Goal: Navigation & Orientation: Find specific page/section

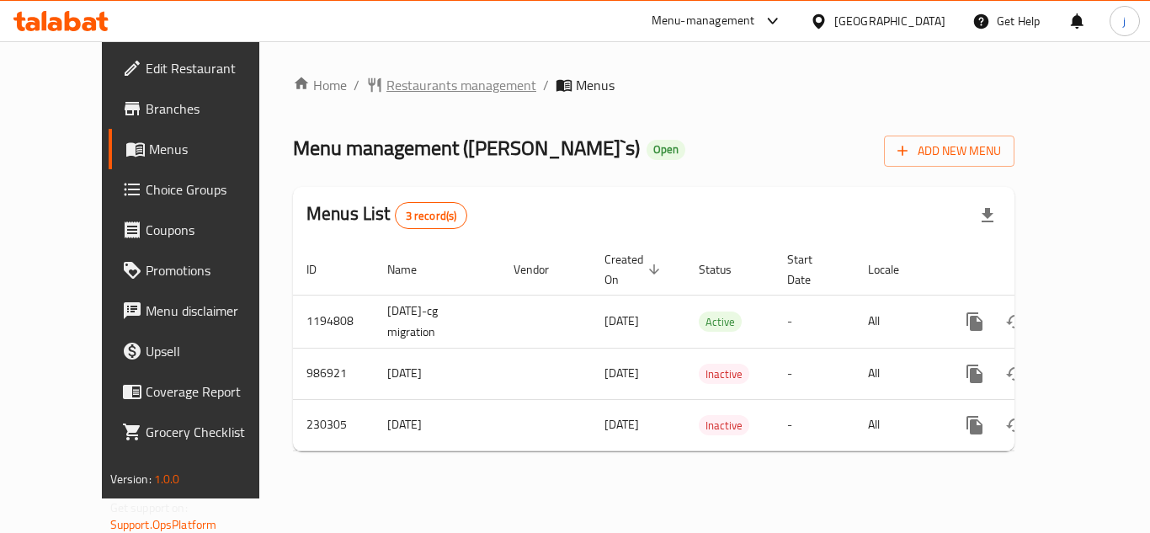
click at [386, 88] on span "Restaurants management" at bounding box center [461, 85] width 150 height 20
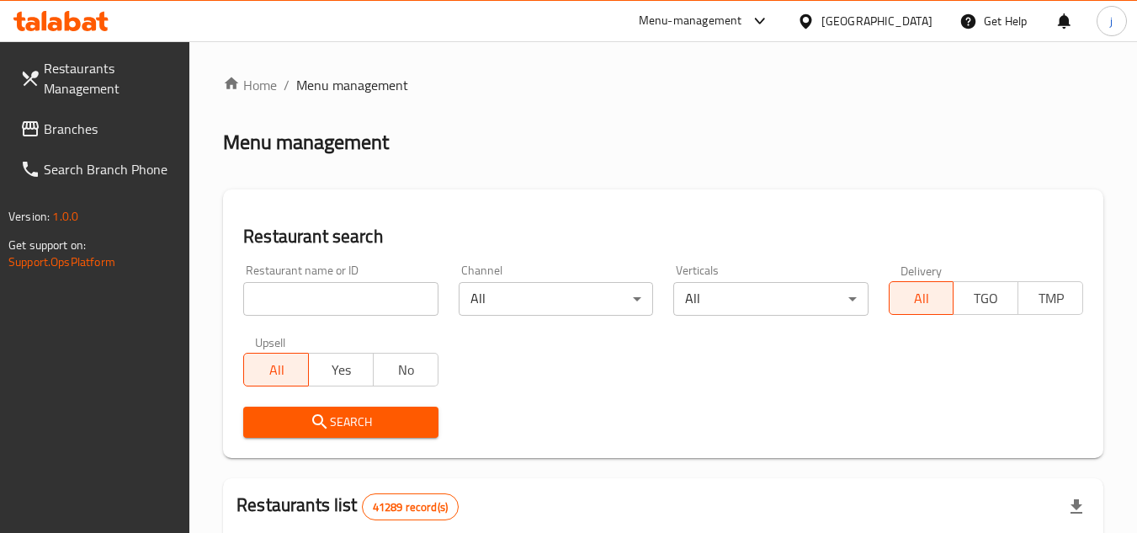
click at [52, 125] on span "Branches" at bounding box center [110, 129] width 133 height 20
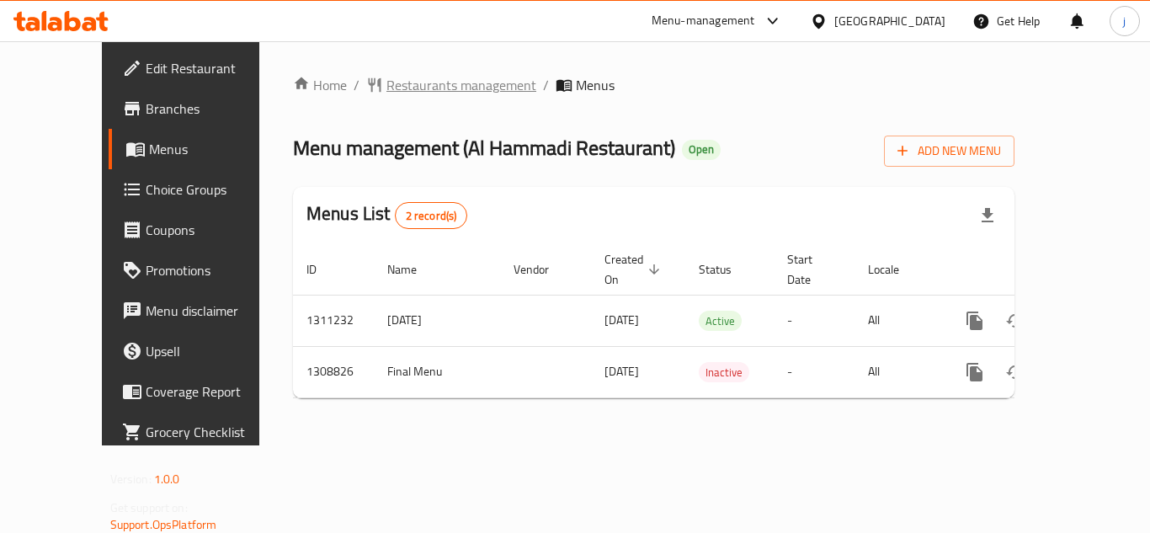
click at [386, 90] on span "Restaurants management" at bounding box center [461, 85] width 150 height 20
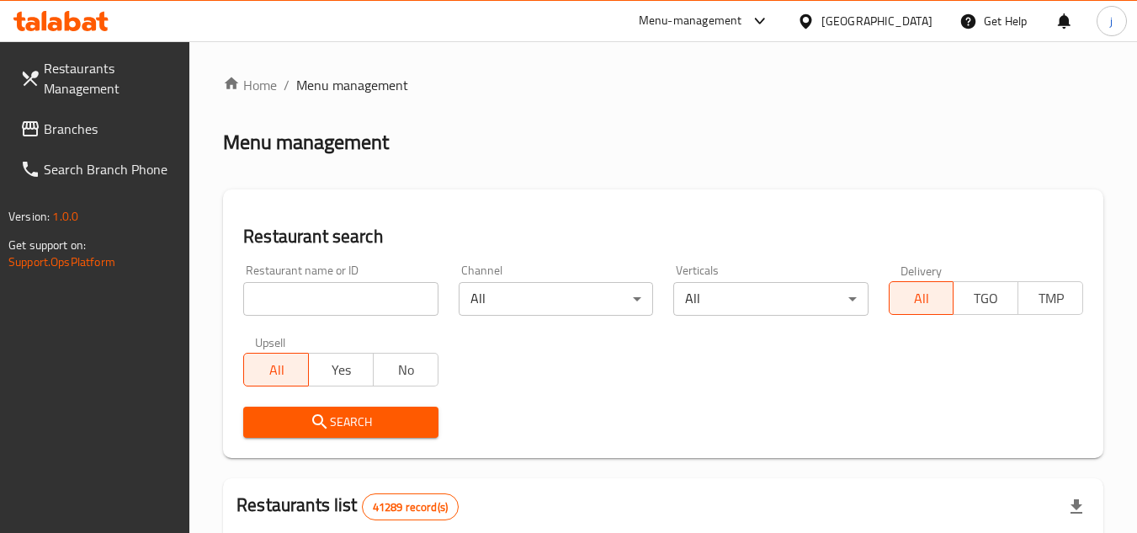
click at [99, 133] on div at bounding box center [568, 266] width 1137 height 533
click at [99, 133] on span "Branches" at bounding box center [110, 129] width 133 height 20
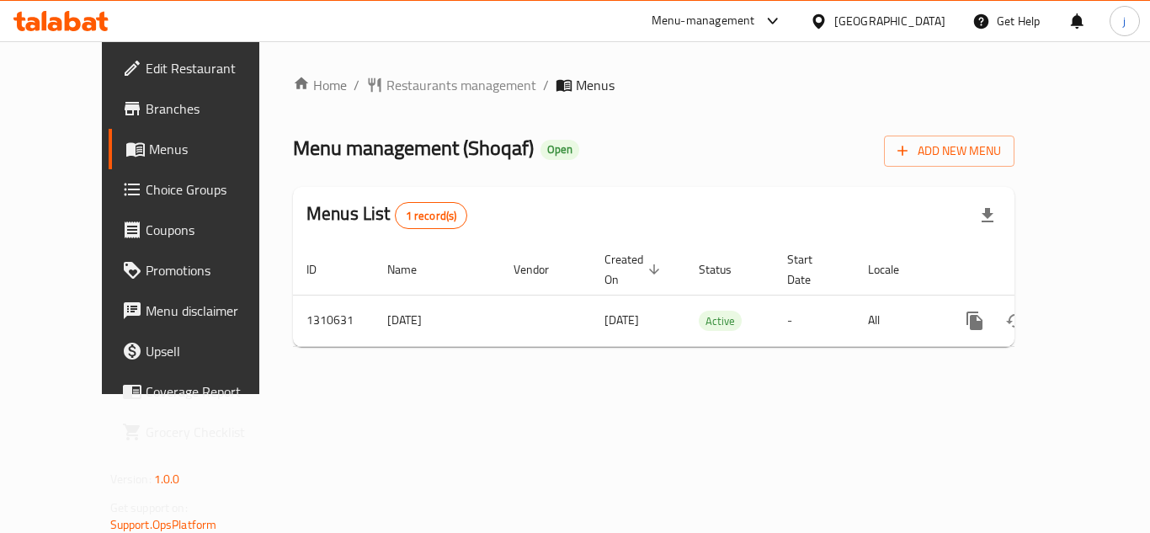
click at [821, 25] on icon at bounding box center [818, 20] width 12 height 14
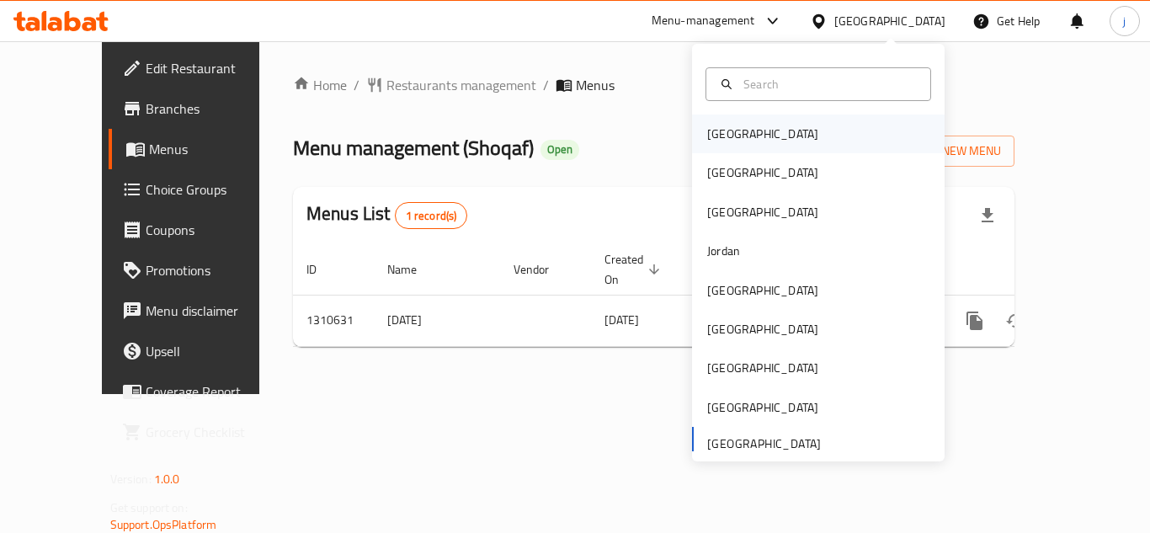
click at [731, 128] on div "[GEOGRAPHIC_DATA]" at bounding box center [762, 134] width 111 height 19
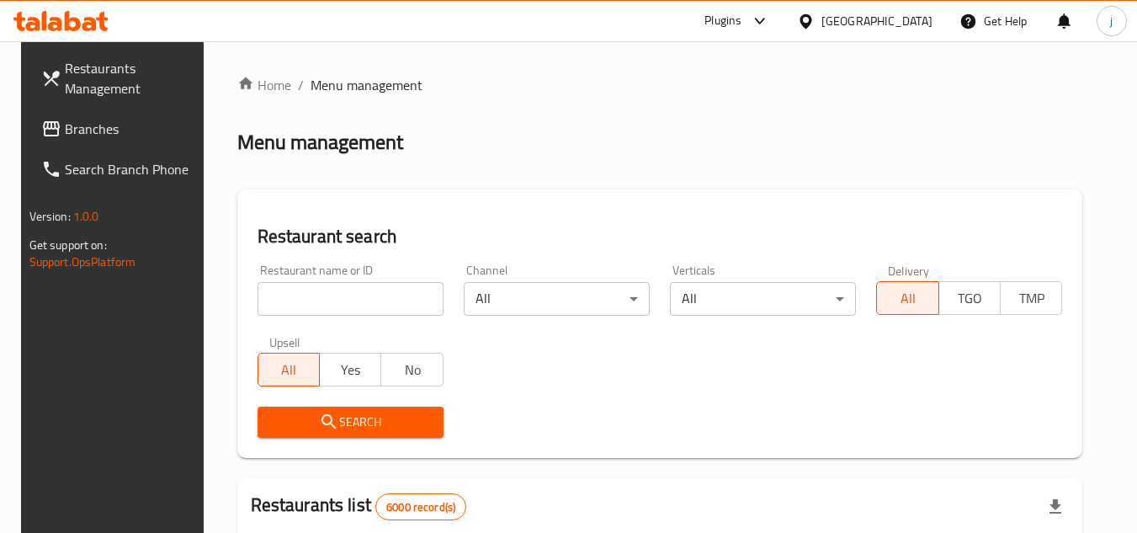
click at [97, 125] on span "Branches" at bounding box center [131, 129] width 133 height 20
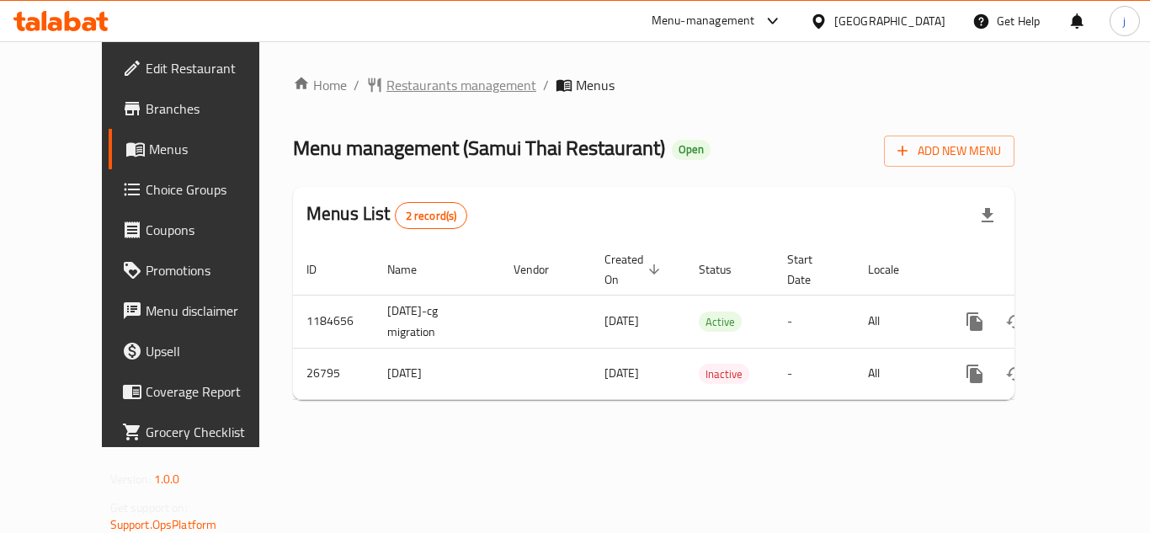
click at [386, 82] on span "Restaurants management" at bounding box center [461, 85] width 150 height 20
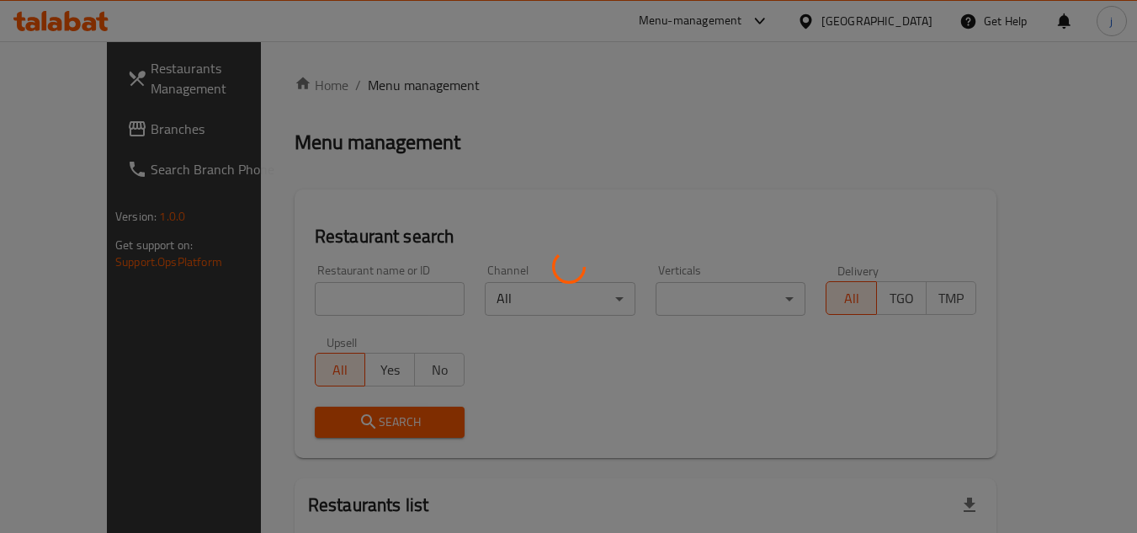
click at [62, 136] on div at bounding box center [568, 266] width 1137 height 533
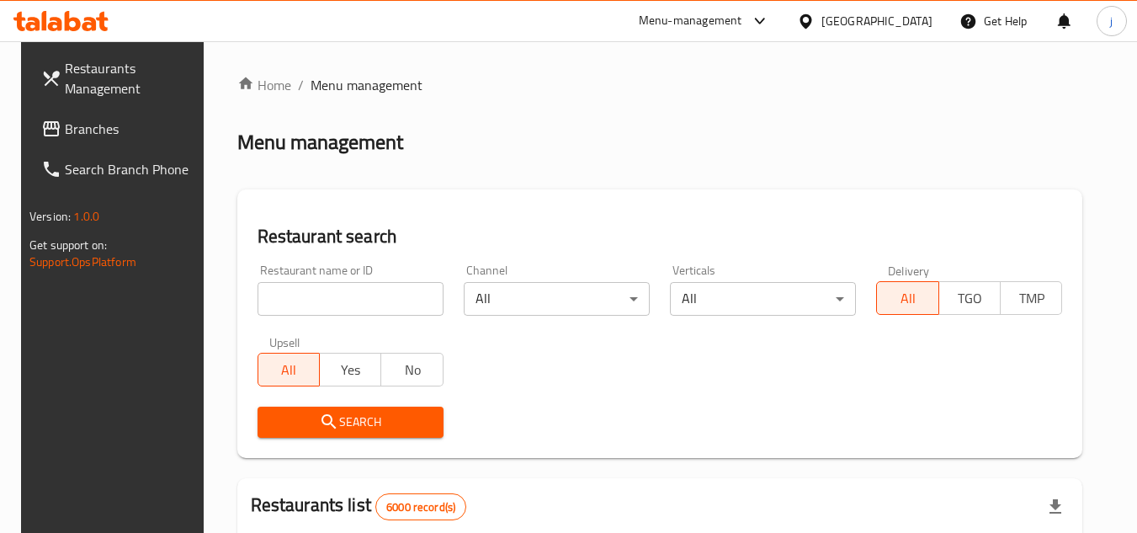
click at [65, 136] on span "Branches" at bounding box center [131, 129] width 133 height 20
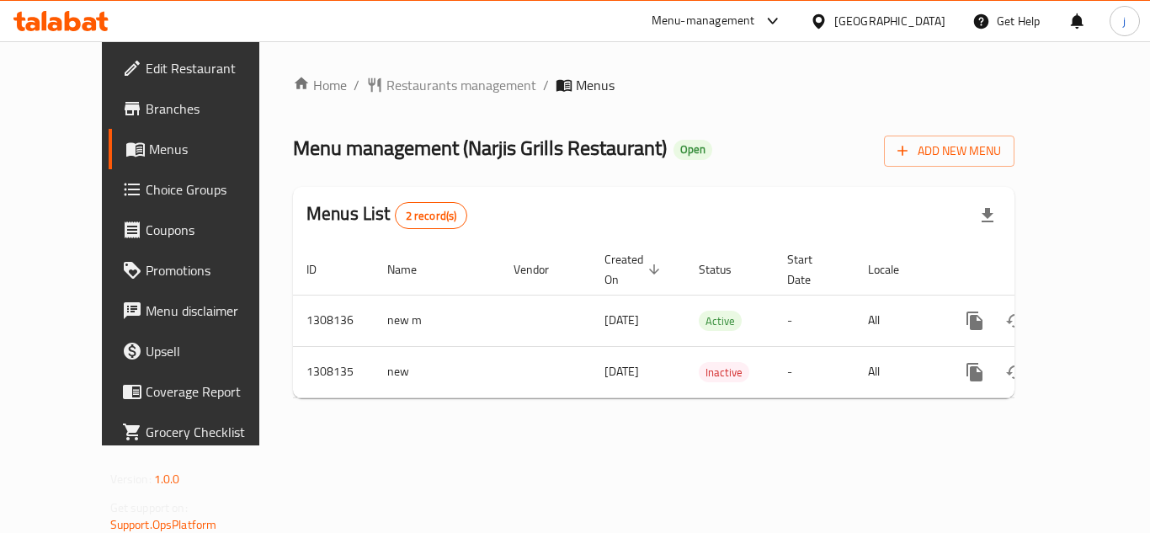
click at [827, 13] on icon at bounding box center [819, 22] width 18 height 18
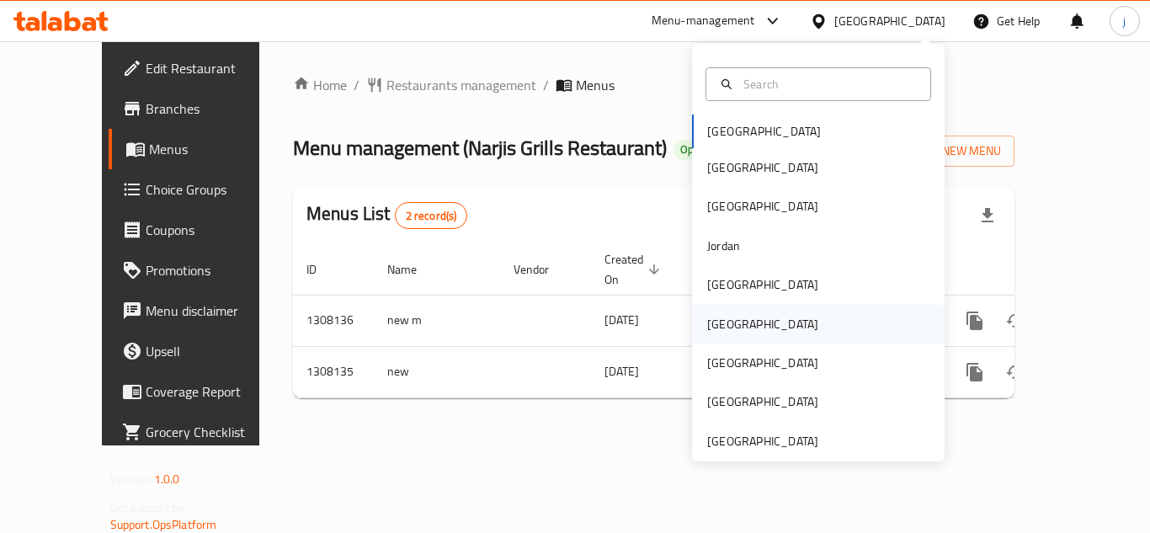
click at [712, 329] on div "Oman" at bounding box center [762, 324] width 111 height 19
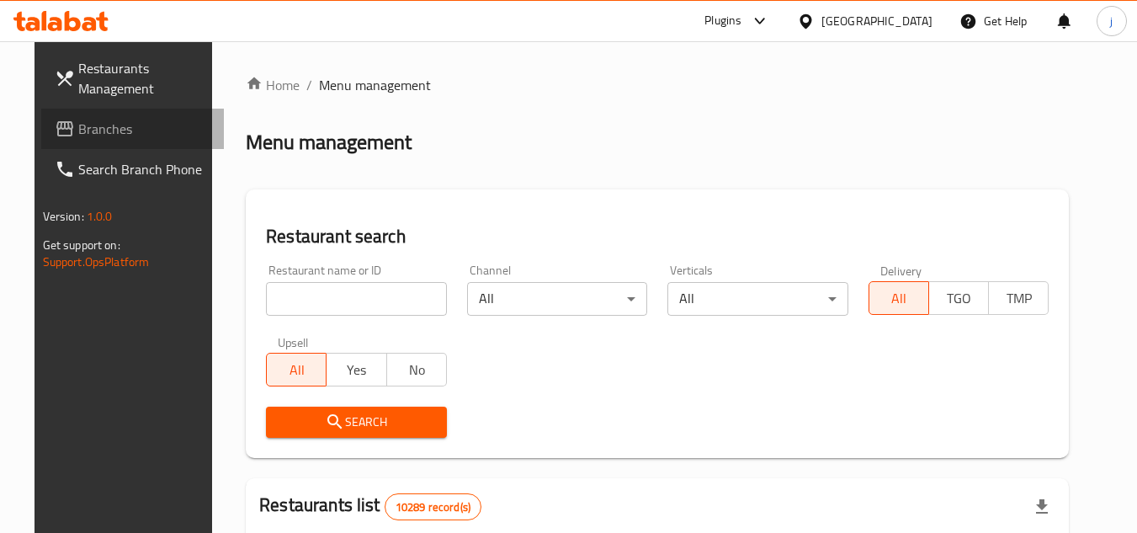
click at [78, 130] on span "Branches" at bounding box center [144, 129] width 133 height 20
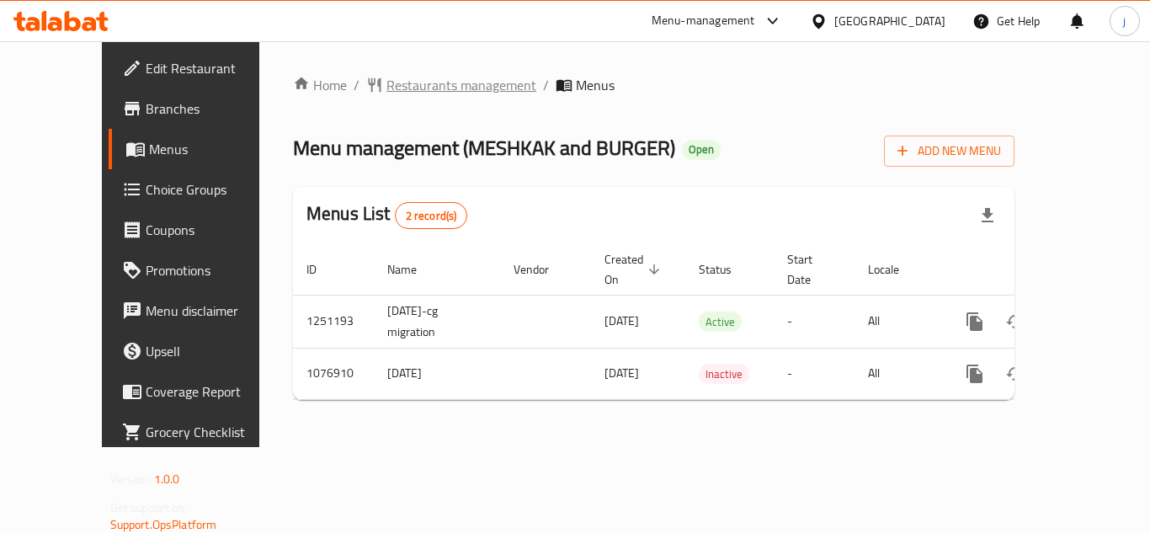
click at [386, 75] on span "Restaurants management" at bounding box center [461, 85] width 150 height 20
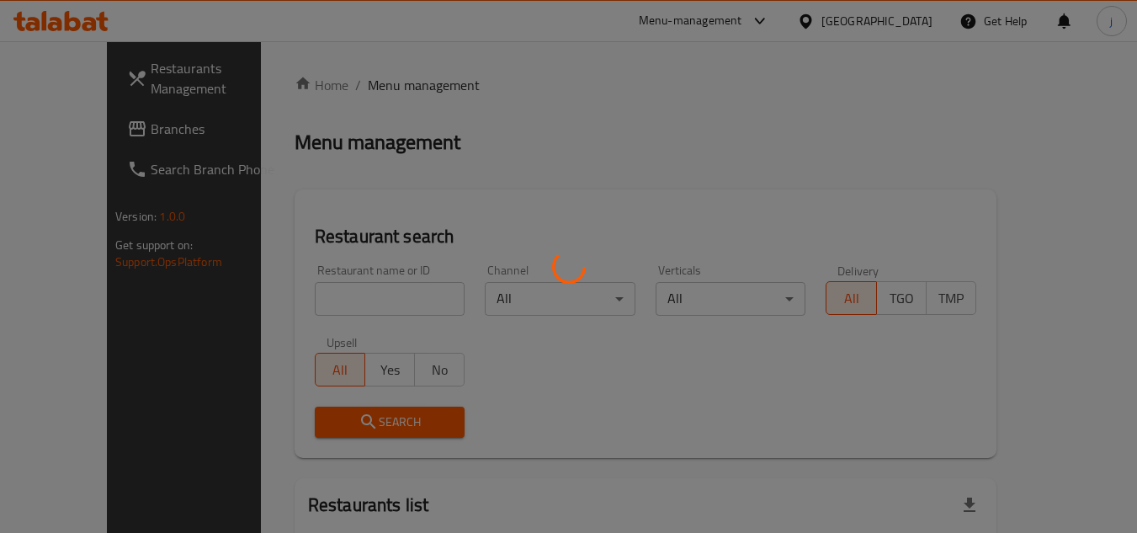
click at [74, 134] on div at bounding box center [568, 266] width 1137 height 533
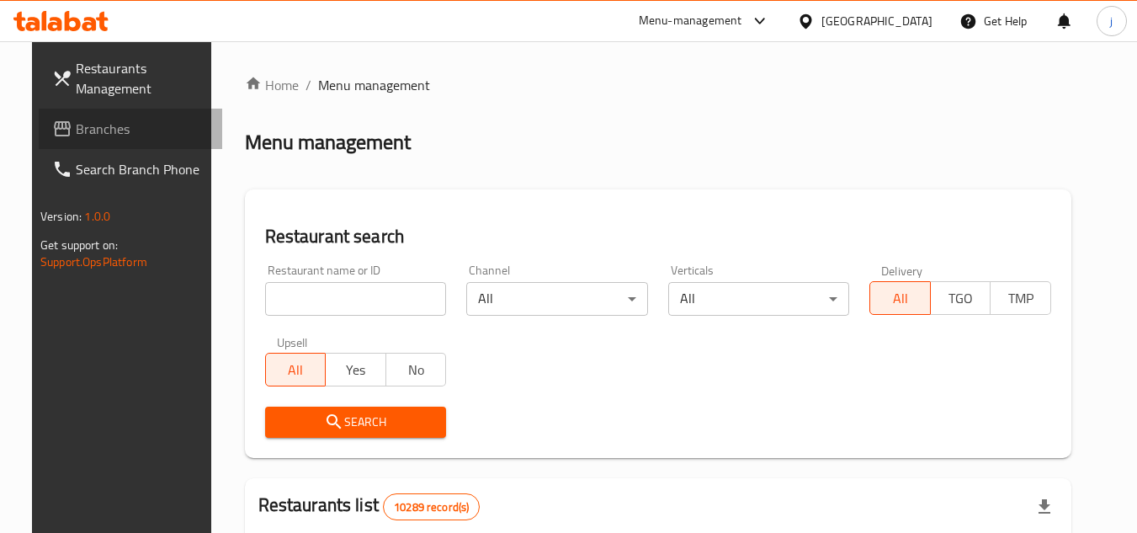
click at [76, 134] on span "Branches" at bounding box center [142, 129] width 133 height 20
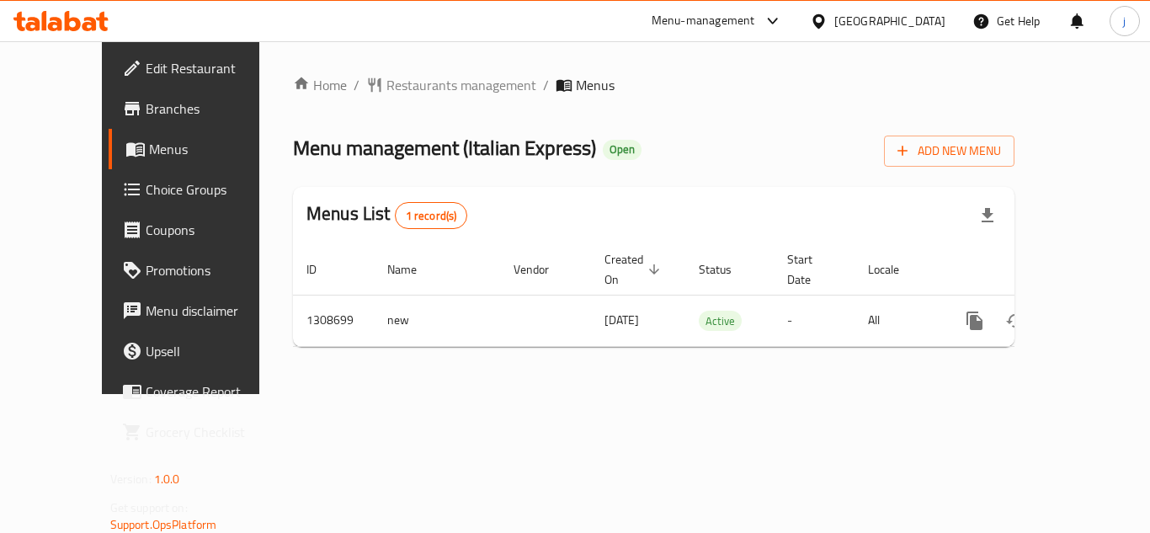
click at [827, 13] on icon at bounding box center [819, 22] width 18 height 18
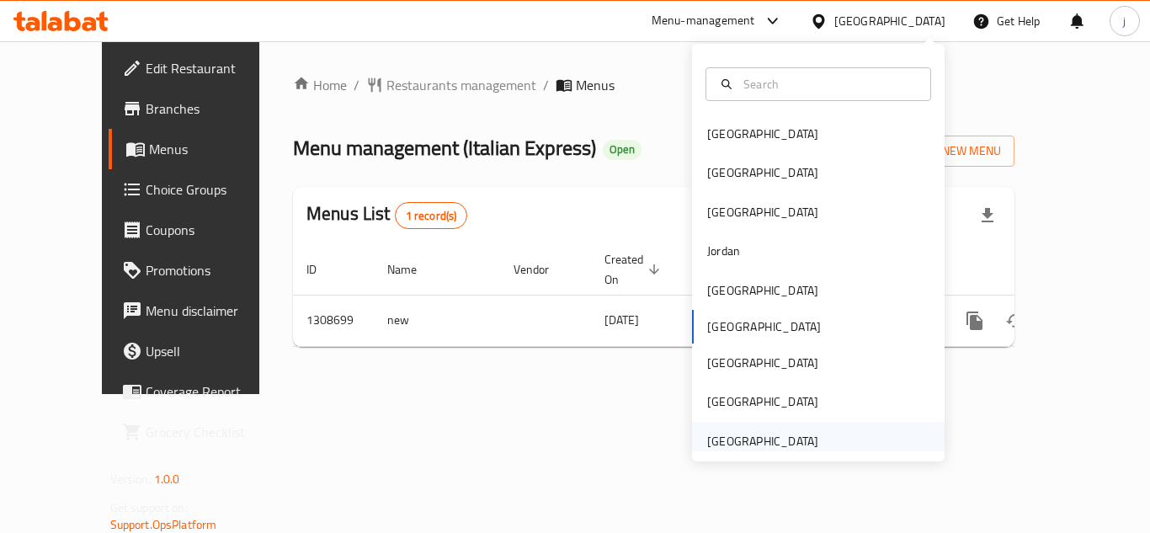
click at [762, 443] on div "[GEOGRAPHIC_DATA]" at bounding box center [762, 441] width 111 height 19
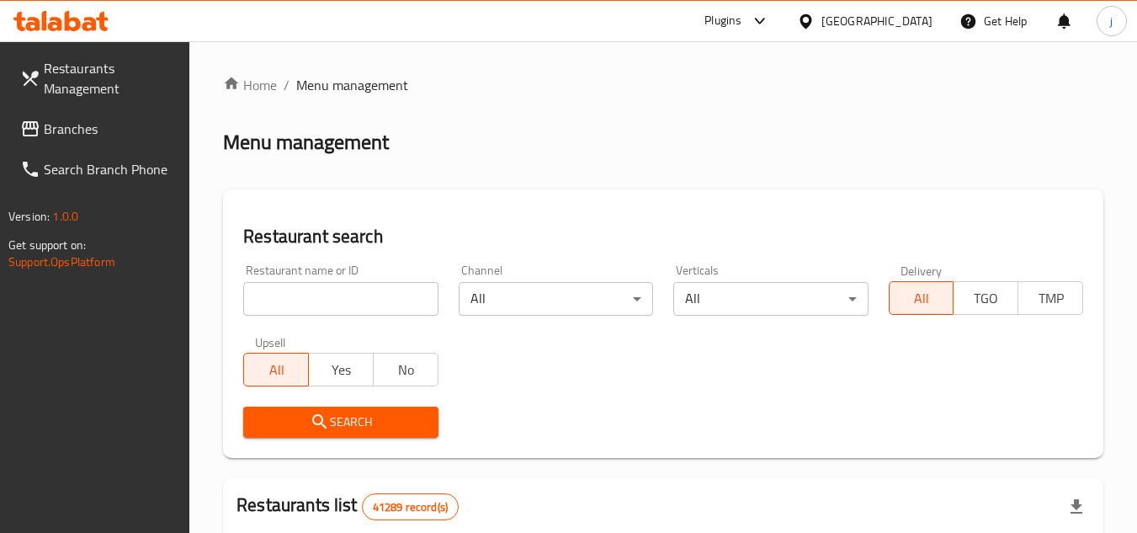
click at [85, 130] on span "Branches" at bounding box center [110, 129] width 133 height 20
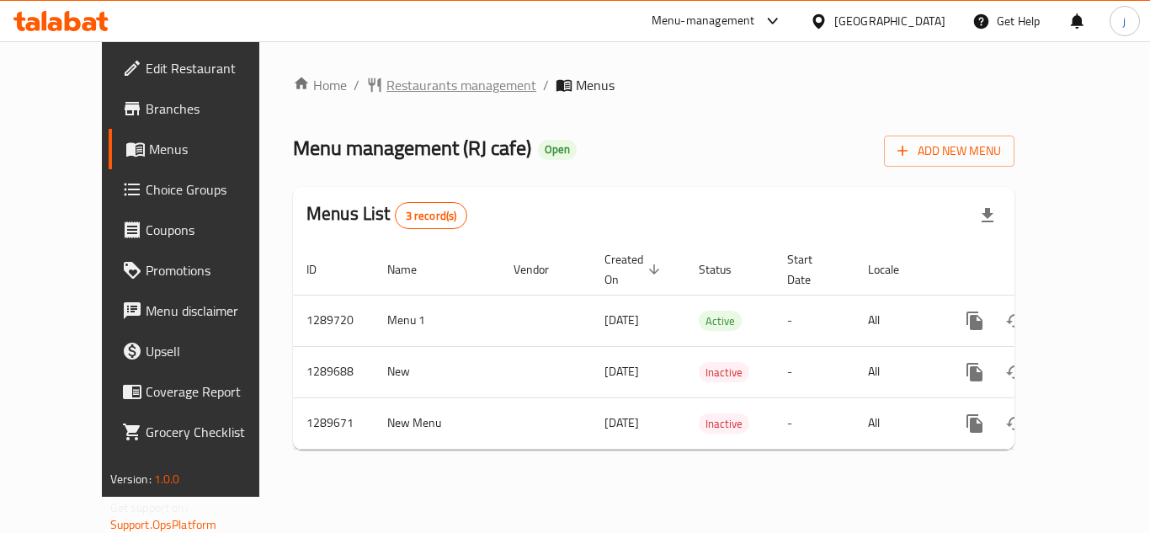
click at [411, 77] on span "Restaurants management" at bounding box center [461, 85] width 150 height 20
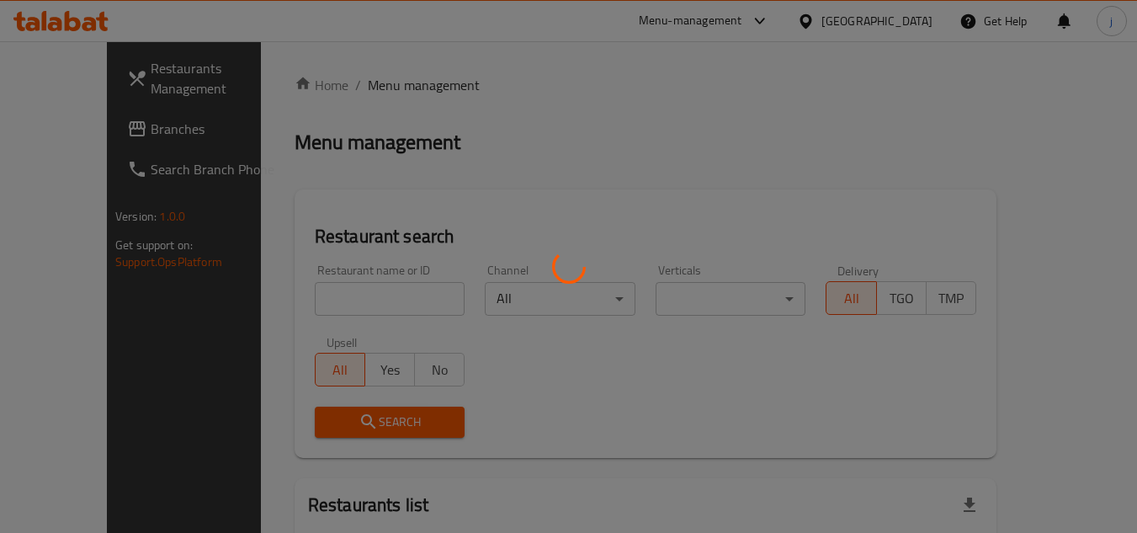
click at [64, 134] on div at bounding box center [568, 266] width 1137 height 533
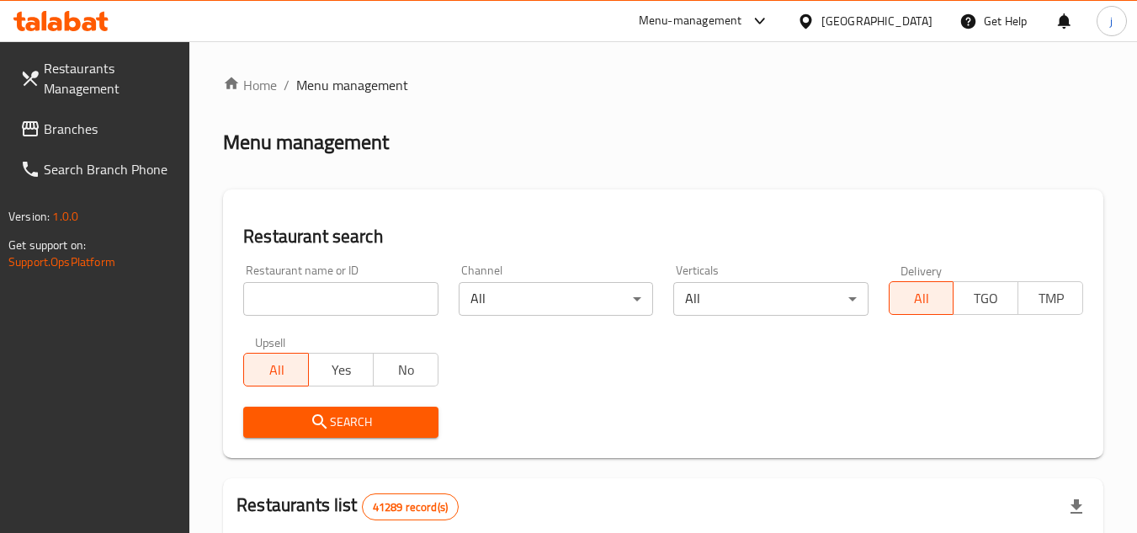
click at [61, 134] on span "Branches" at bounding box center [110, 129] width 133 height 20
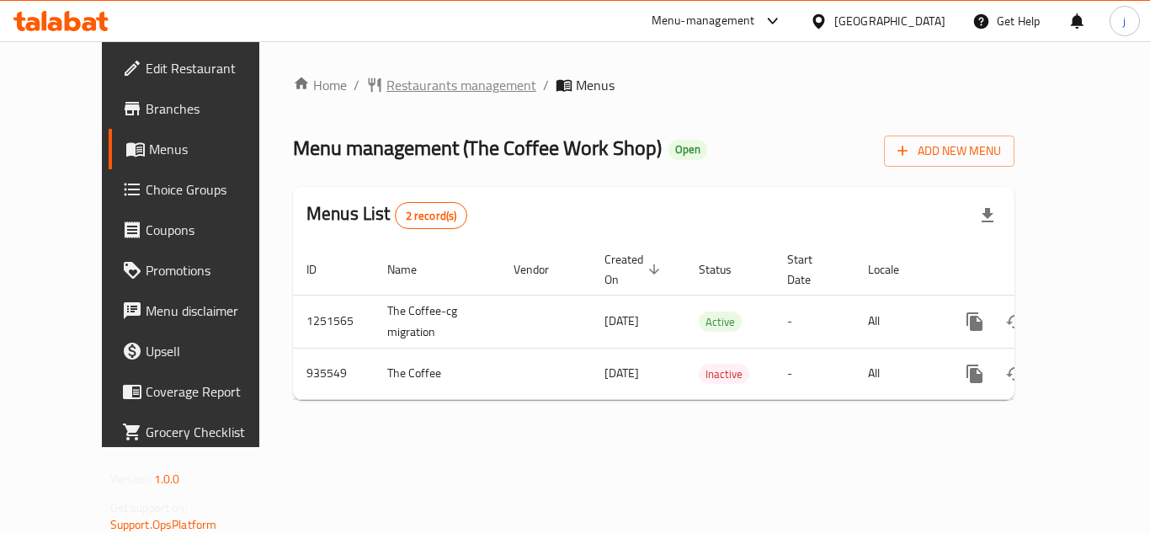
click at [456, 94] on span "Restaurants management" at bounding box center [461, 85] width 150 height 20
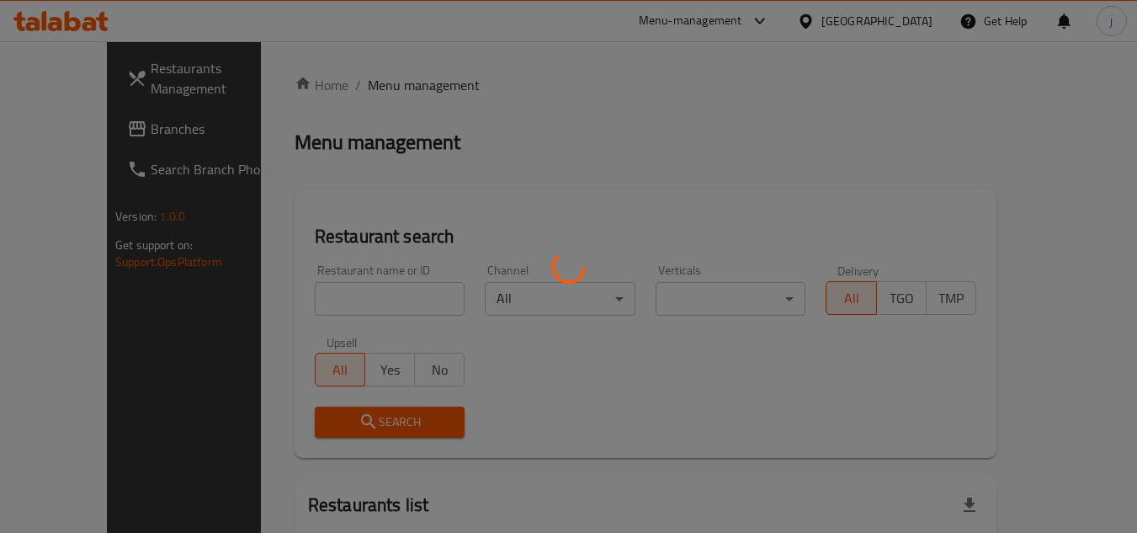
click at [107, 138] on div at bounding box center [568, 266] width 1137 height 533
click at [105, 130] on div at bounding box center [568, 266] width 1137 height 533
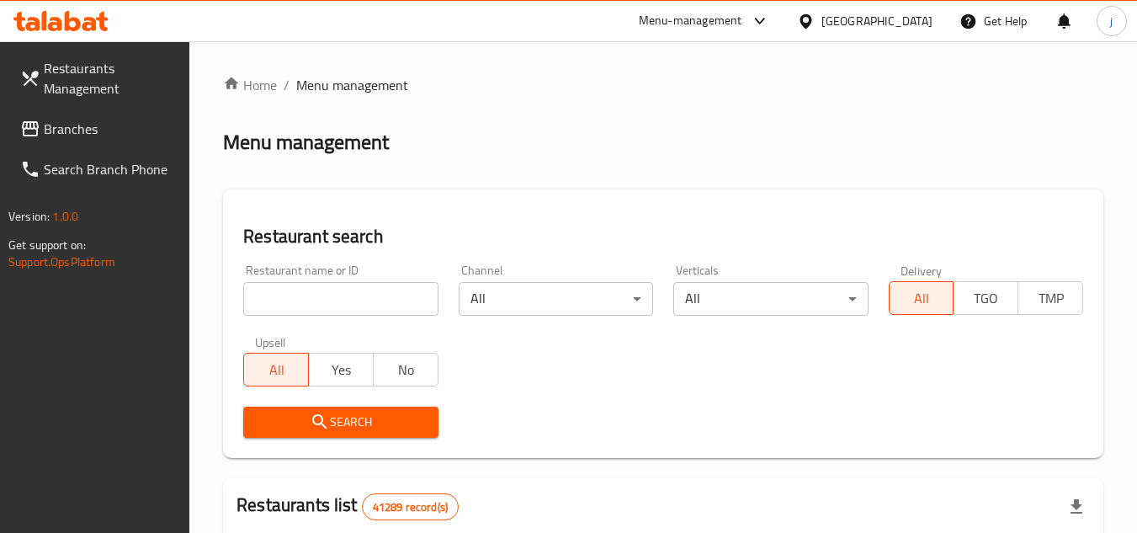
click at [105, 130] on span "Branches" at bounding box center [110, 129] width 133 height 20
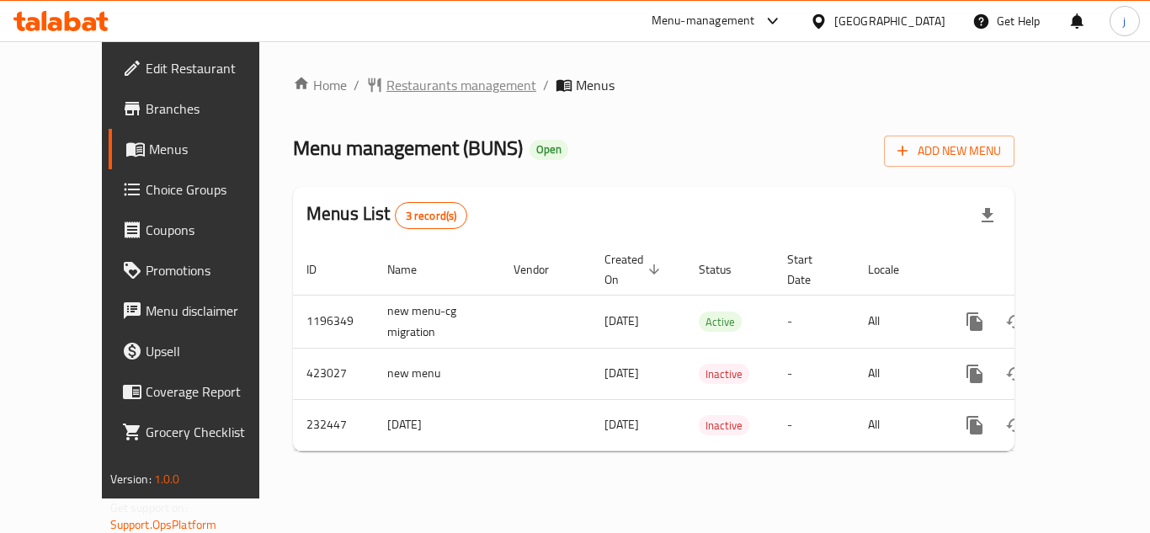
click at [386, 78] on span "Restaurants management" at bounding box center [461, 85] width 150 height 20
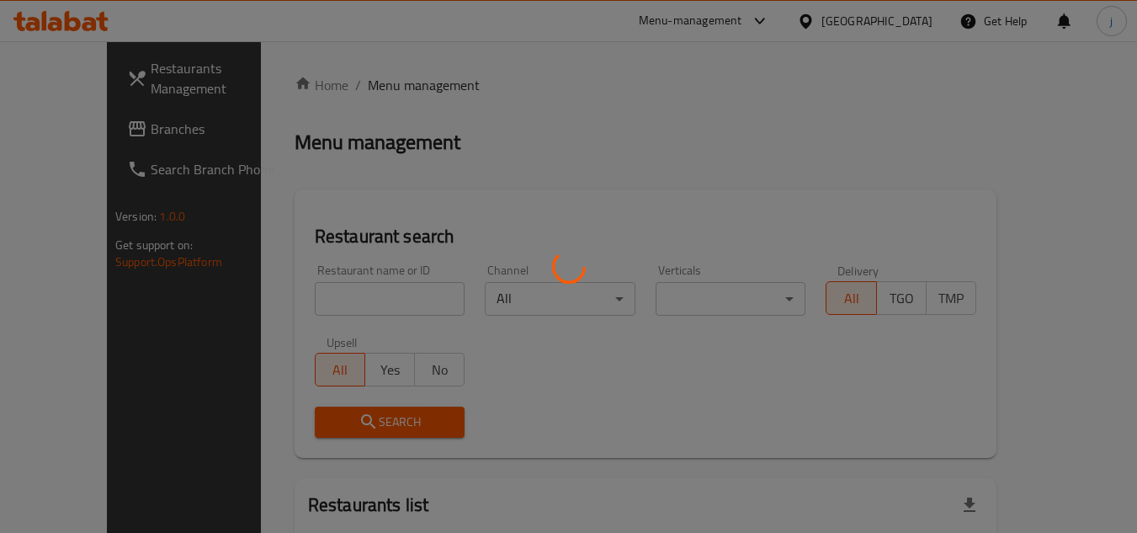
click at [105, 127] on div at bounding box center [568, 266] width 1137 height 533
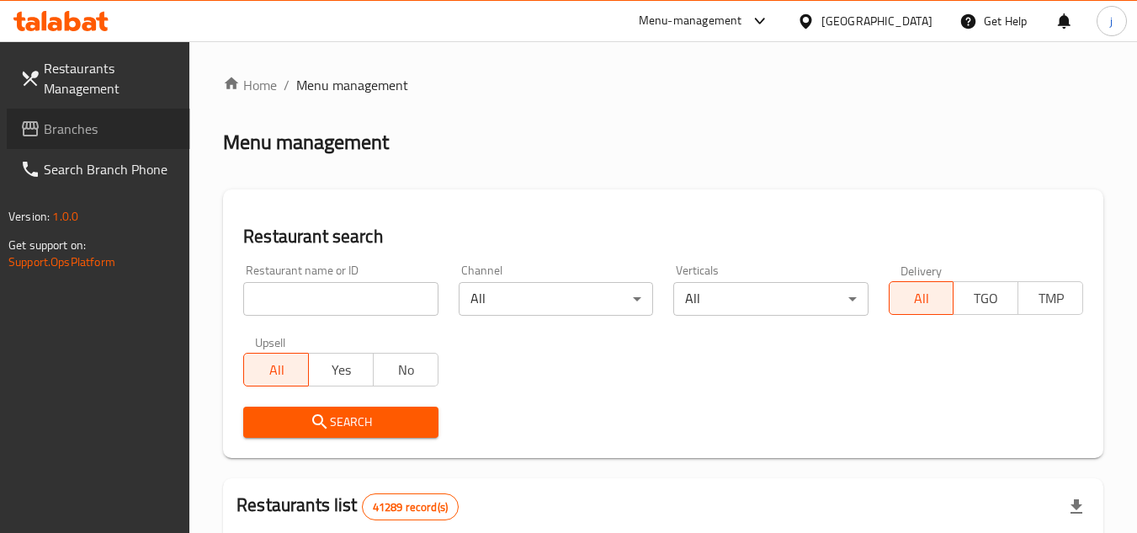
click at [105, 127] on span "Branches" at bounding box center [110, 129] width 133 height 20
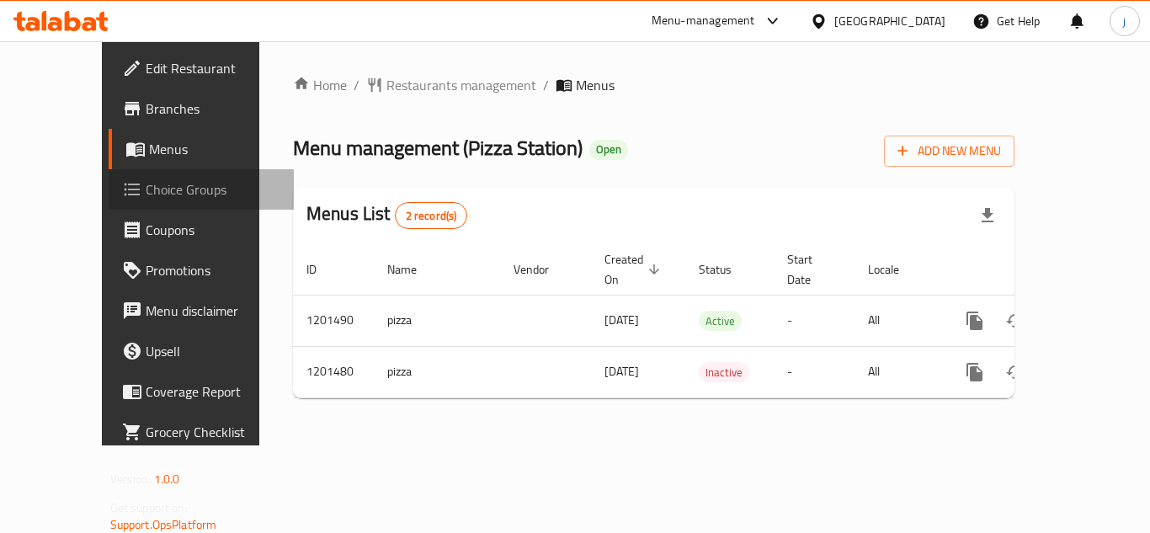
click at [146, 182] on span "Choice Groups" at bounding box center [213, 189] width 135 height 20
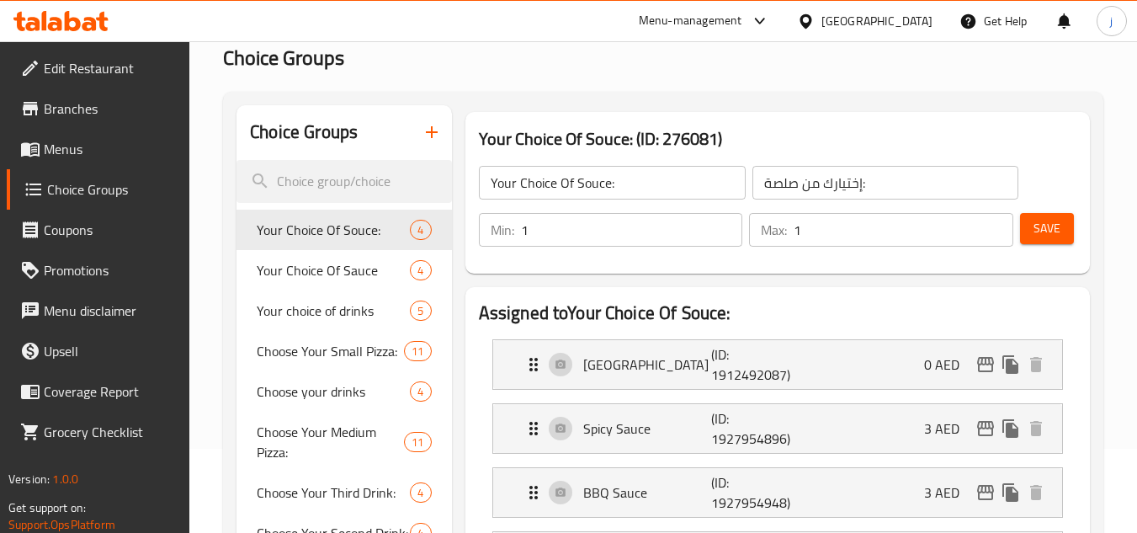
scroll to position [168, 0]
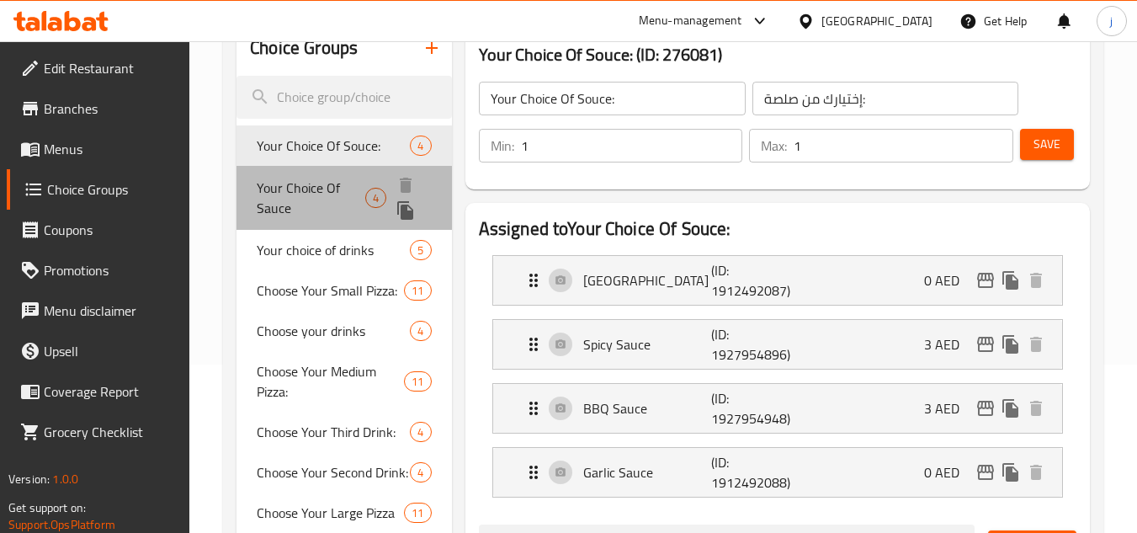
click at [301, 190] on span "Your Choice Of Sauce" at bounding box center [311, 198] width 109 height 40
type input "Your Choice Of Sauce"
type input "إختيارك من صلصة"
type input "0"
type input "4"
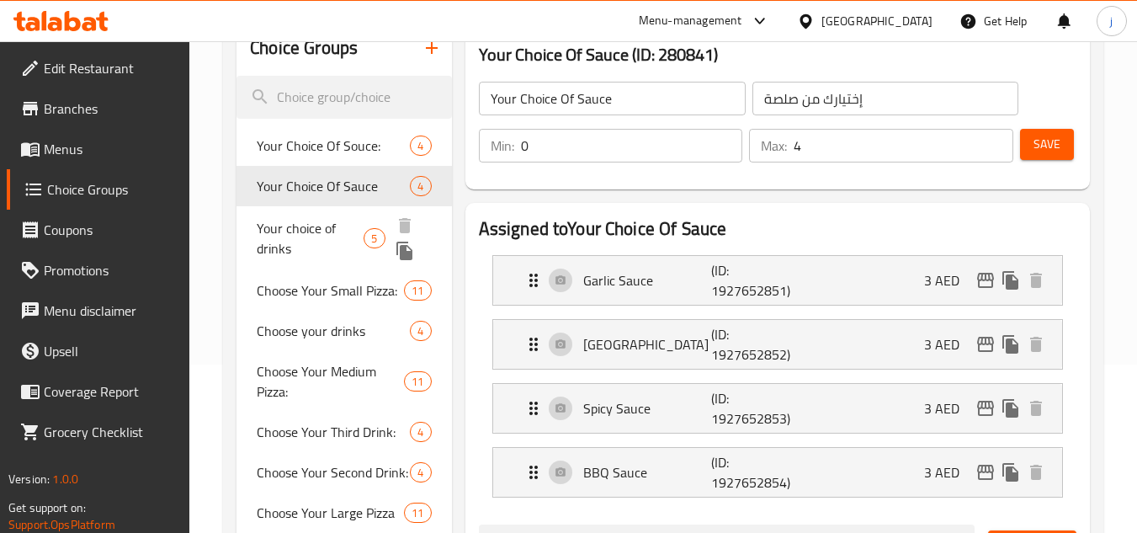
click at [293, 249] on span "Your choice of drinks" at bounding box center [310, 238] width 107 height 40
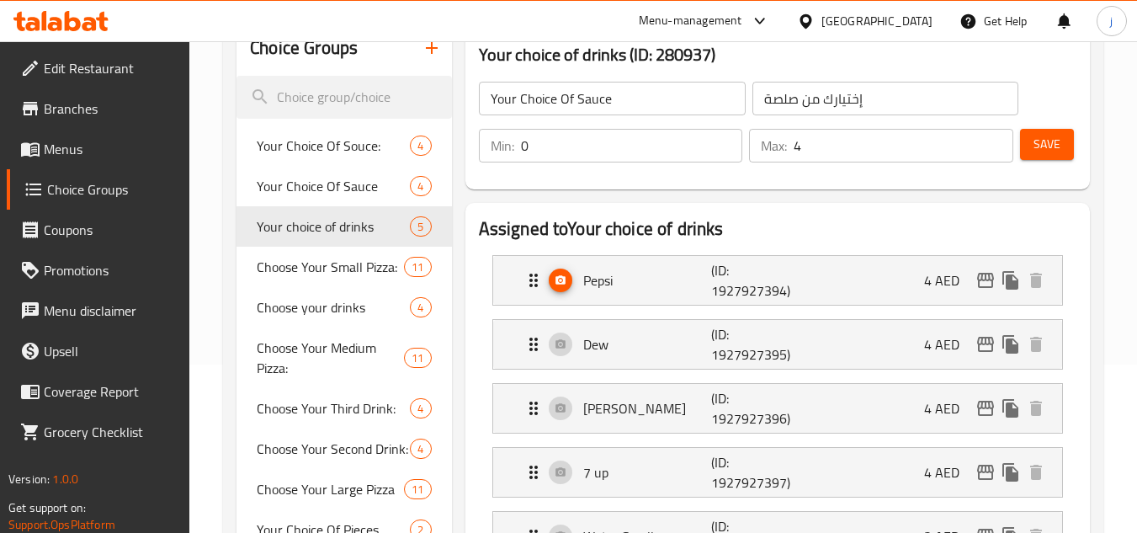
type input "Your choice of drinks"
type input "إختيارك من مشروبات"
type input "5"
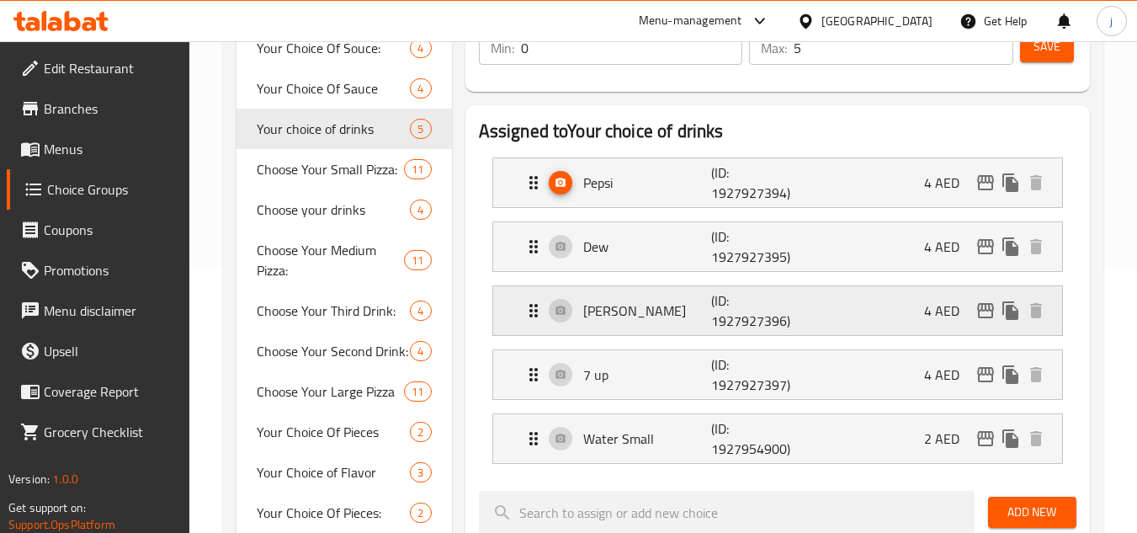
scroll to position [253, 0]
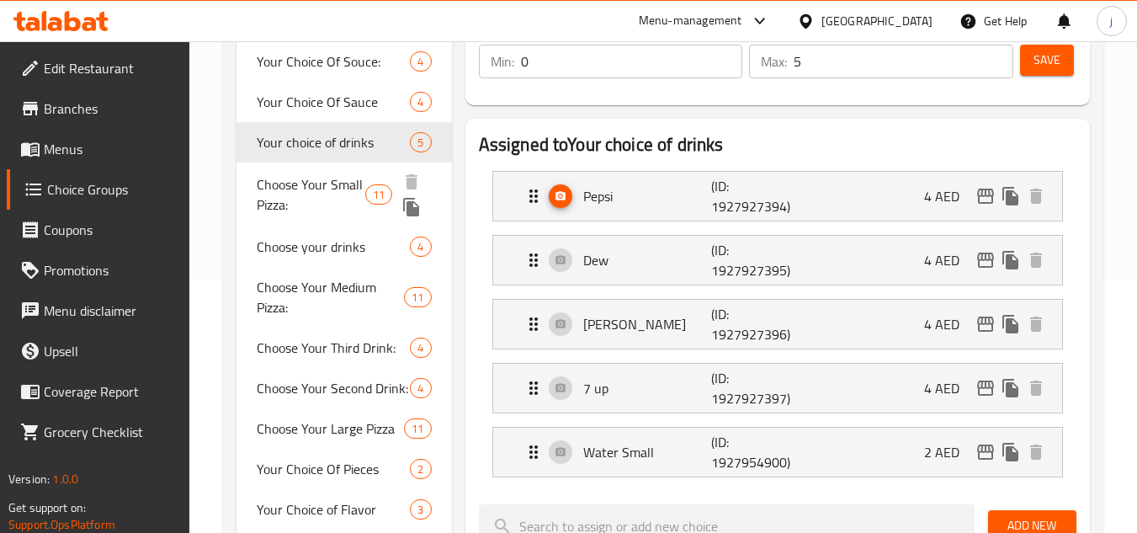
drag, startPoint x: 313, startPoint y: 182, endPoint x: 325, endPoint y: 181, distance: 11.8
click at [313, 182] on span "Choose Your Small Pizza:" at bounding box center [311, 194] width 109 height 40
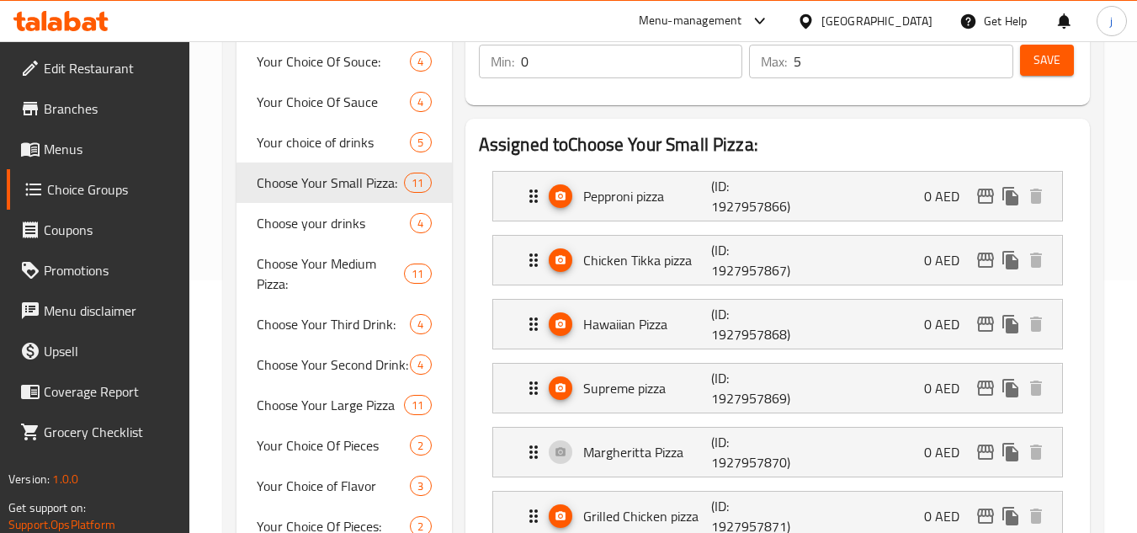
type input "Choose Your Small Pizza:"
type input "اختر البيتزا الصغيرة الخاصة بك:"
type input "1"
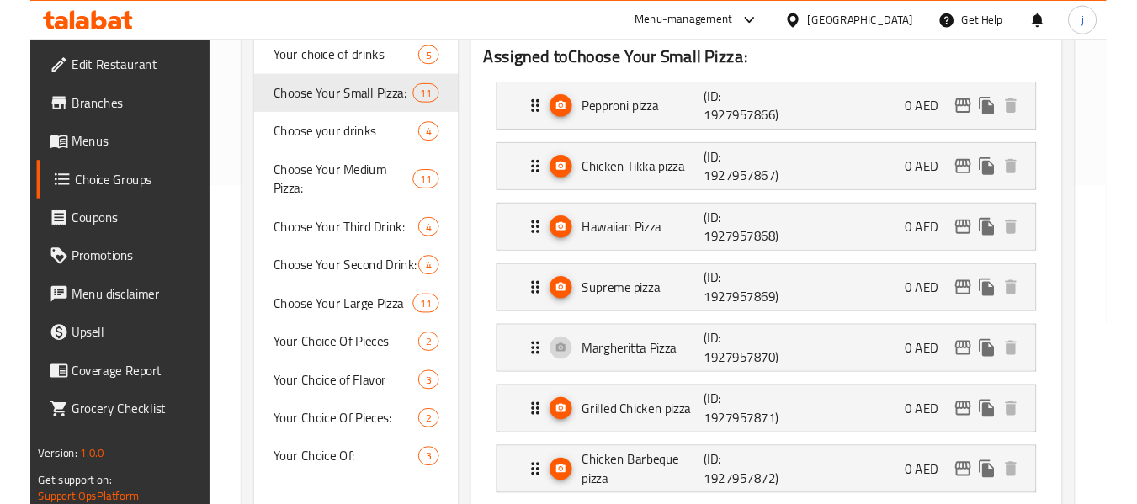
scroll to position [0, 0]
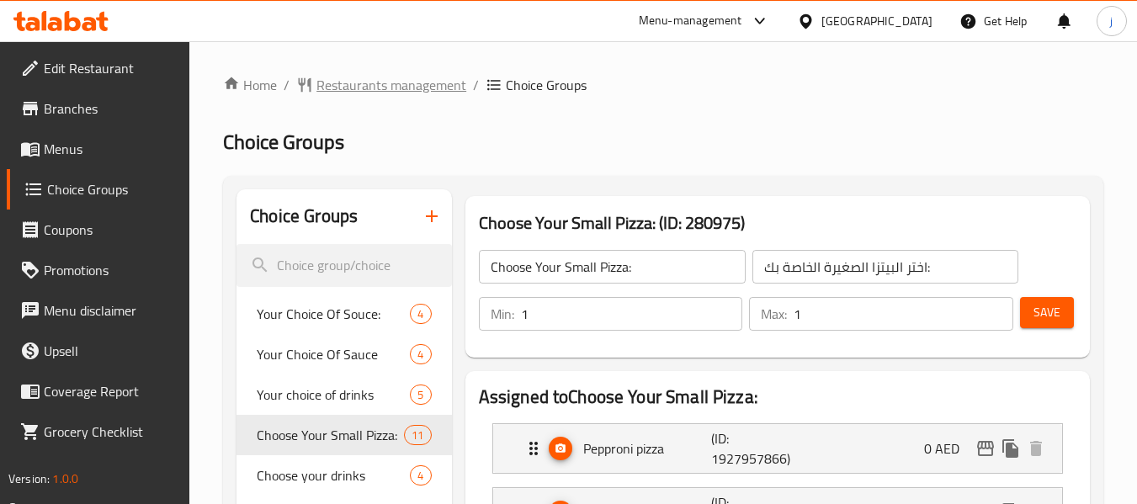
click at [362, 81] on span "Restaurants management" at bounding box center [391, 85] width 150 height 20
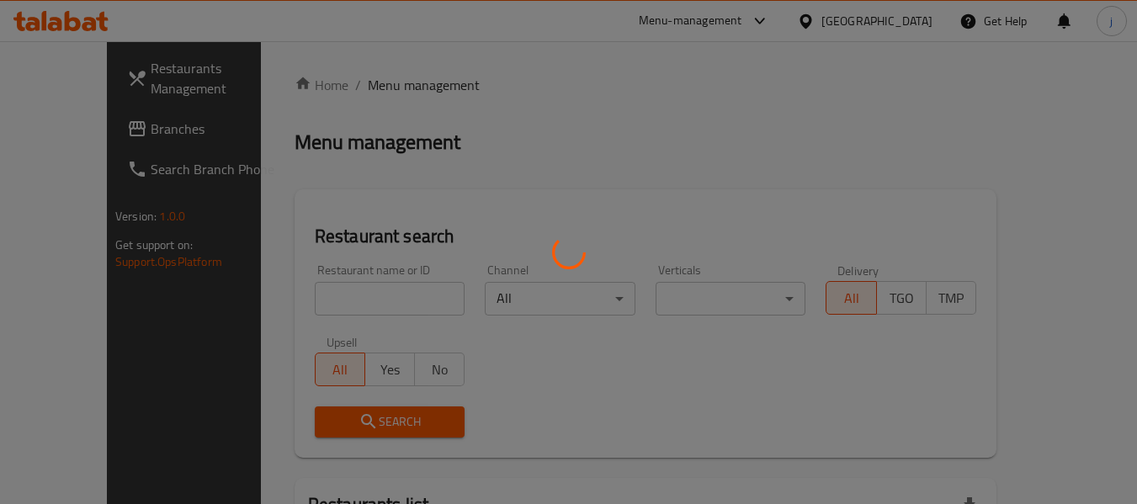
click at [57, 130] on div at bounding box center [568, 252] width 1137 height 504
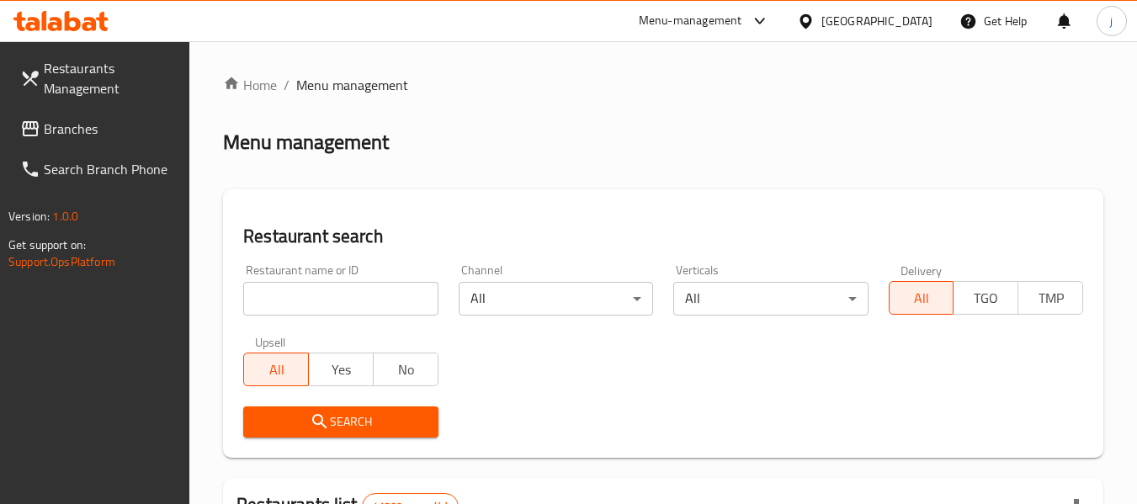
click at [57, 130] on span "Branches" at bounding box center [110, 129] width 133 height 20
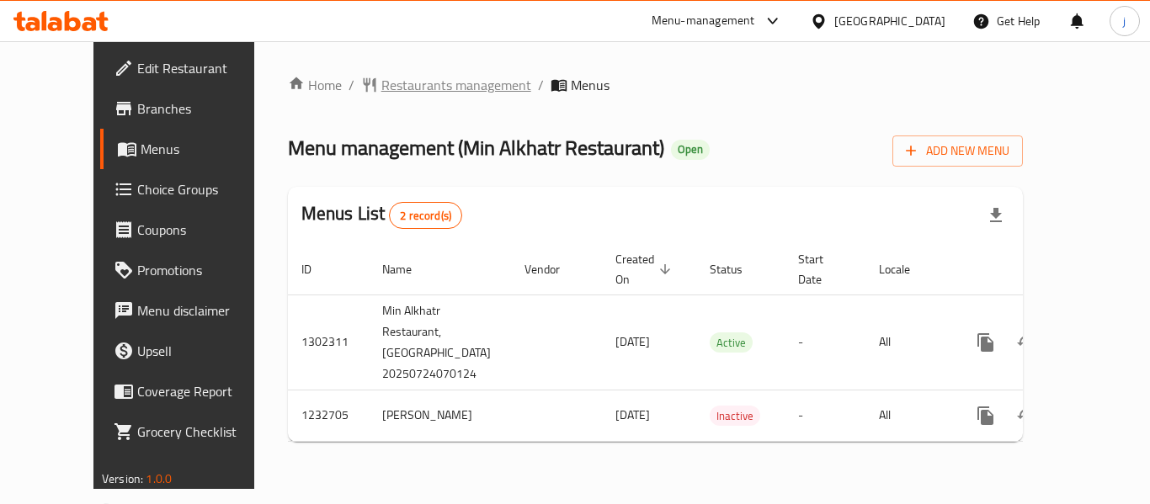
click at [382, 83] on span "Restaurants management" at bounding box center [456, 85] width 150 height 20
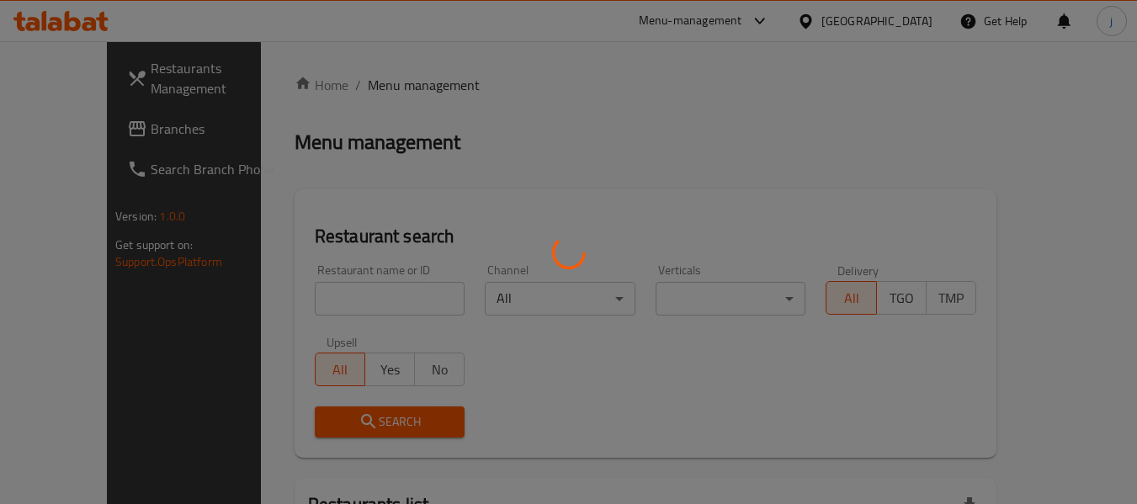
click at [108, 130] on div at bounding box center [568, 252] width 1137 height 504
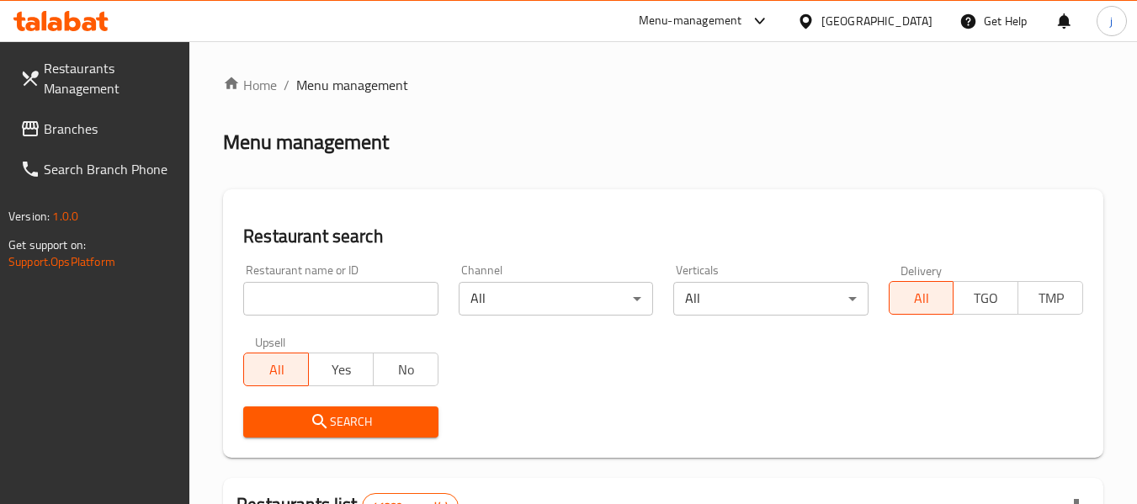
click at [76, 130] on span "Branches" at bounding box center [110, 129] width 133 height 20
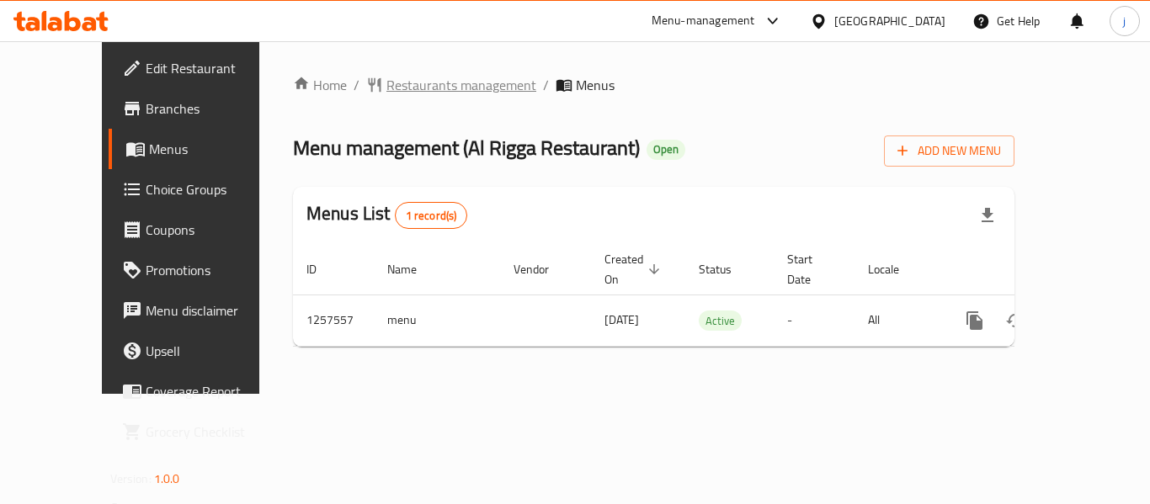
click at [386, 95] on span "Restaurants management" at bounding box center [461, 85] width 150 height 20
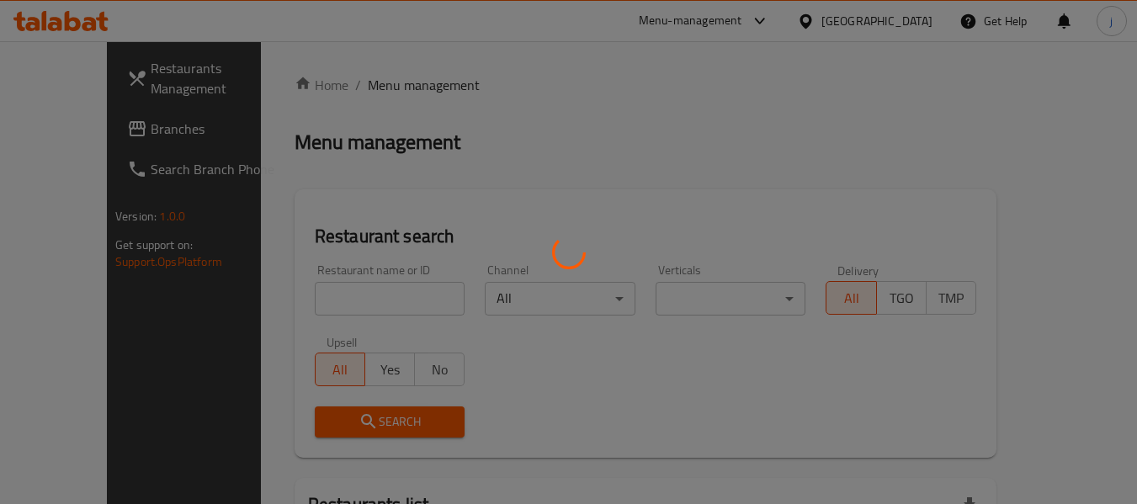
click at [82, 137] on div at bounding box center [568, 252] width 1137 height 504
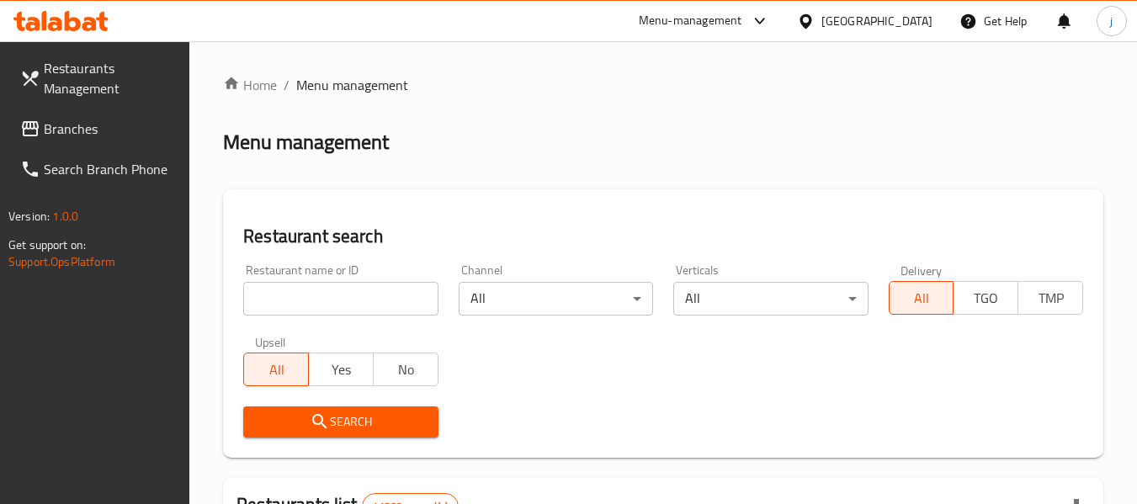
click at [80, 133] on span "Branches" at bounding box center [110, 129] width 133 height 20
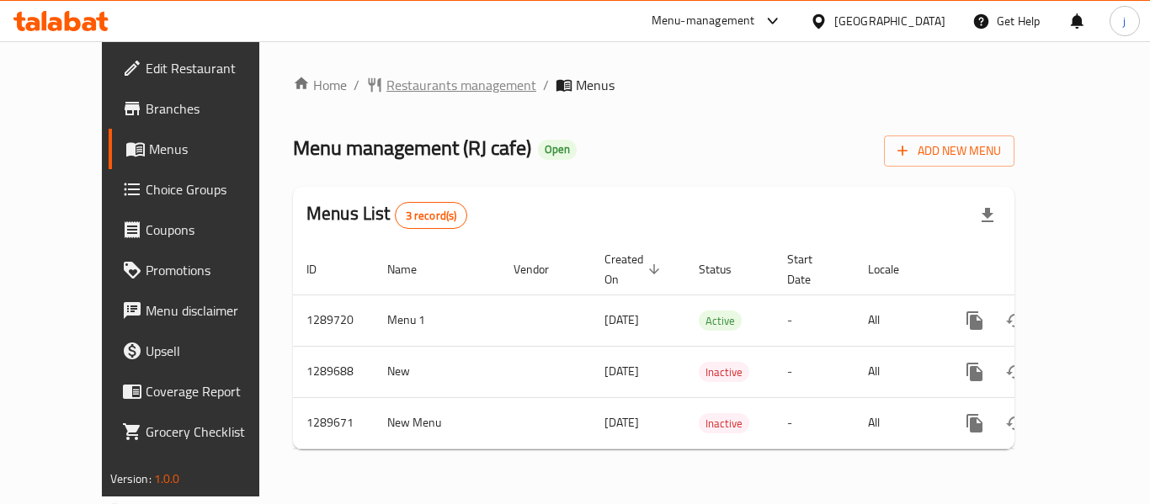
click at [412, 88] on span "Restaurants management" at bounding box center [461, 85] width 150 height 20
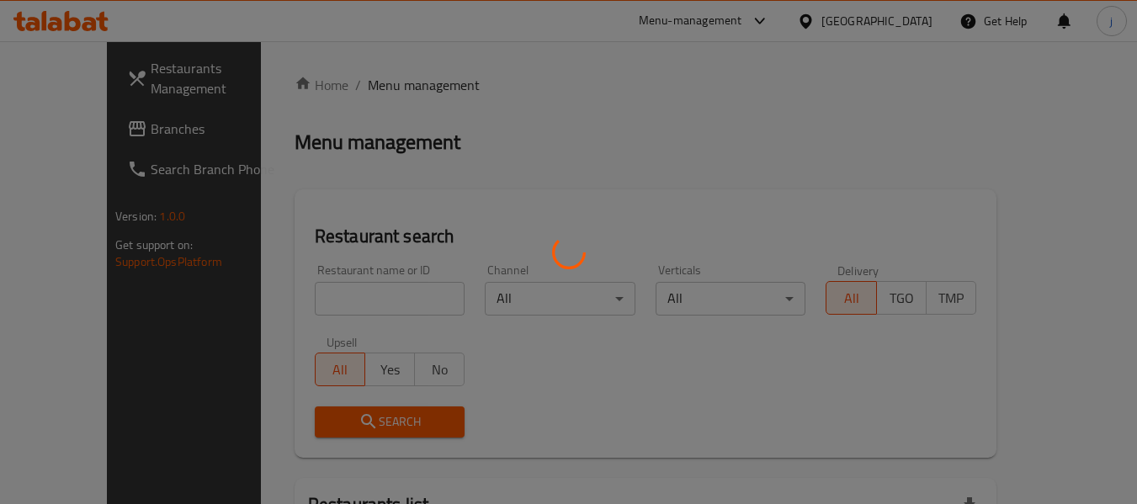
click at [70, 134] on div at bounding box center [568, 252] width 1137 height 504
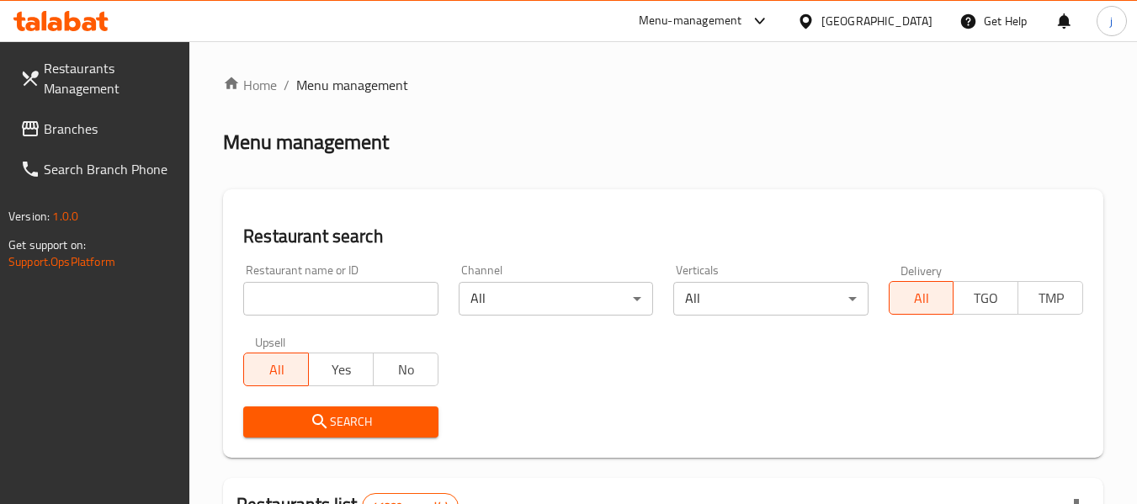
drag, startPoint x: 412, startPoint y: 88, endPoint x: 70, endPoint y: 134, distance: 344.8
click at [70, 134] on span "Branches" at bounding box center [110, 129] width 133 height 20
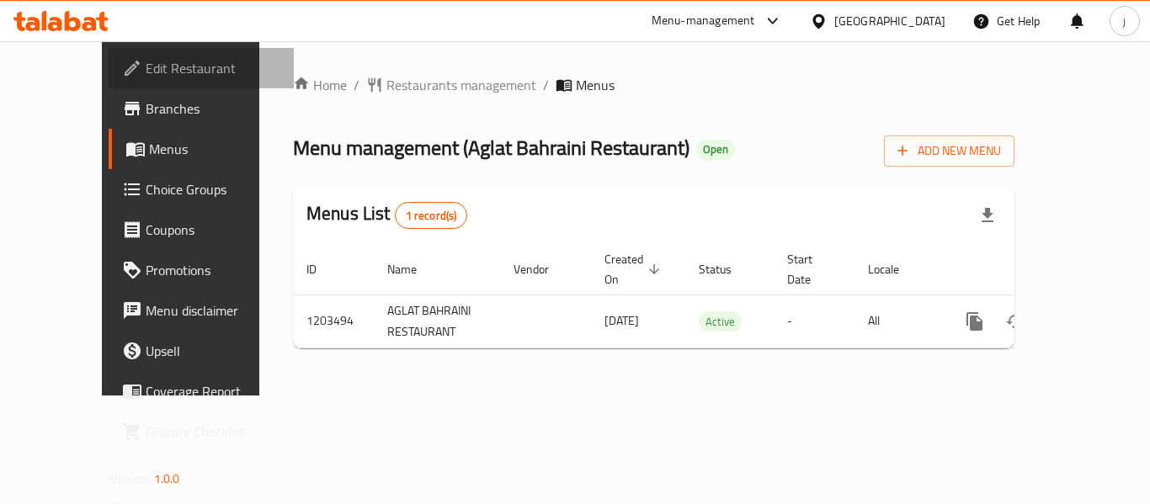
click at [146, 67] on span "Edit Restaurant" at bounding box center [213, 68] width 135 height 20
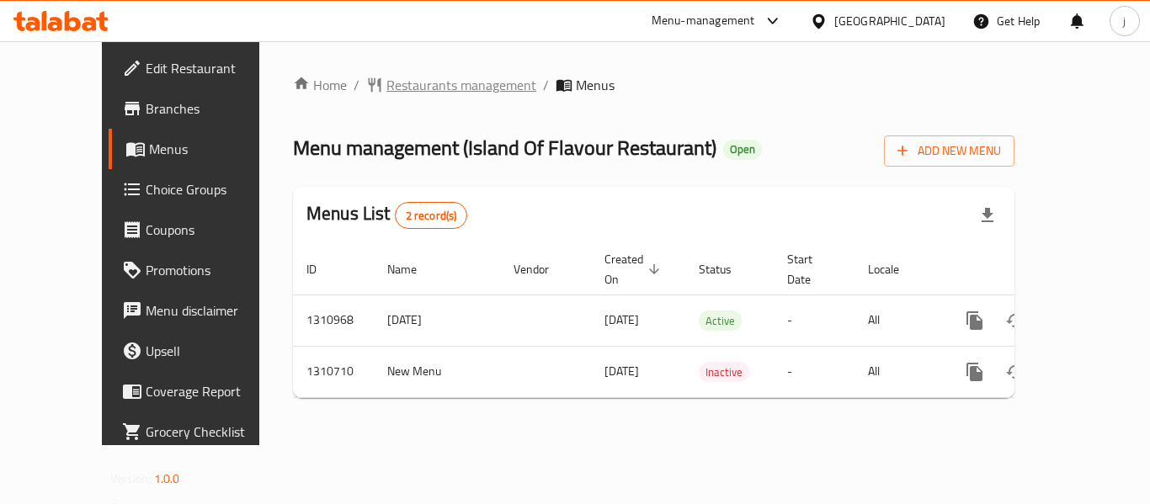
click at [386, 83] on span "Restaurants management" at bounding box center [461, 85] width 150 height 20
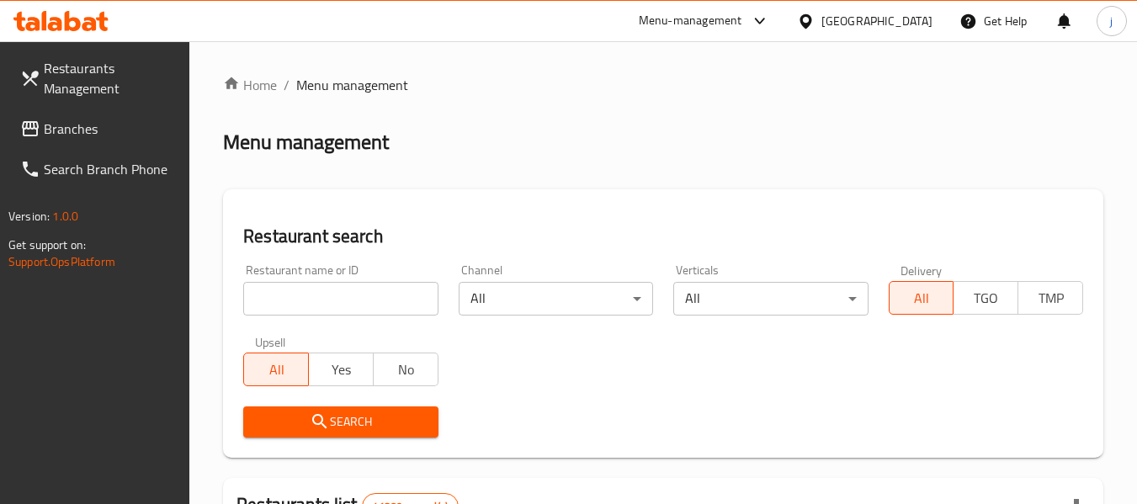
click at [43, 136] on span at bounding box center [32, 129] width 24 height 20
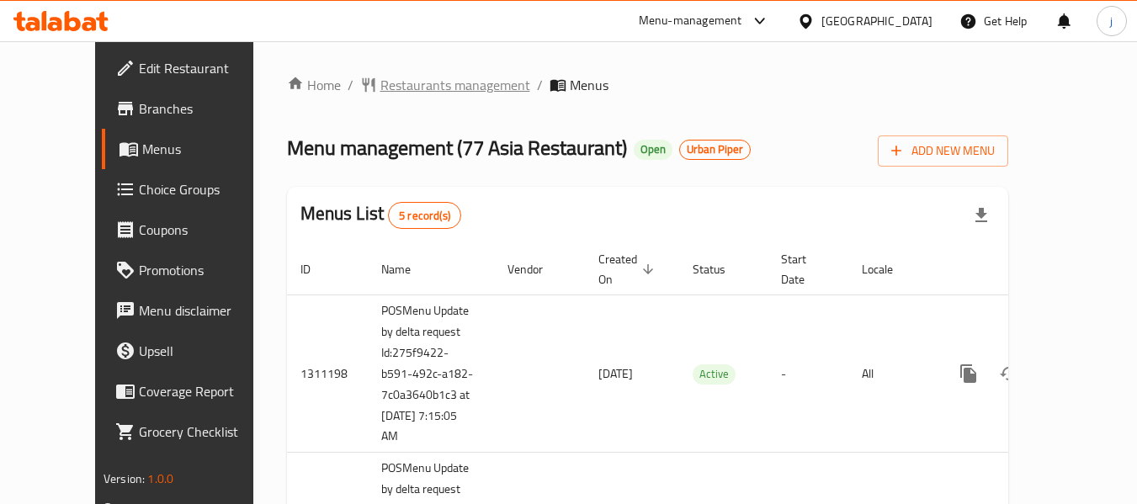
click at [380, 78] on span "Restaurants management" at bounding box center [455, 85] width 150 height 20
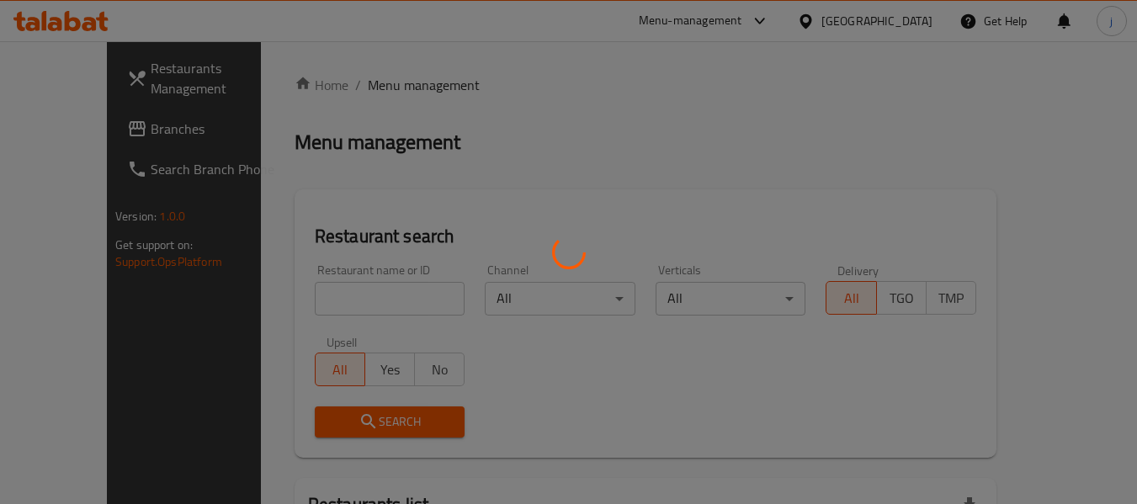
click at [344, 292] on div at bounding box center [568, 252] width 1137 height 504
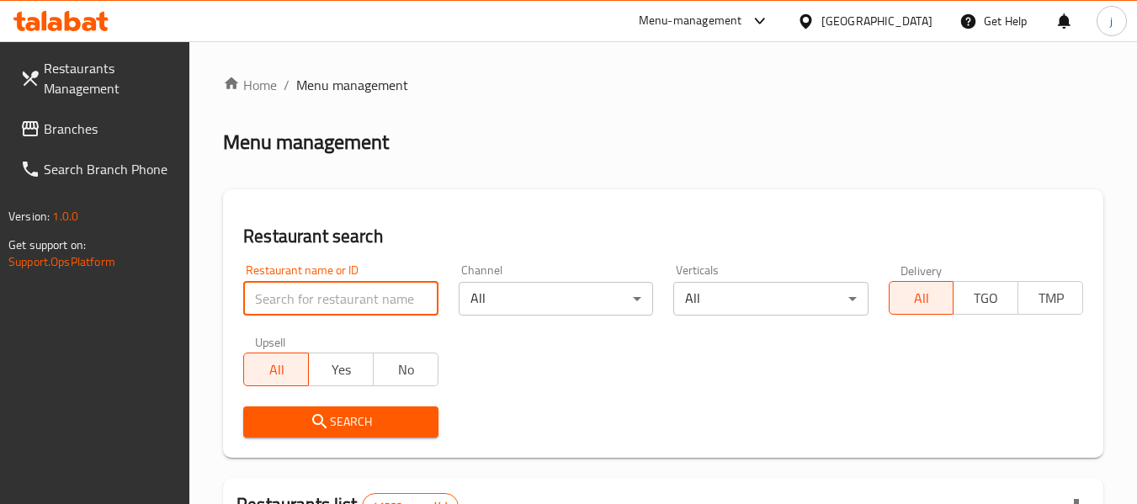
click at [344, 292] on input "search" at bounding box center [340, 299] width 194 height 34
paste input "664075"
type input "664075"
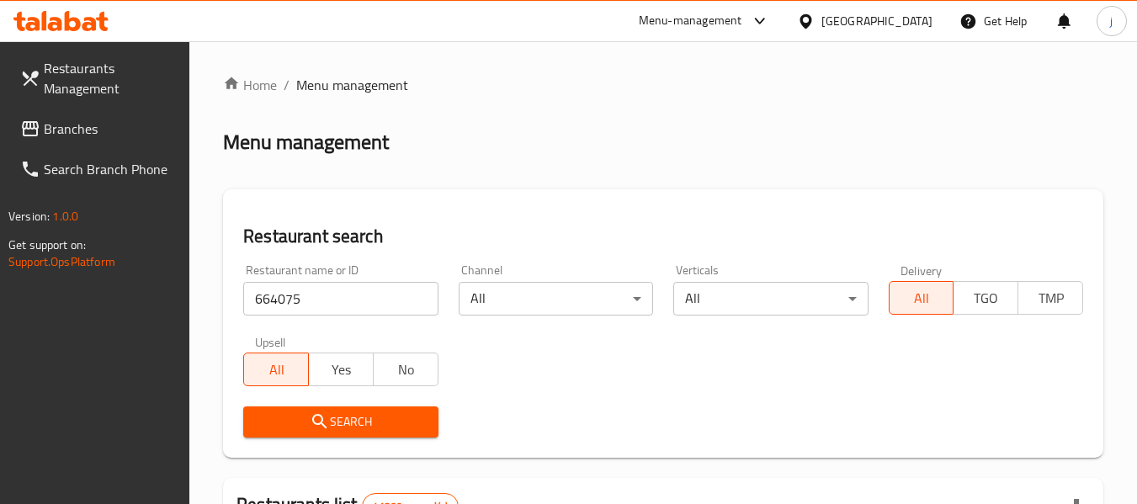
click at [347, 418] on span "Search" at bounding box center [340, 422] width 167 height 21
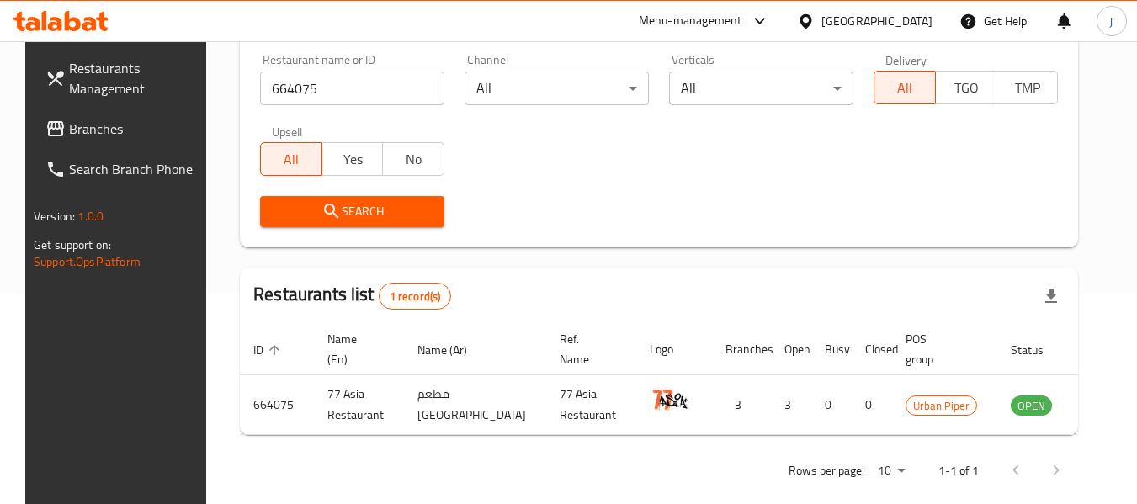
scroll to position [232, 0]
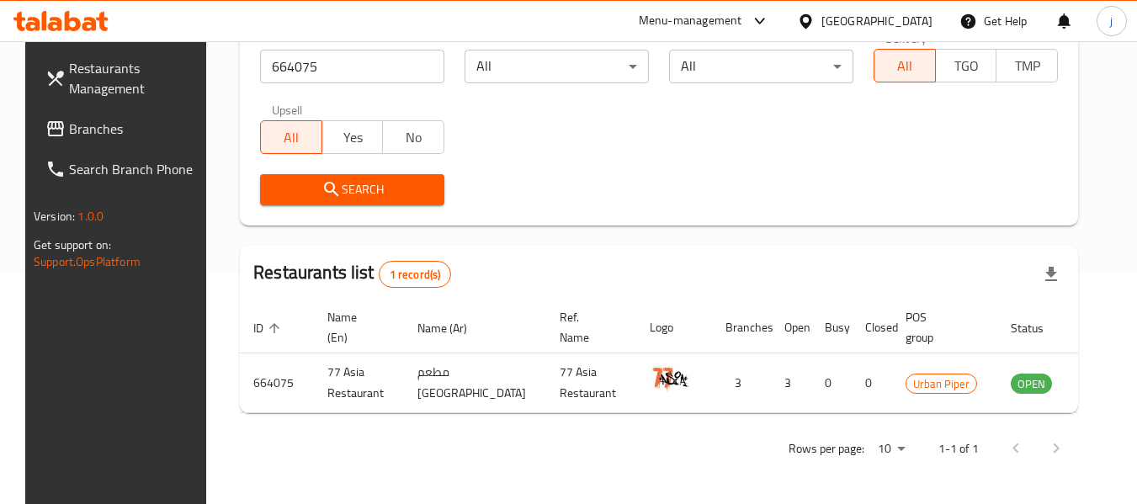
click at [832, 25] on div "[GEOGRAPHIC_DATA]" at bounding box center [876, 21] width 111 height 19
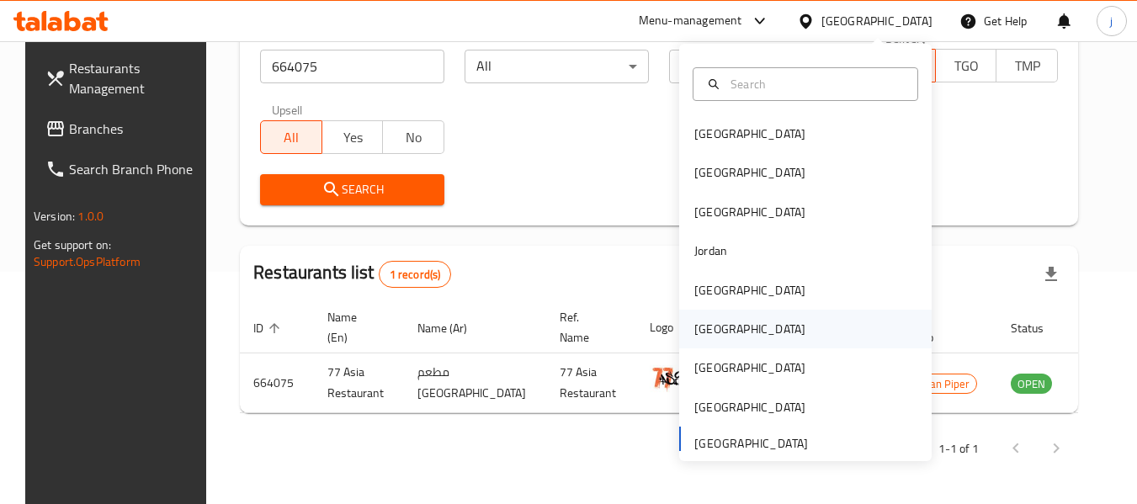
click at [695, 332] on div "[GEOGRAPHIC_DATA]" at bounding box center [749, 329] width 111 height 19
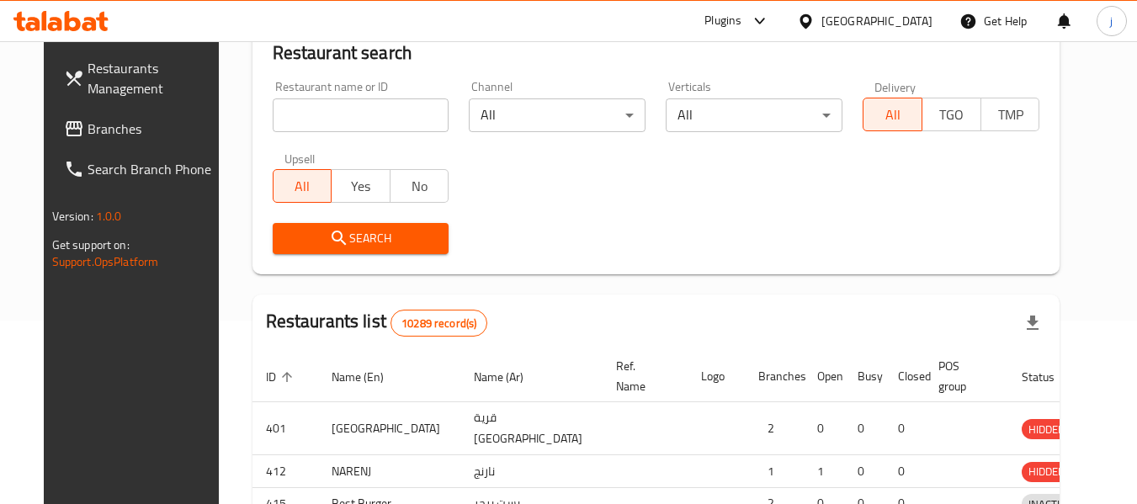
scroll to position [232, 0]
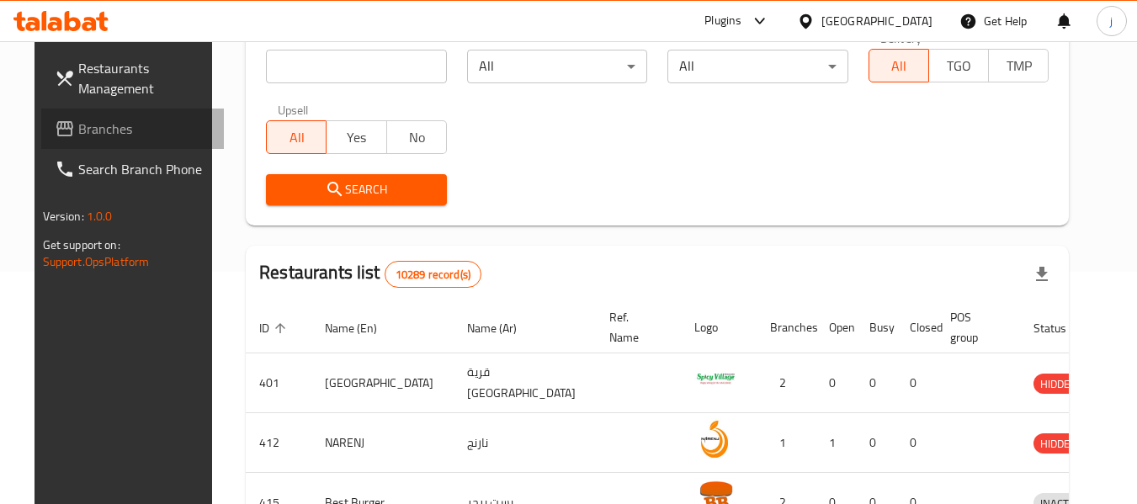
click at [96, 120] on span "Branches" at bounding box center [144, 129] width 133 height 20
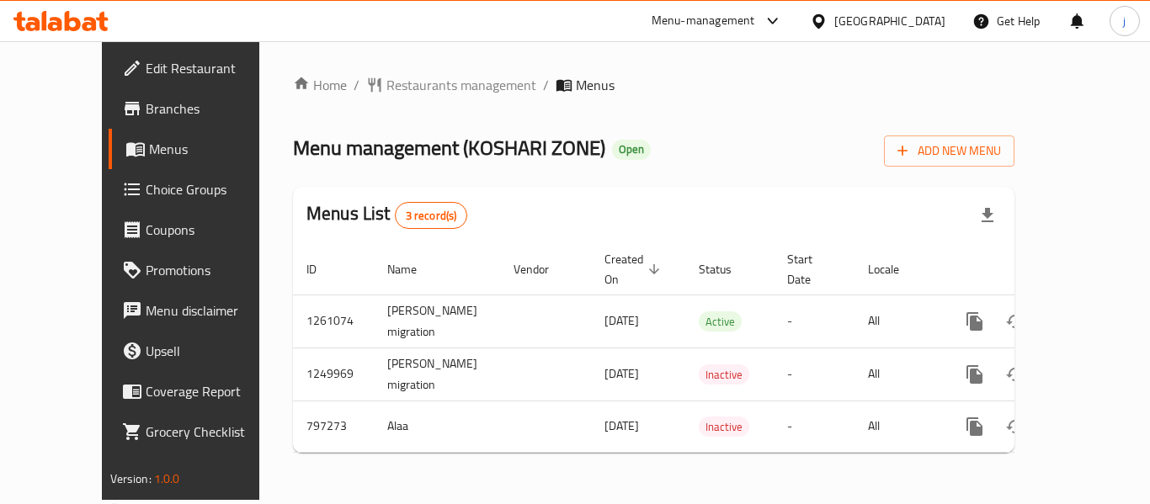
click at [824, 23] on icon at bounding box center [818, 20] width 12 height 14
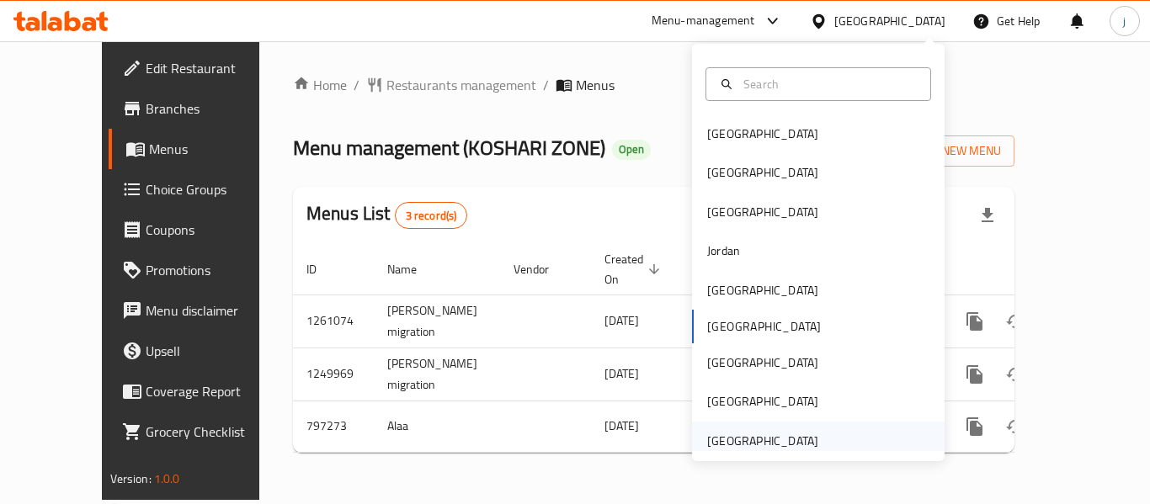
drag, startPoint x: 834, startPoint y: 446, endPoint x: 825, endPoint y: 446, distance: 9.3
click at [825, 446] on div "[GEOGRAPHIC_DATA]" at bounding box center [818, 441] width 253 height 39
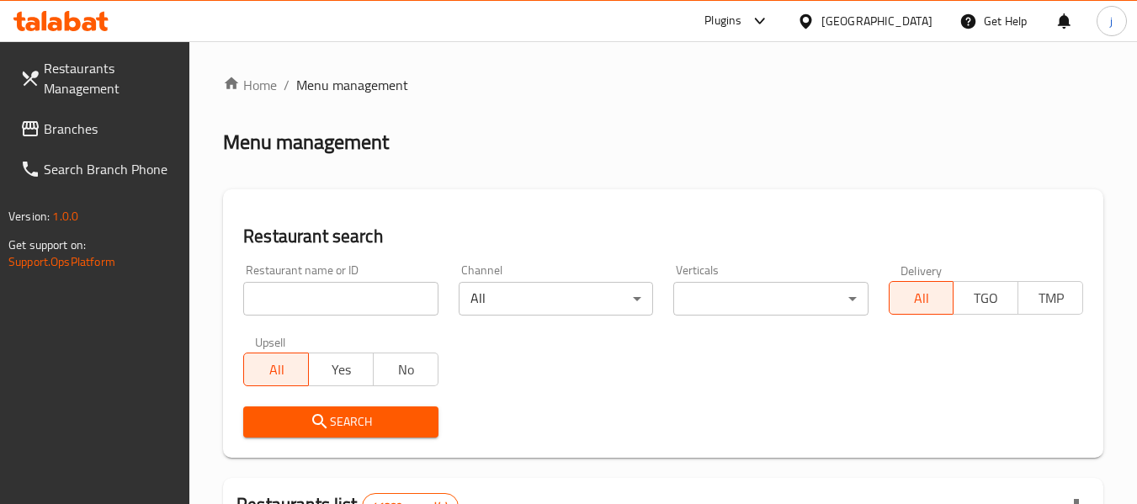
click at [89, 142] on div at bounding box center [568, 252] width 1137 height 504
click at [97, 134] on span "Branches" at bounding box center [110, 129] width 133 height 20
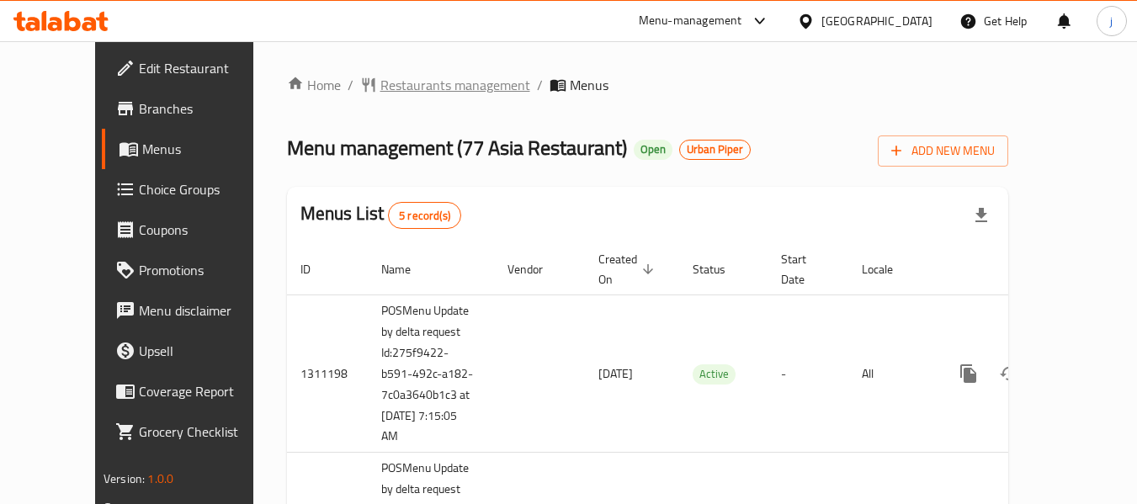
click at [425, 86] on span "Restaurants management" at bounding box center [455, 85] width 150 height 20
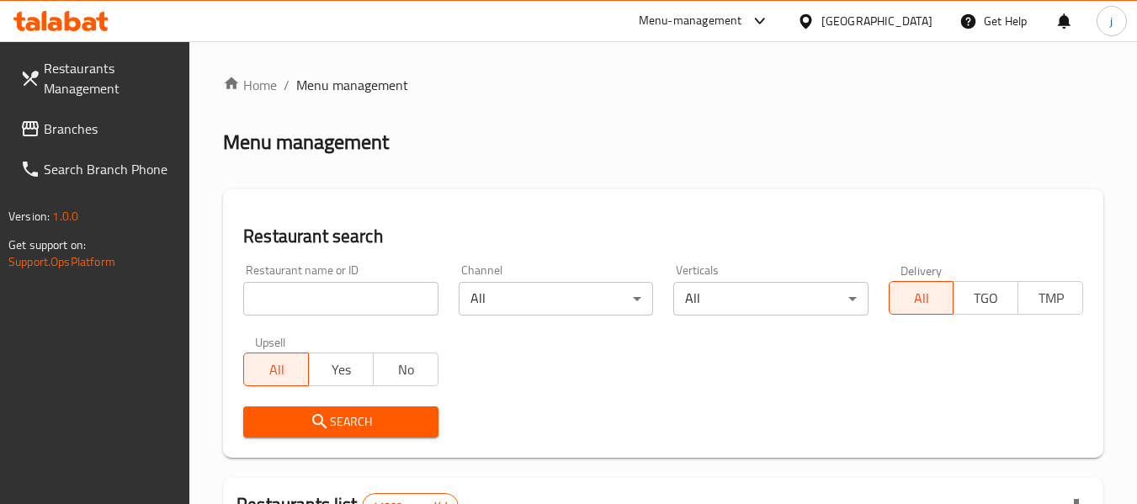
click at [300, 291] on input "search" at bounding box center [340, 299] width 194 height 34
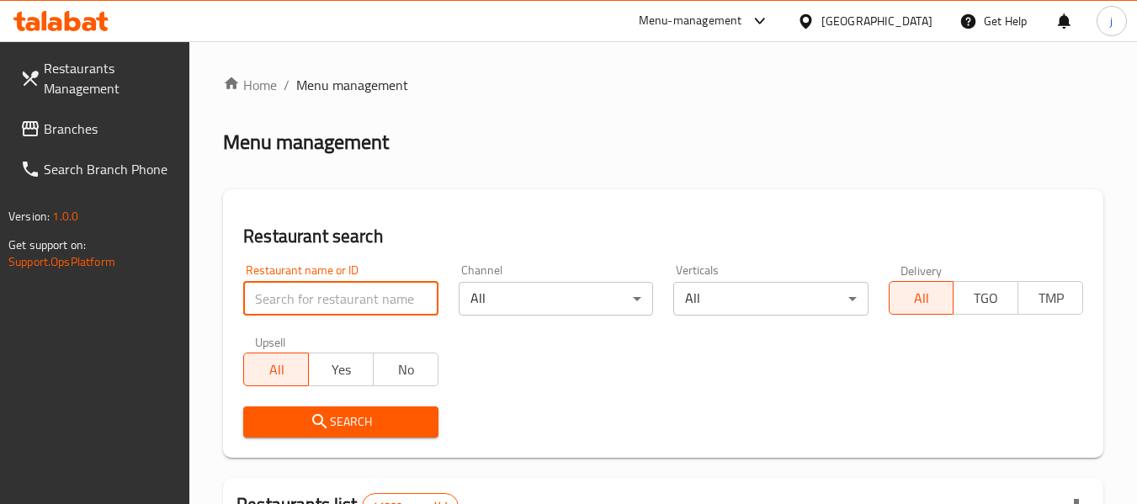
paste input "664075"
type input "664075"
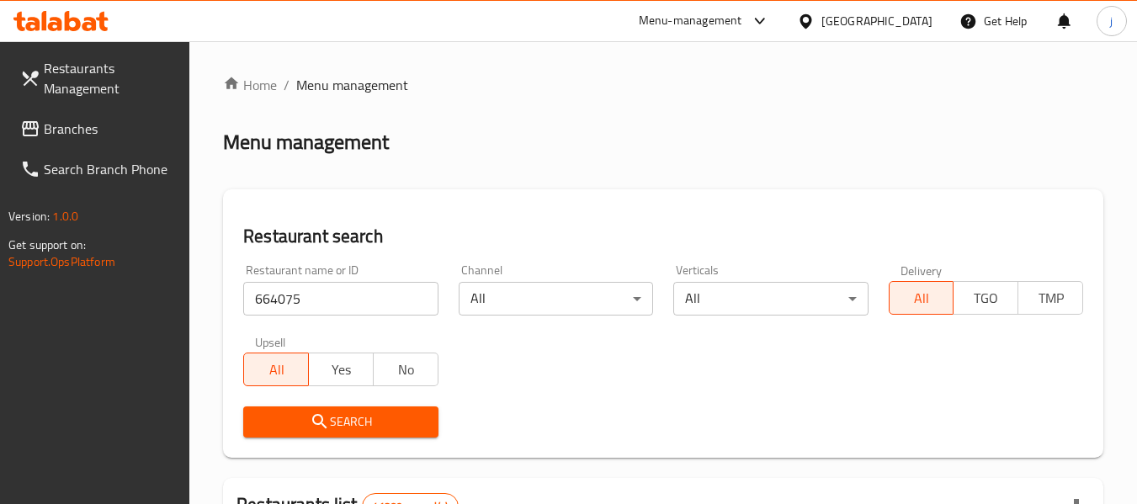
click at [316, 426] on icon "submit" at bounding box center [320, 422] width 20 height 20
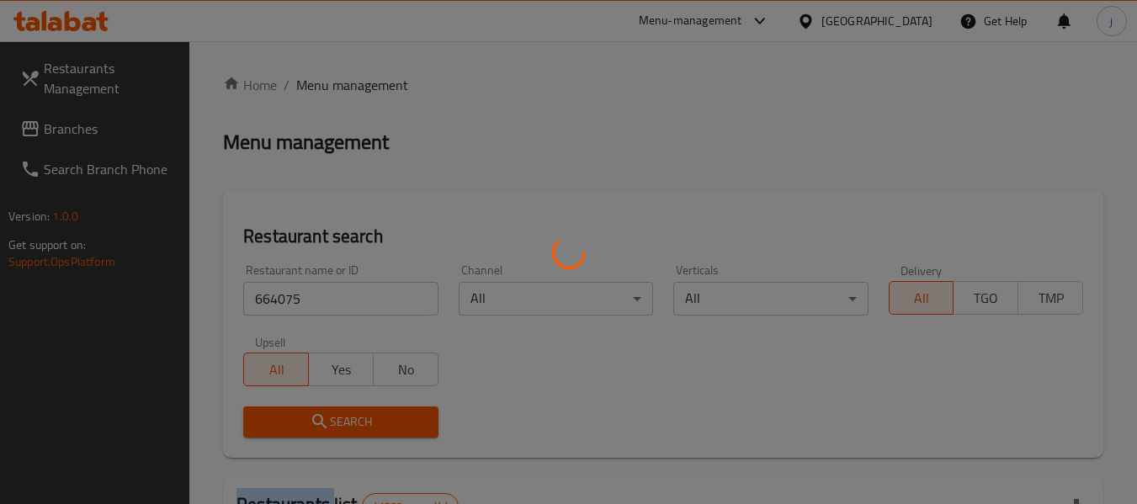
click at [316, 426] on div at bounding box center [568, 252] width 1137 height 504
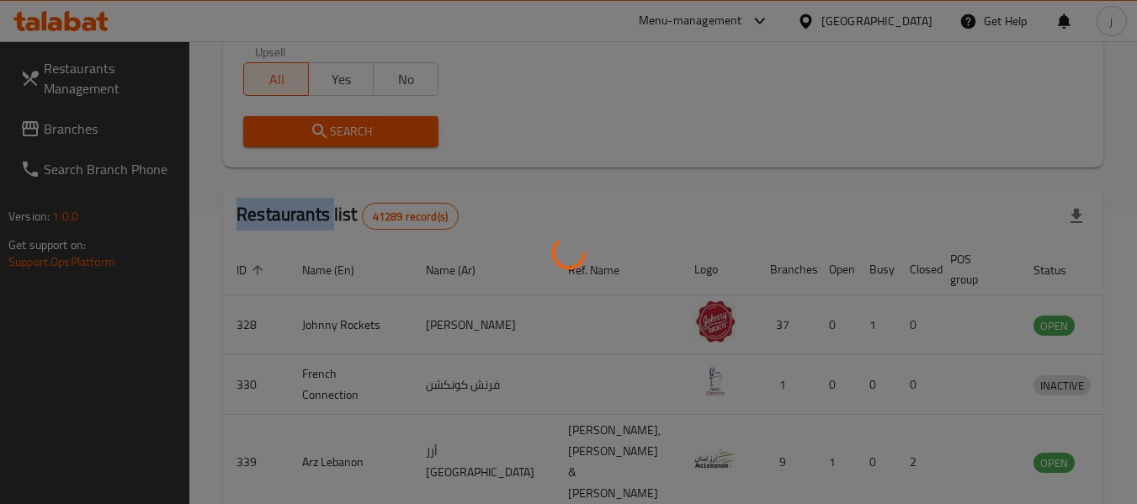
scroll to position [168, 0]
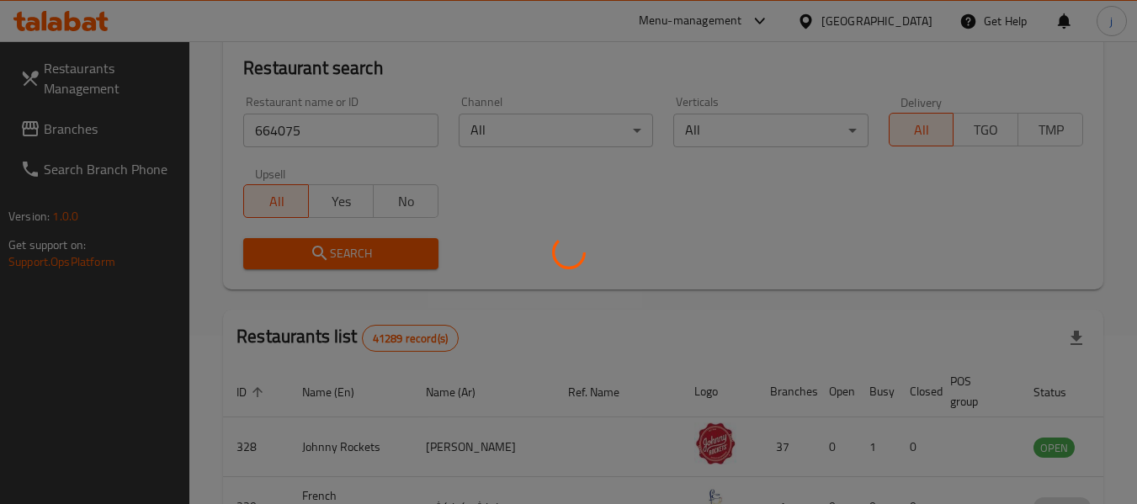
click at [658, 241] on div at bounding box center [568, 252] width 1137 height 504
click at [375, 263] on div at bounding box center [568, 252] width 1137 height 504
click at [614, 255] on div at bounding box center [568, 252] width 1137 height 504
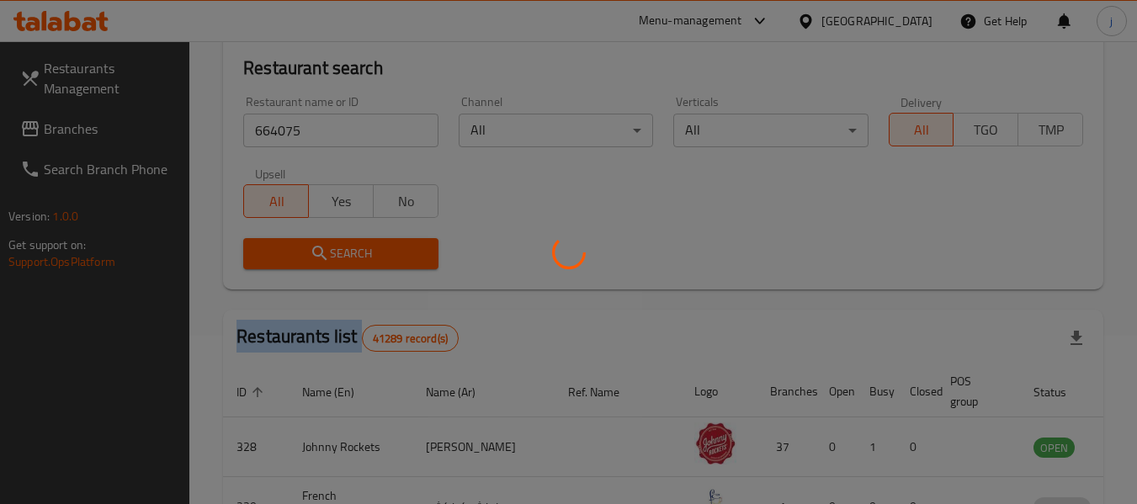
click at [614, 255] on div at bounding box center [568, 252] width 1137 height 504
click at [603, 249] on div at bounding box center [568, 252] width 1137 height 504
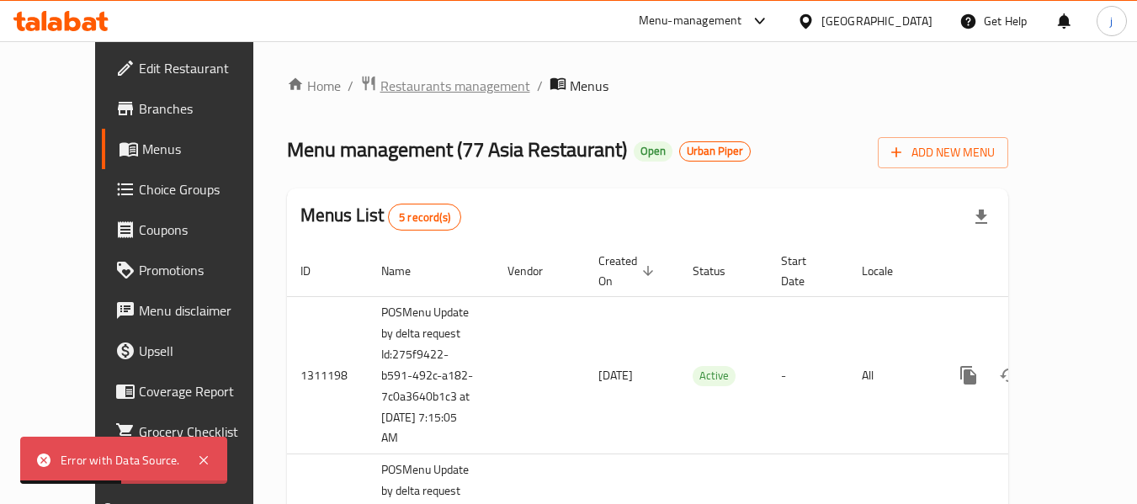
click at [380, 85] on span "Restaurants management" at bounding box center [455, 86] width 150 height 20
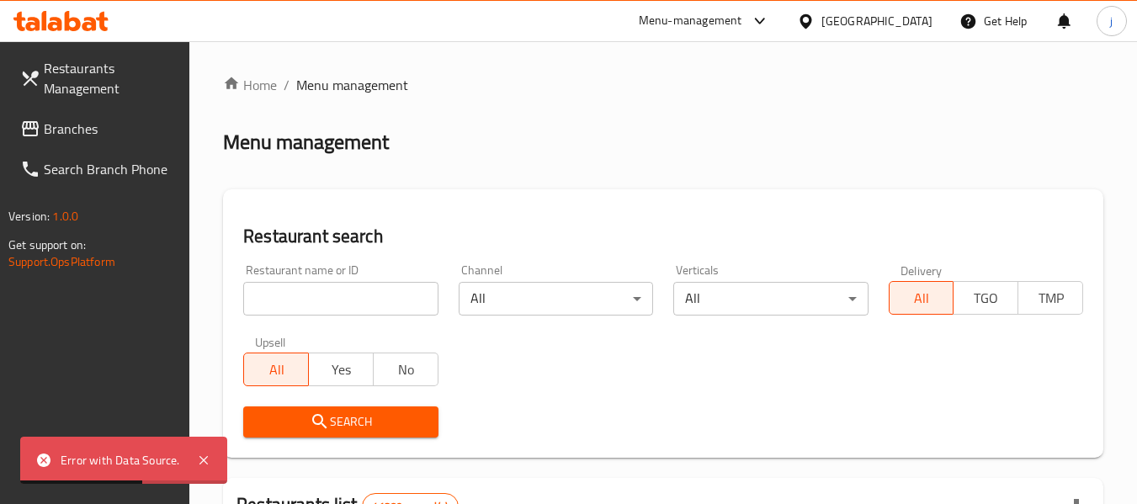
click at [312, 300] on input "search" at bounding box center [340, 299] width 194 height 34
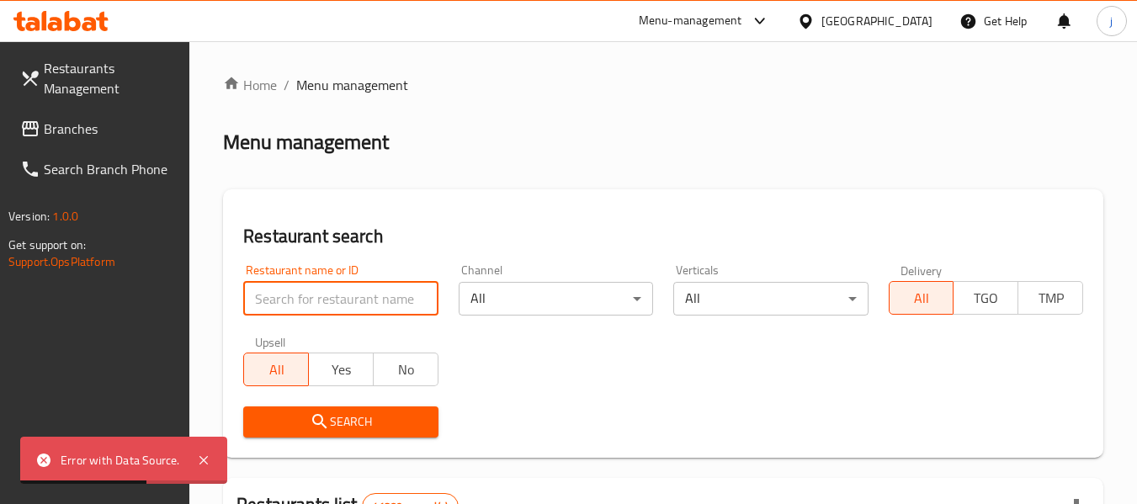
paste input "664075"
type input "664075"
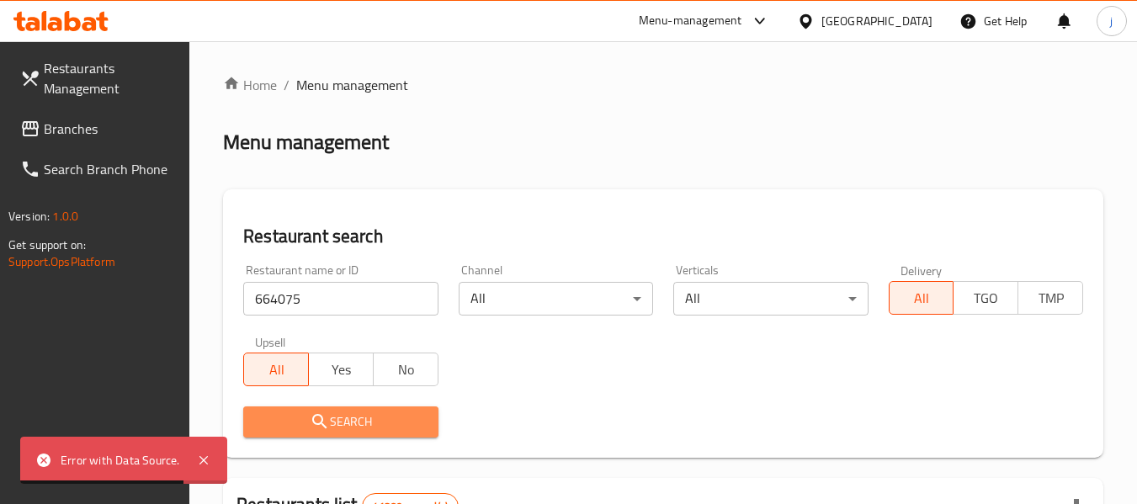
click at [342, 419] on span "Search" at bounding box center [340, 422] width 167 height 21
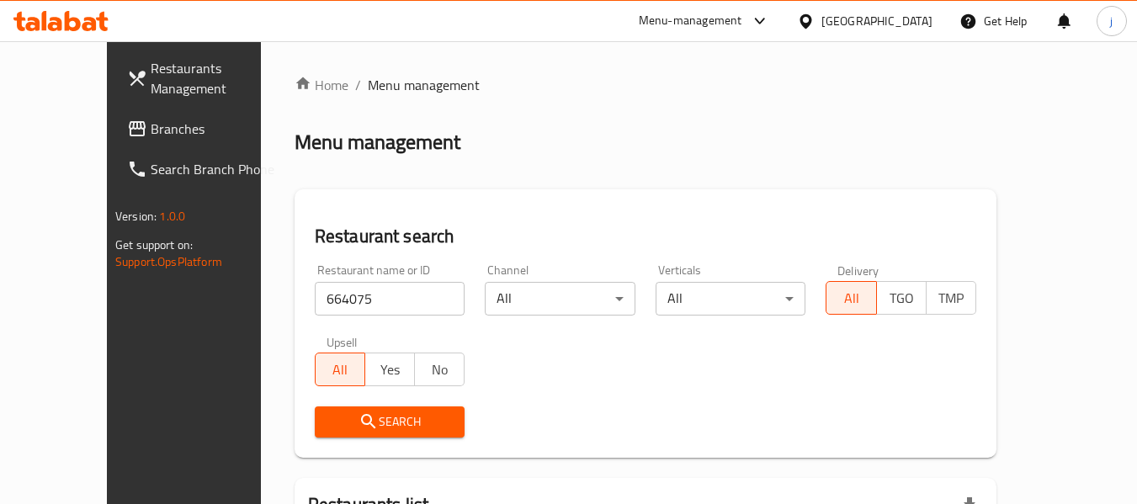
click at [349, 418] on span "Search" at bounding box center [390, 422] width 124 height 21
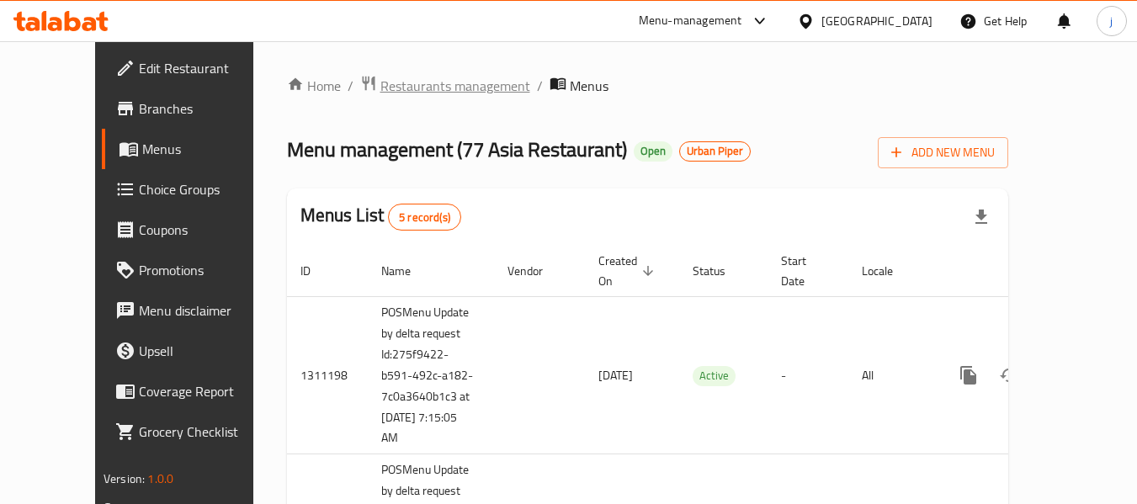
click at [398, 86] on span "Restaurants management" at bounding box center [455, 86] width 150 height 20
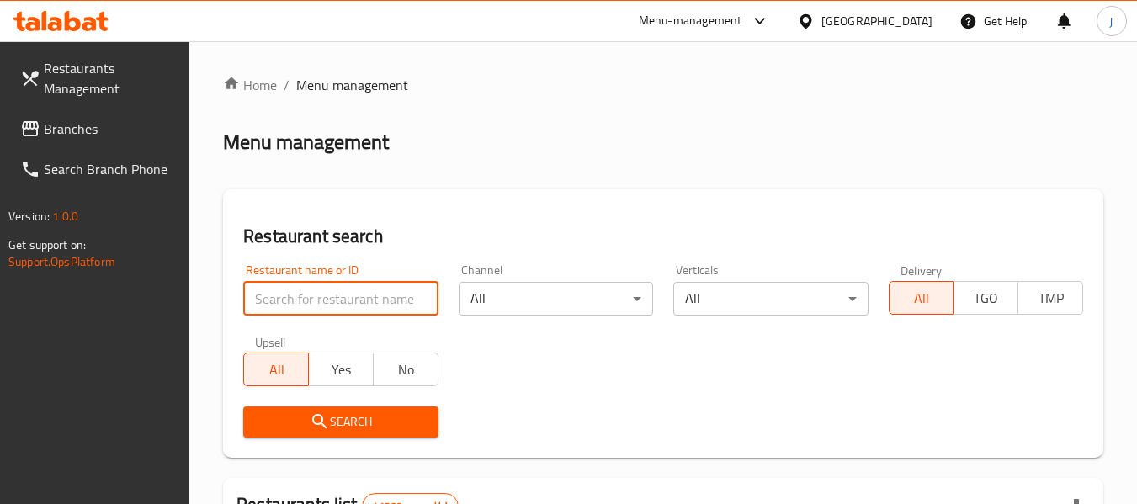
click at [347, 290] on input "search" at bounding box center [340, 299] width 194 height 34
paste input "664075"
type input "664075"
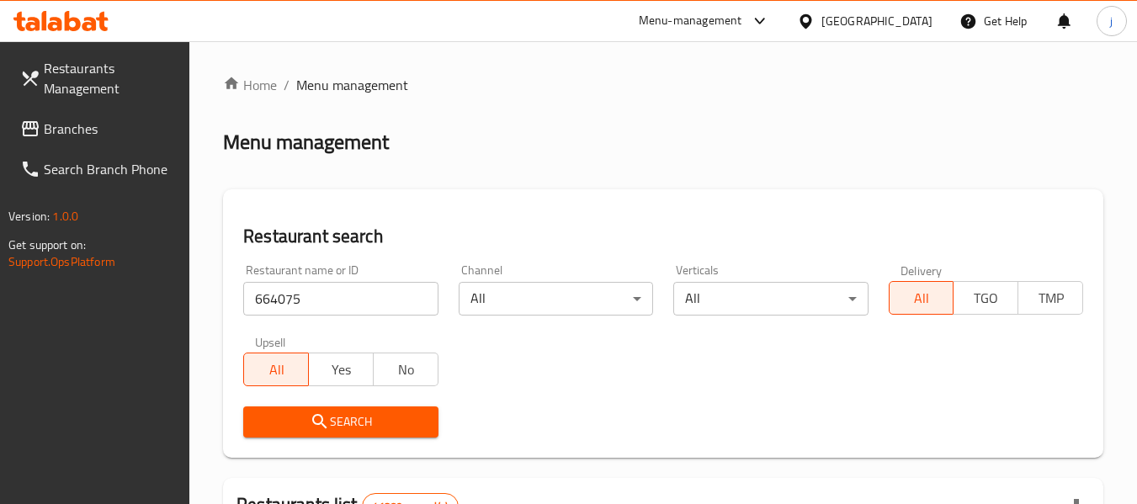
click at [332, 420] on span "Search" at bounding box center [340, 422] width 167 height 21
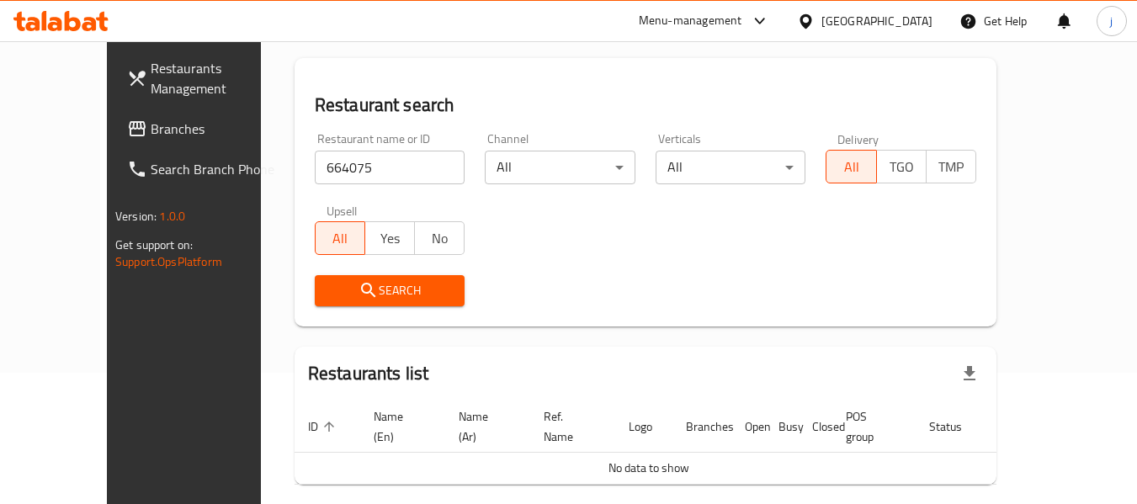
scroll to position [15, 0]
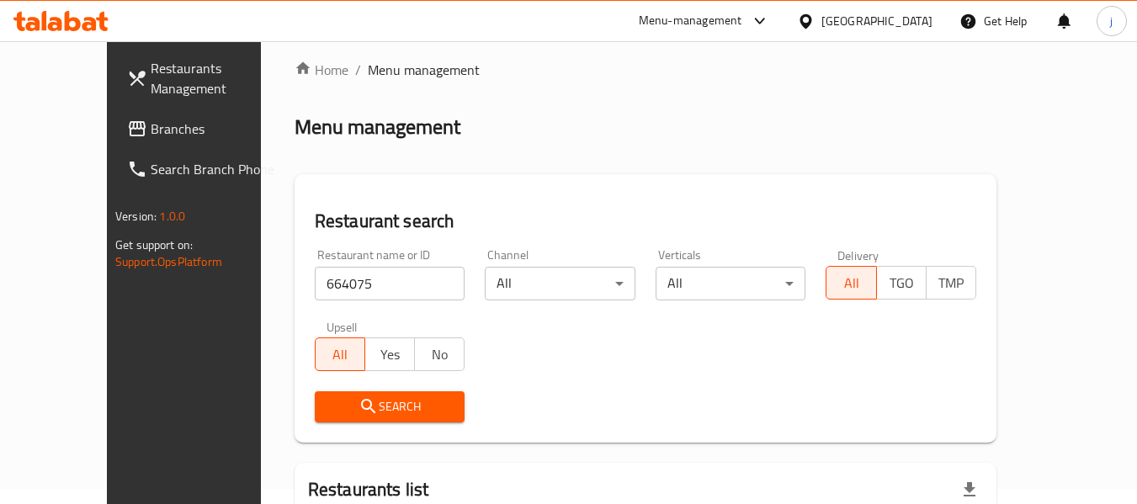
click at [355, 405] on span "Search" at bounding box center [390, 406] width 124 height 21
click at [357, 403] on span "Search" at bounding box center [390, 406] width 124 height 21
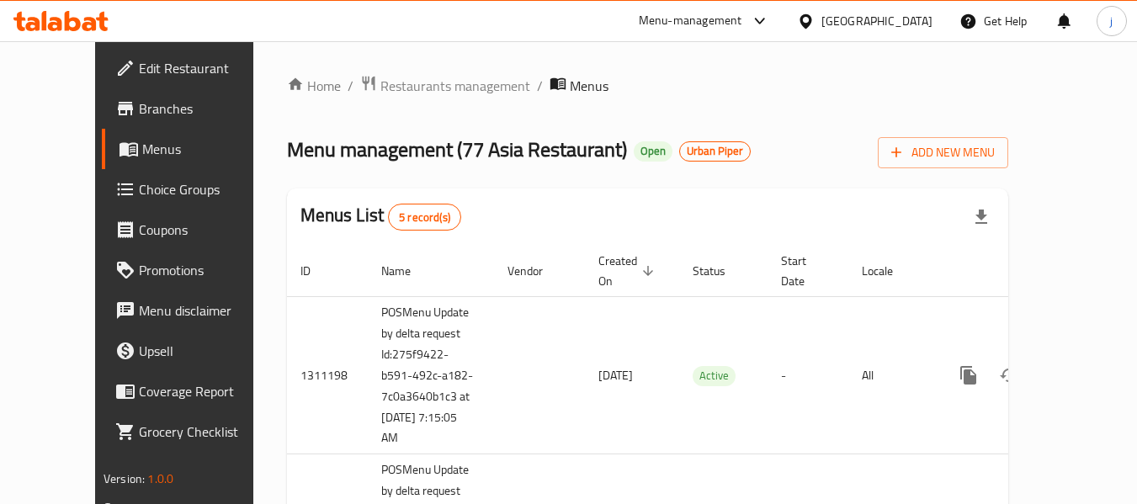
drag, startPoint x: 805, startPoint y: 29, endPoint x: 797, endPoint y: 35, distance: 10.3
click at [803, 29] on icon at bounding box center [806, 22] width 18 height 18
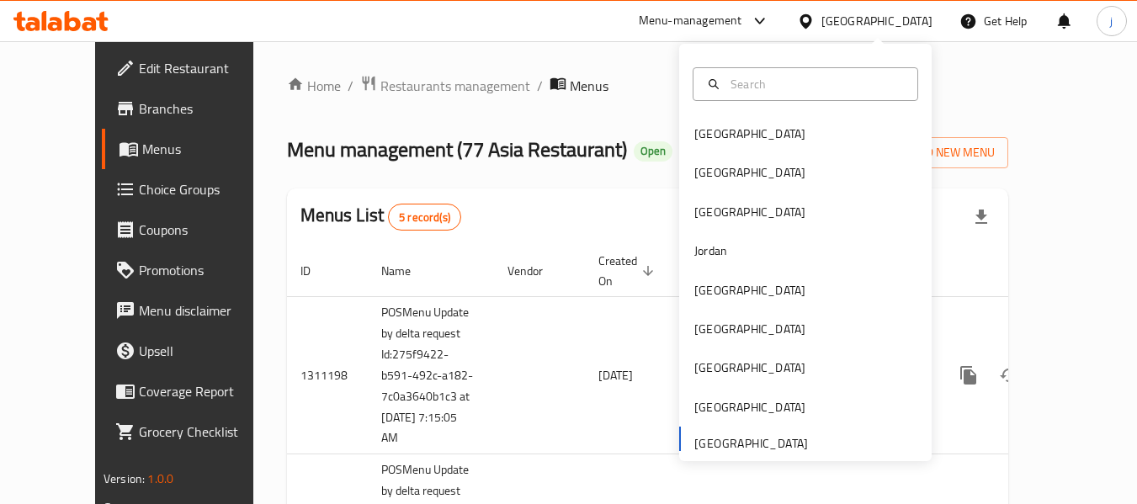
click at [715, 454] on div "[GEOGRAPHIC_DATA] [GEOGRAPHIC_DATA] [GEOGRAPHIC_DATA] [GEOGRAPHIC_DATA] [GEOGRA…" at bounding box center [805, 252] width 253 height 417
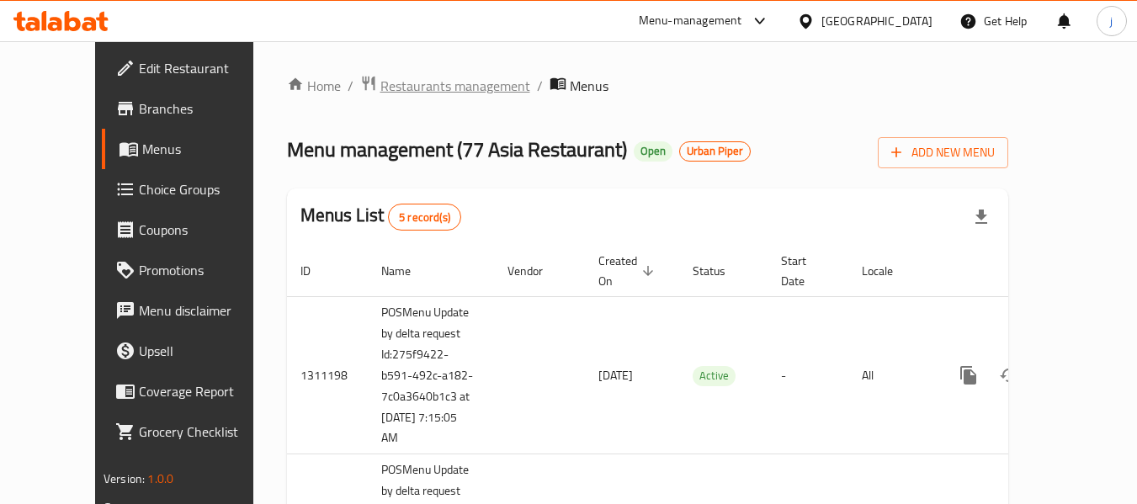
click at [380, 96] on span "Restaurants management" at bounding box center [455, 86] width 150 height 20
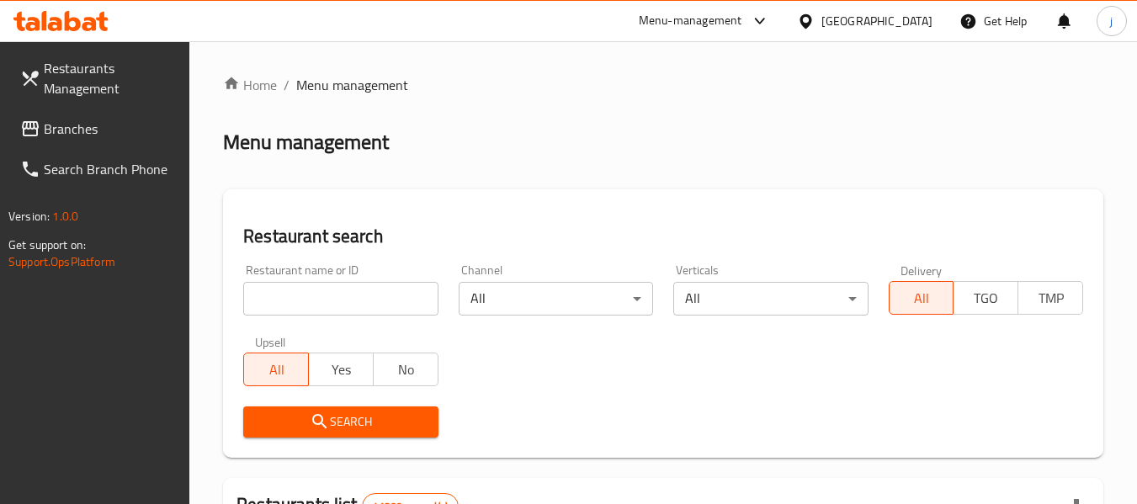
click at [97, 121] on span "Branches" at bounding box center [110, 129] width 133 height 20
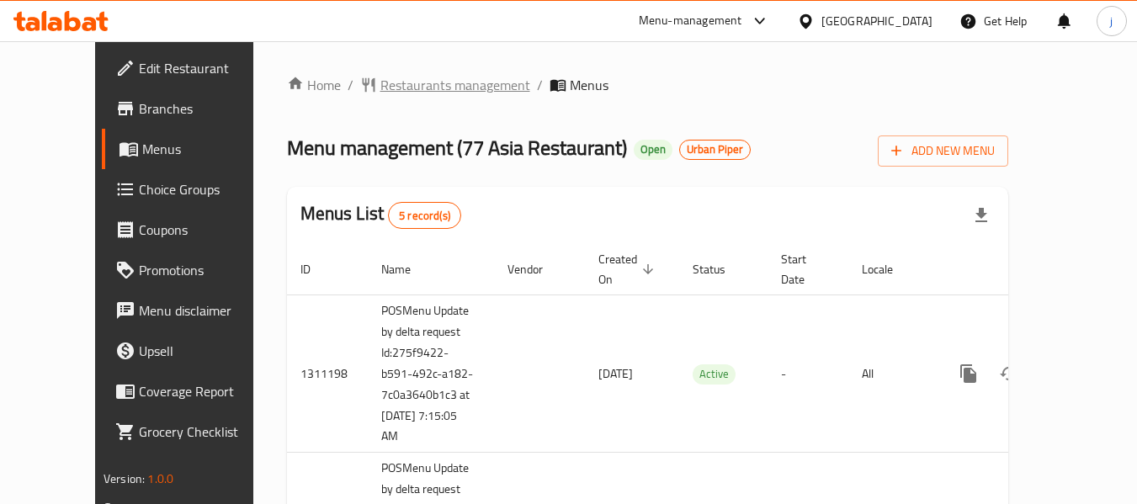
click at [401, 80] on span "Restaurants management" at bounding box center [455, 85] width 150 height 20
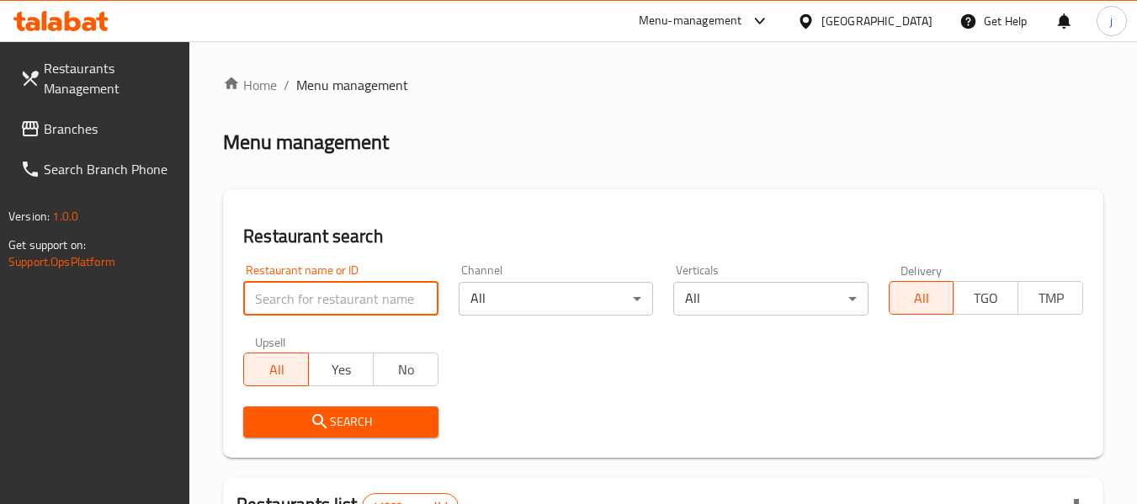
click at [330, 299] on input "search" at bounding box center [340, 299] width 194 height 34
paste input "664075"
type input "664075"
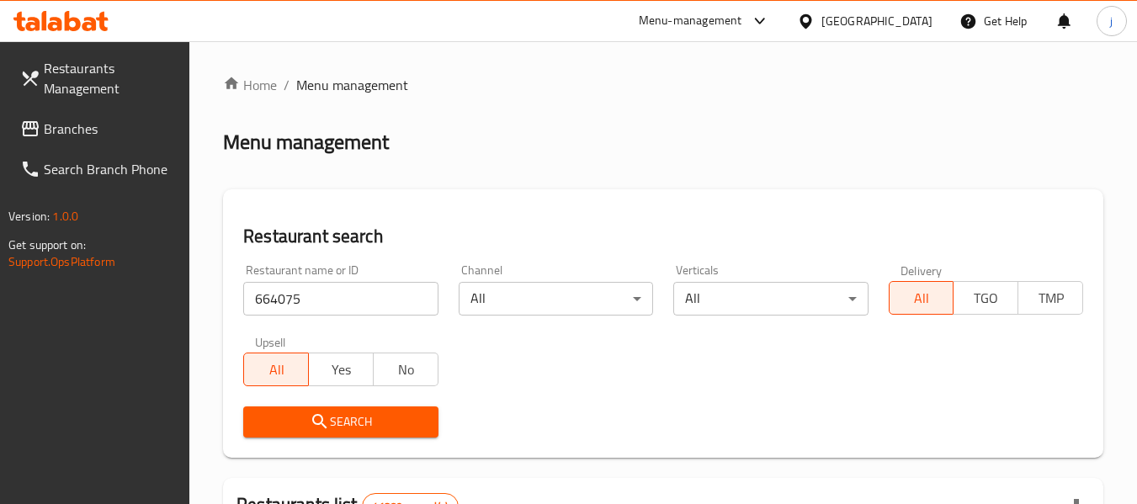
click at [325, 416] on icon "submit" at bounding box center [320, 422] width 20 height 20
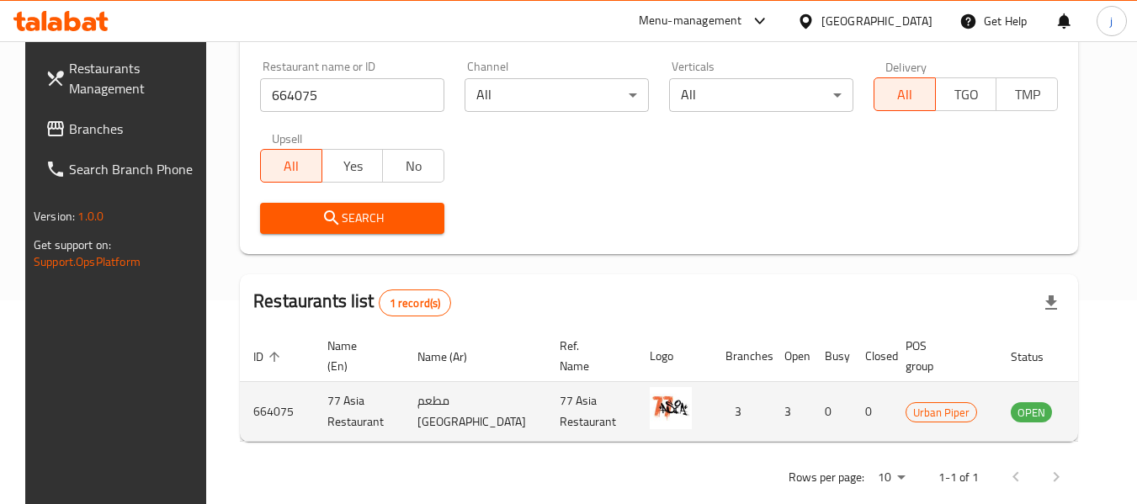
scroll to position [232, 0]
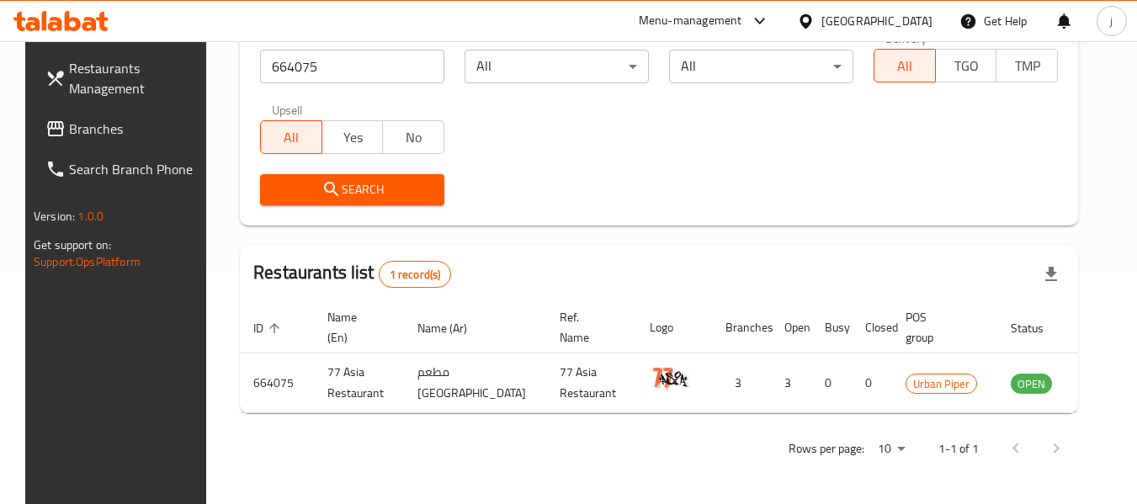
click at [870, 17] on div "[GEOGRAPHIC_DATA]" at bounding box center [876, 21] width 111 height 19
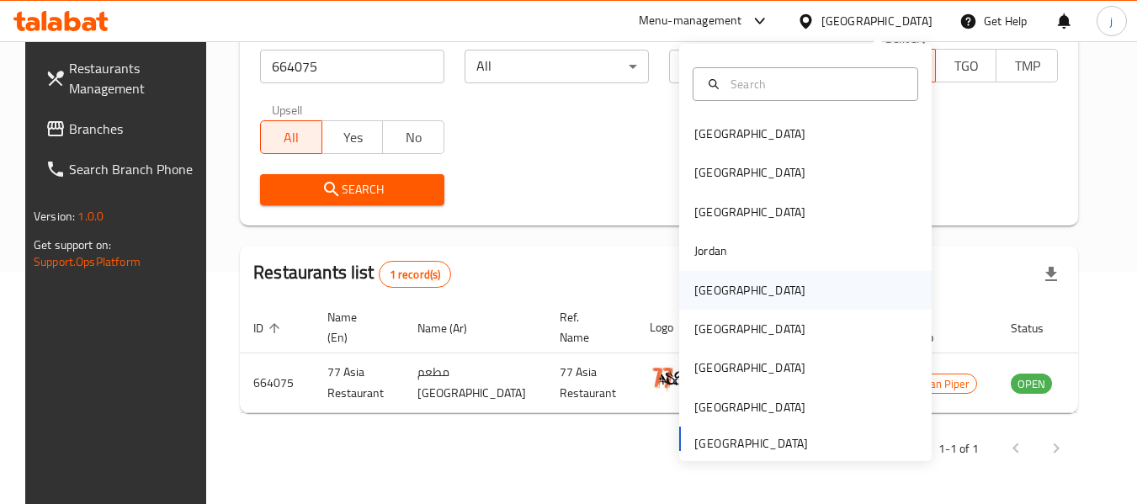
click at [703, 295] on div "[GEOGRAPHIC_DATA]" at bounding box center [749, 290] width 111 height 19
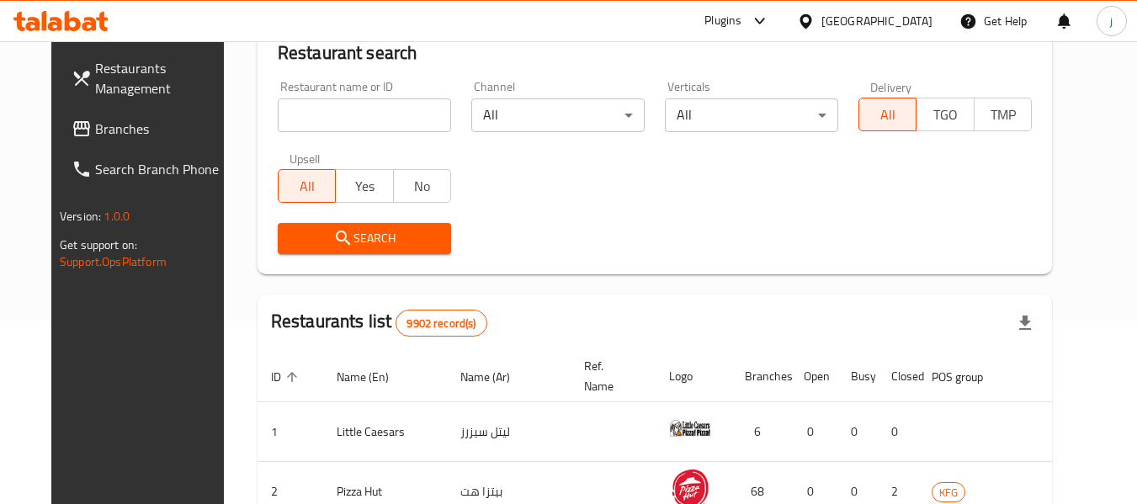
scroll to position [232, 0]
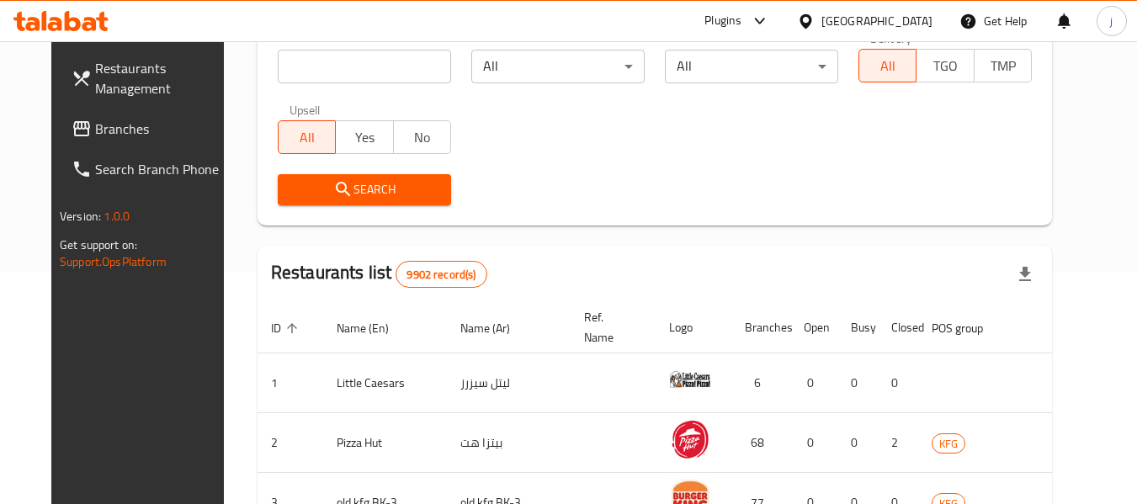
click at [95, 134] on span "Branches" at bounding box center [161, 129] width 133 height 20
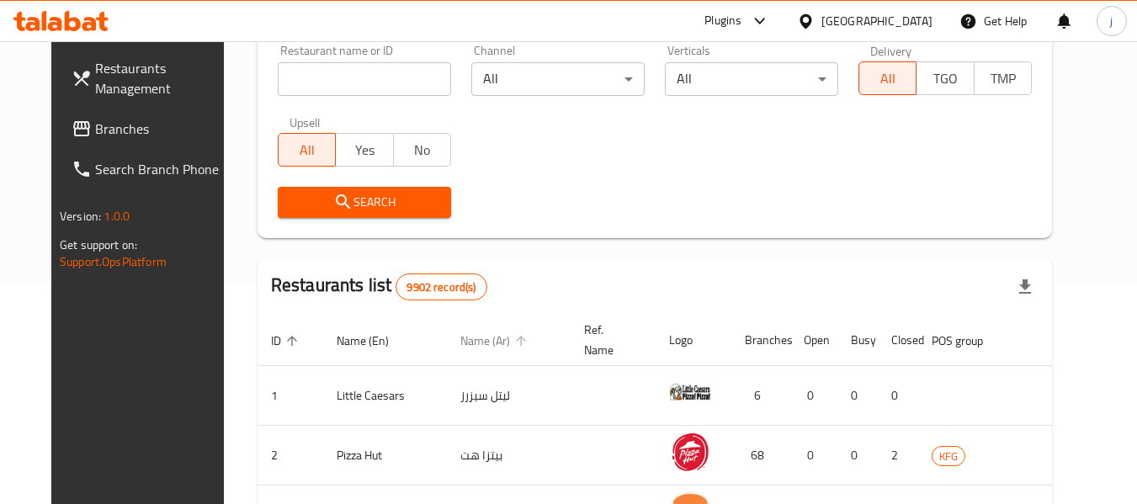
scroll to position [115, 0]
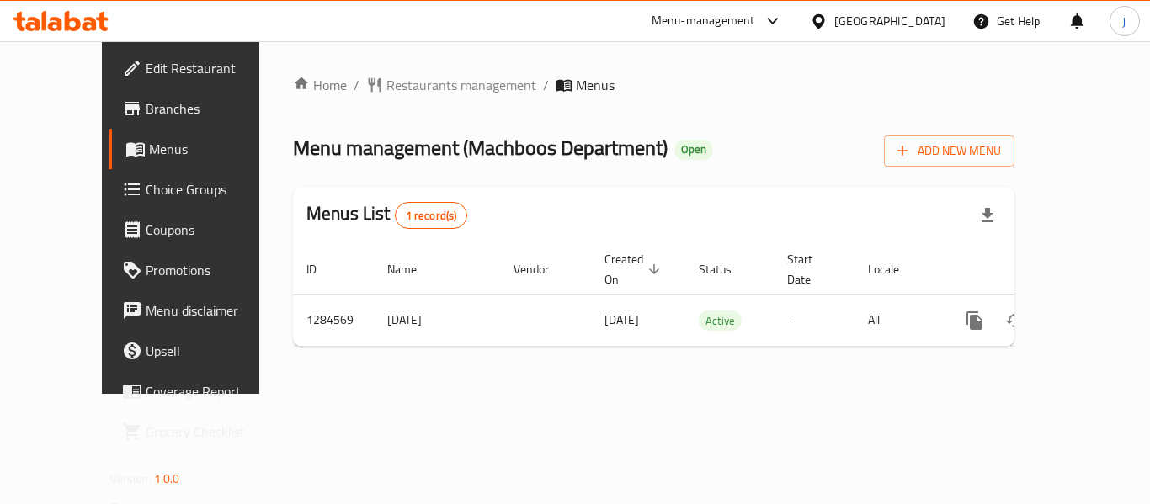
click at [834, 20] on div at bounding box center [822, 21] width 24 height 19
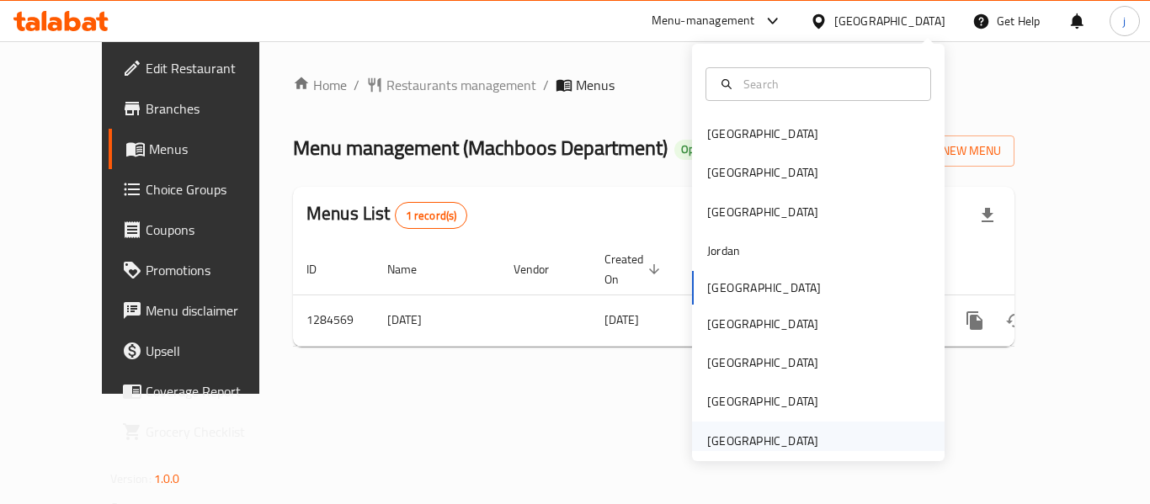
click at [714, 440] on div "[GEOGRAPHIC_DATA]" at bounding box center [762, 441] width 111 height 19
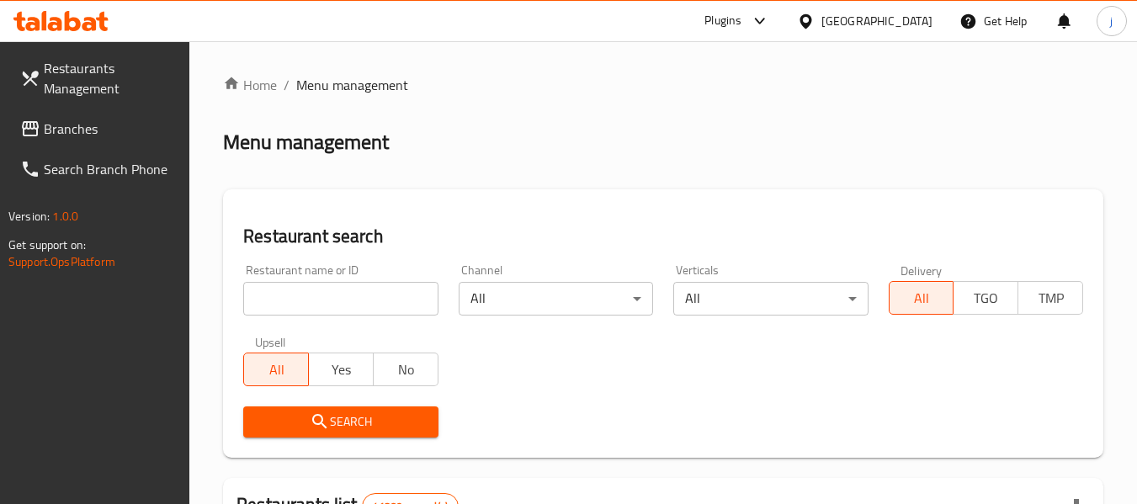
click at [64, 132] on span "Branches" at bounding box center [110, 129] width 133 height 20
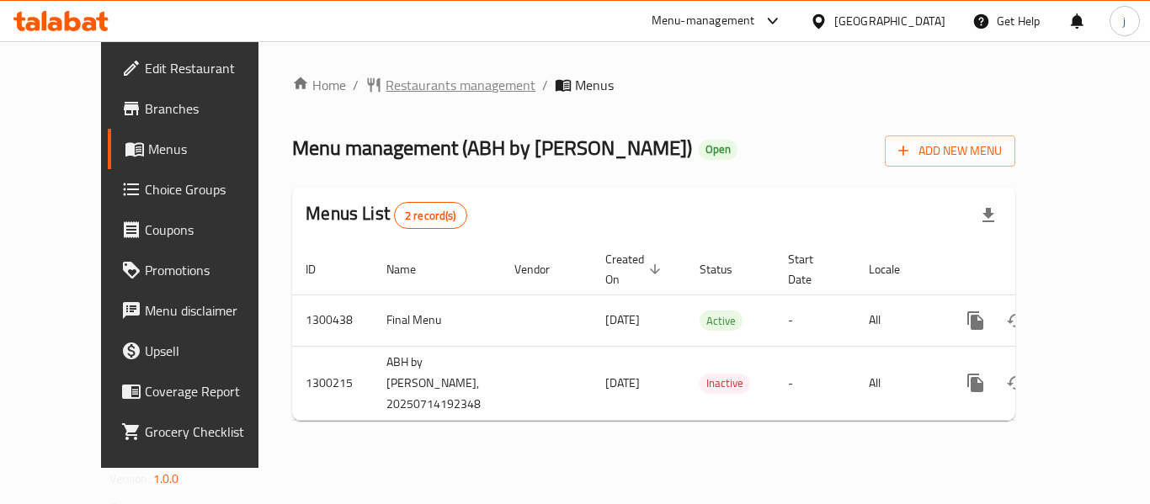
click at [399, 88] on span "Restaurants management" at bounding box center [460, 85] width 150 height 20
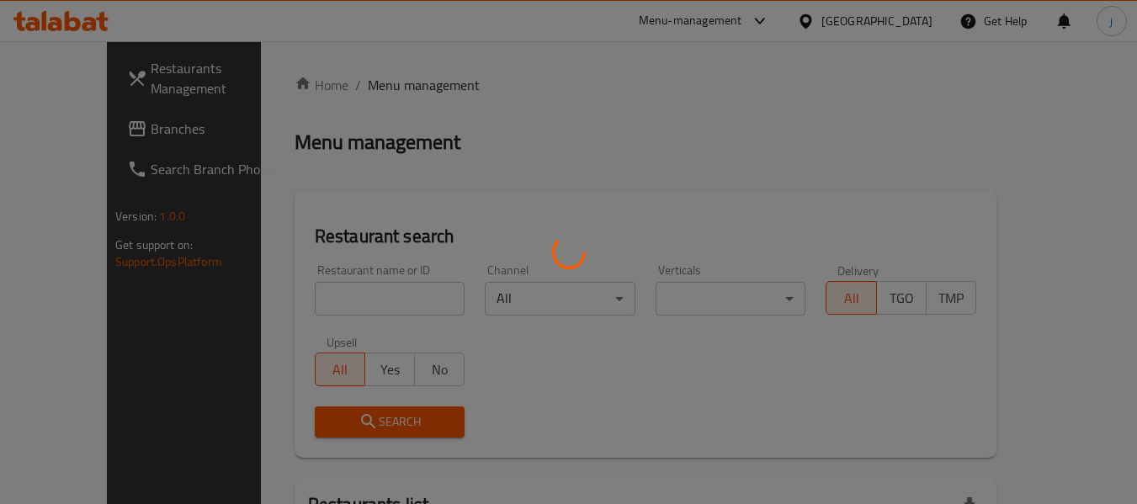
click at [94, 139] on div at bounding box center [568, 252] width 1137 height 504
click at [76, 136] on div at bounding box center [568, 252] width 1137 height 504
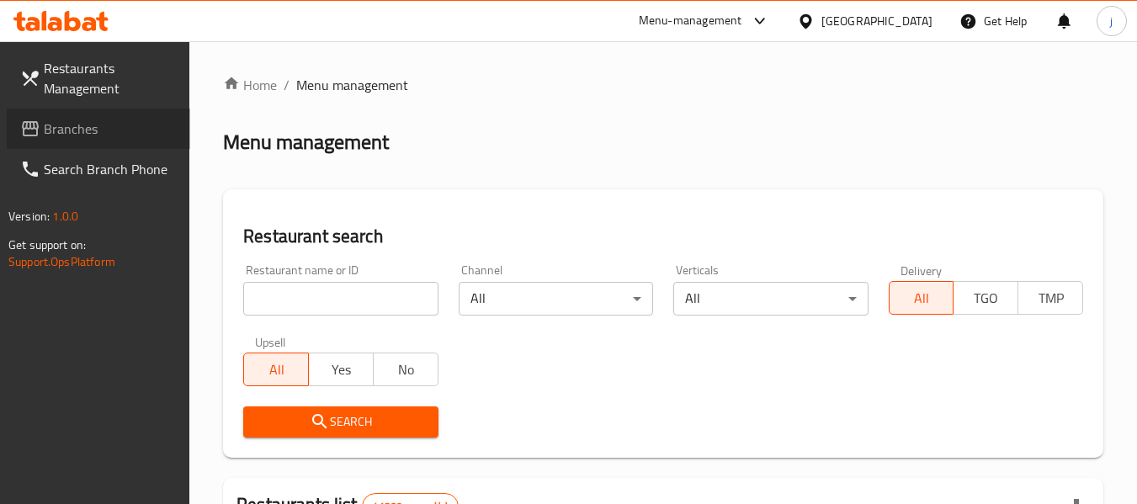
click at [57, 139] on span "Branches" at bounding box center [110, 129] width 133 height 20
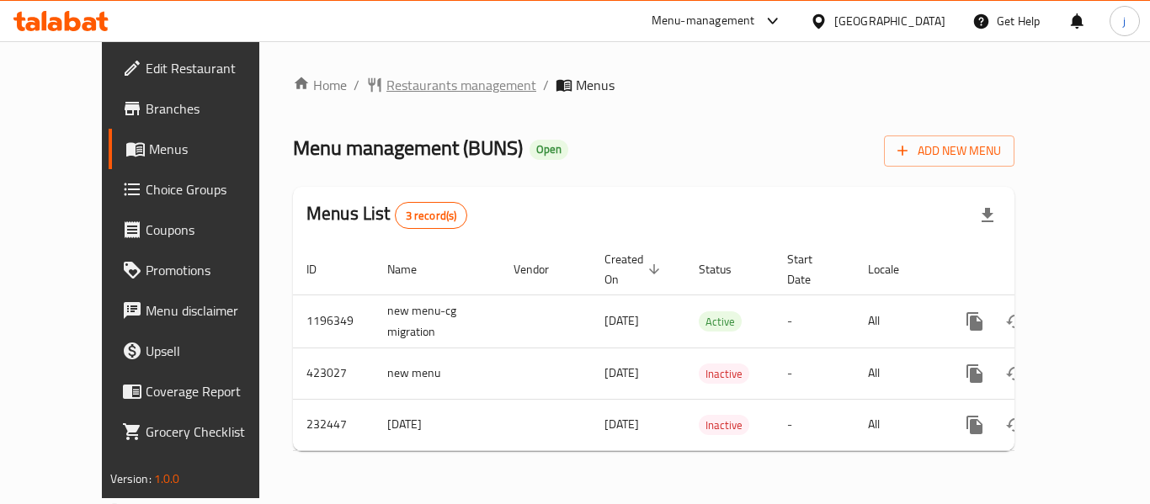
click at [386, 75] on span "Restaurants management" at bounding box center [461, 85] width 150 height 20
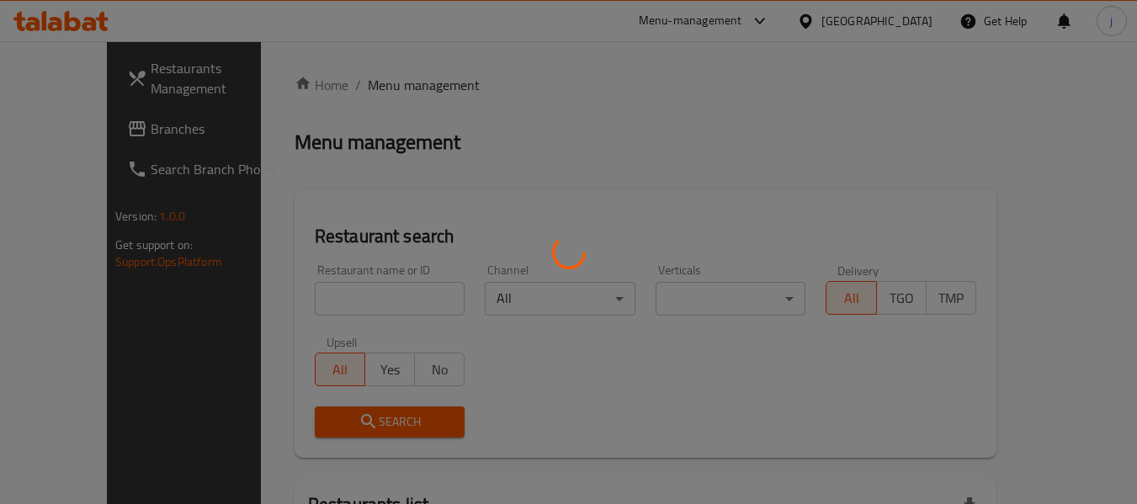
drag, startPoint x: 380, startPoint y: 74, endPoint x: 375, endPoint y: 82, distance: 9.1
click at [375, 82] on div at bounding box center [568, 252] width 1137 height 504
click at [51, 130] on div at bounding box center [568, 252] width 1137 height 504
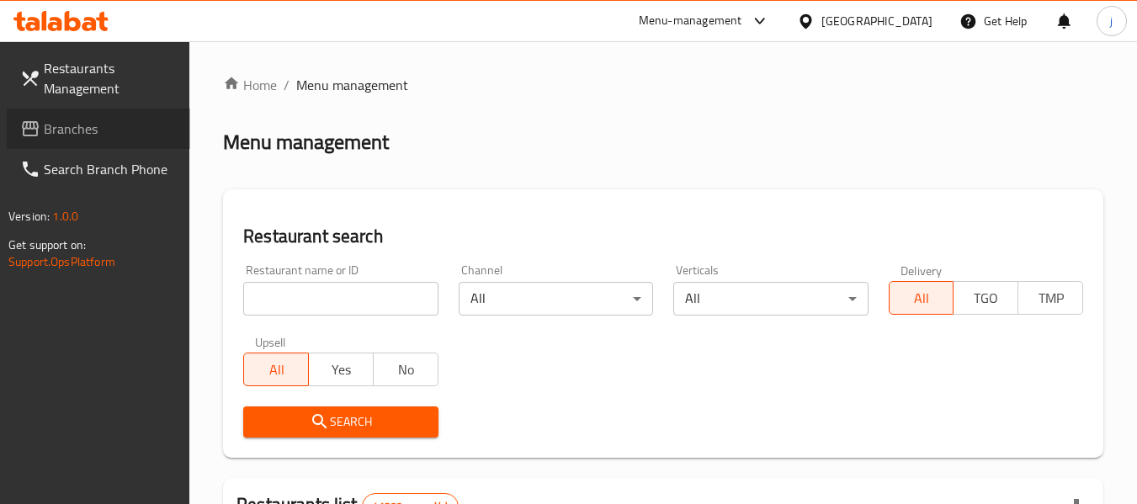
click at [51, 130] on span "Branches" at bounding box center [110, 129] width 133 height 20
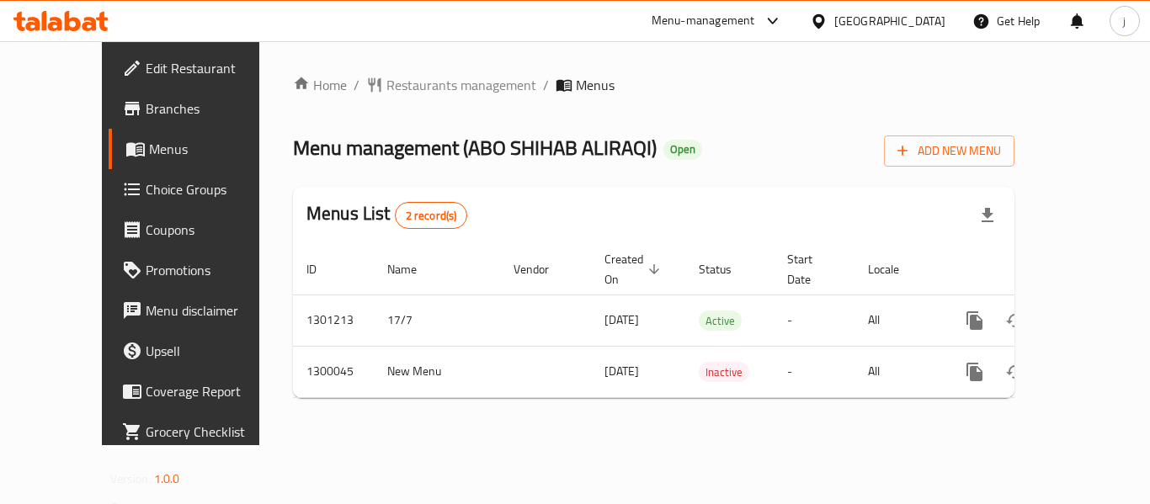
click at [817, 19] on icon at bounding box center [819, 22] width 18 height 18
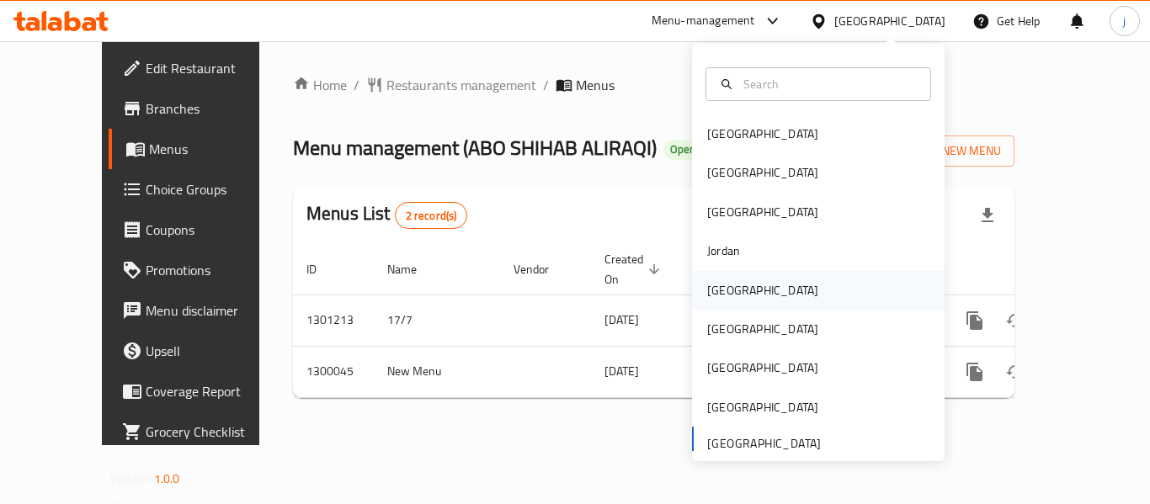
click at [707, 296] on div "[GEOGRAPHIC_DATA]" at bounding box center [762, 290] width 111 height 19
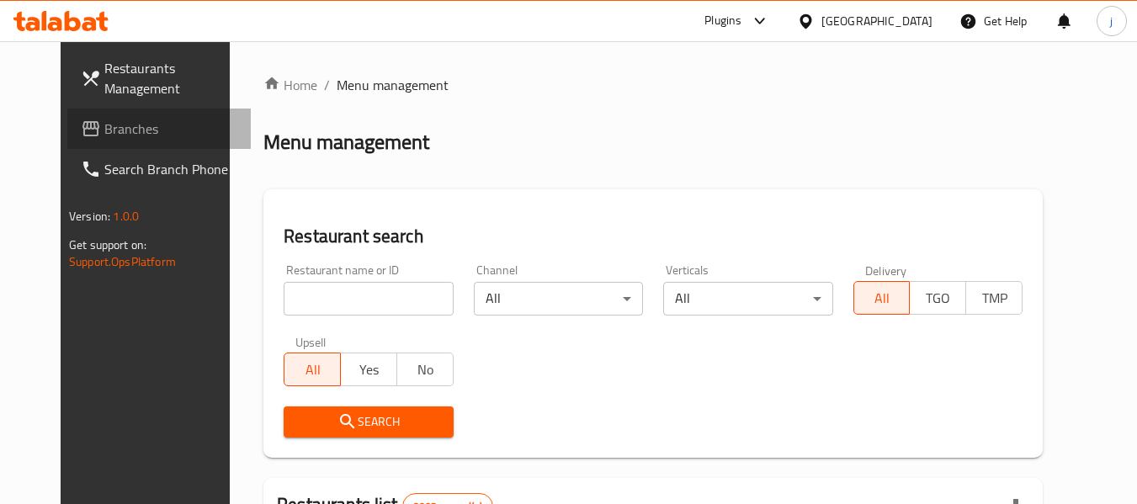
click at [104, 122] on span "Branches" at bounding box center [170, 129] width 133 height 20
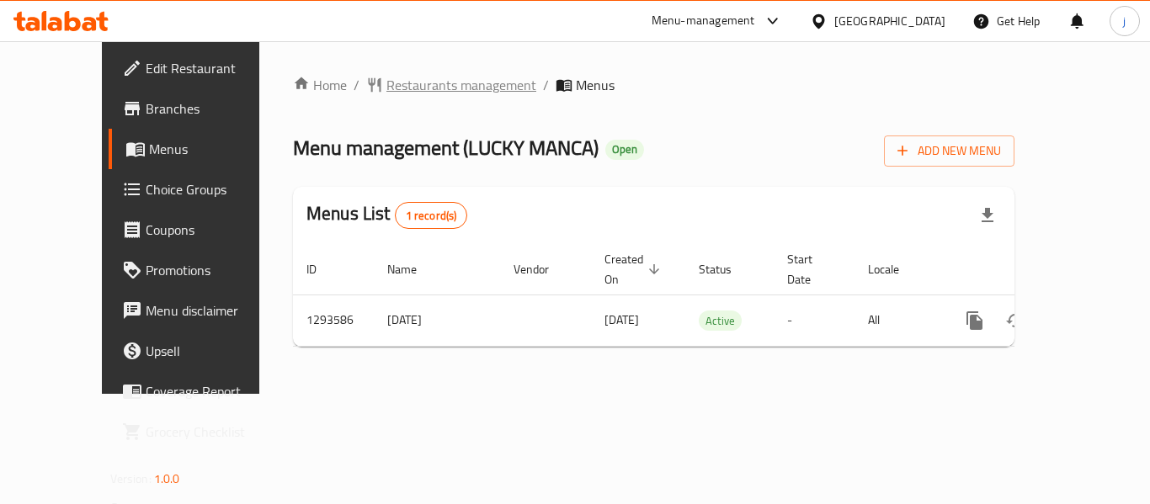
click at [429, 85] on span "Restaurants management" at bounding box center [461, 85] width 150 height 20
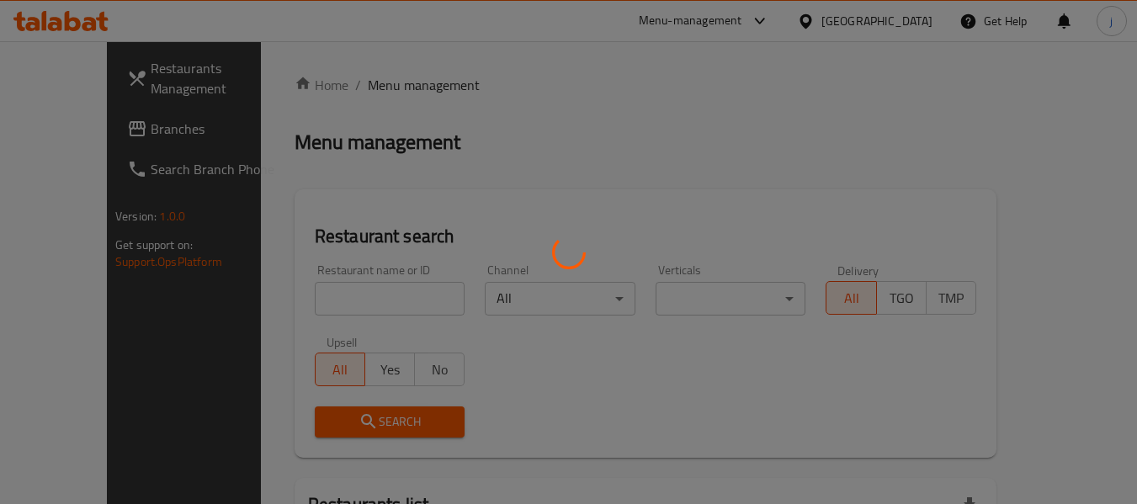
click at [120, 137] on div at bounding box center [568, 252] width 1137 height 504
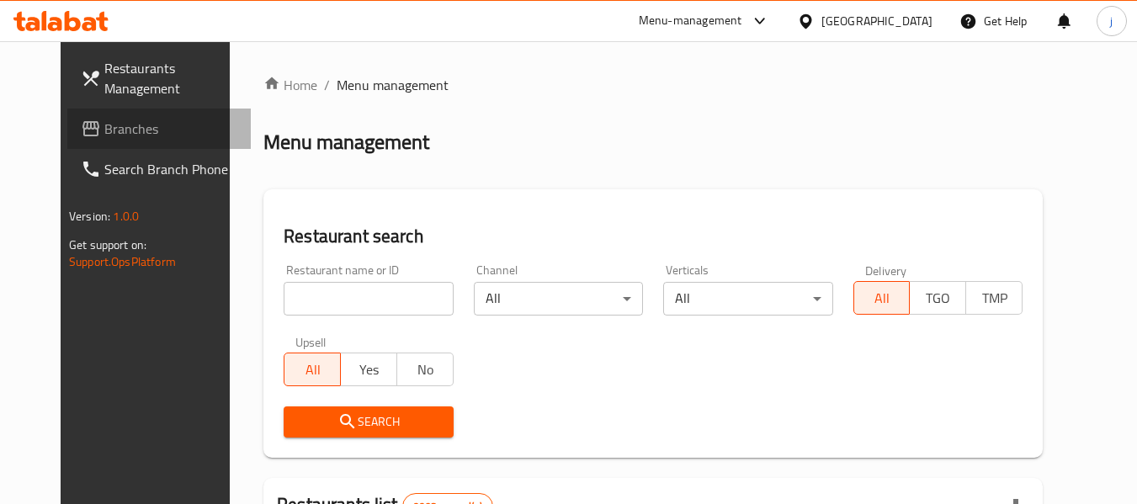
click at [104, 134] on span "Branches" at bounding box center [170, 129] width 133 height 20
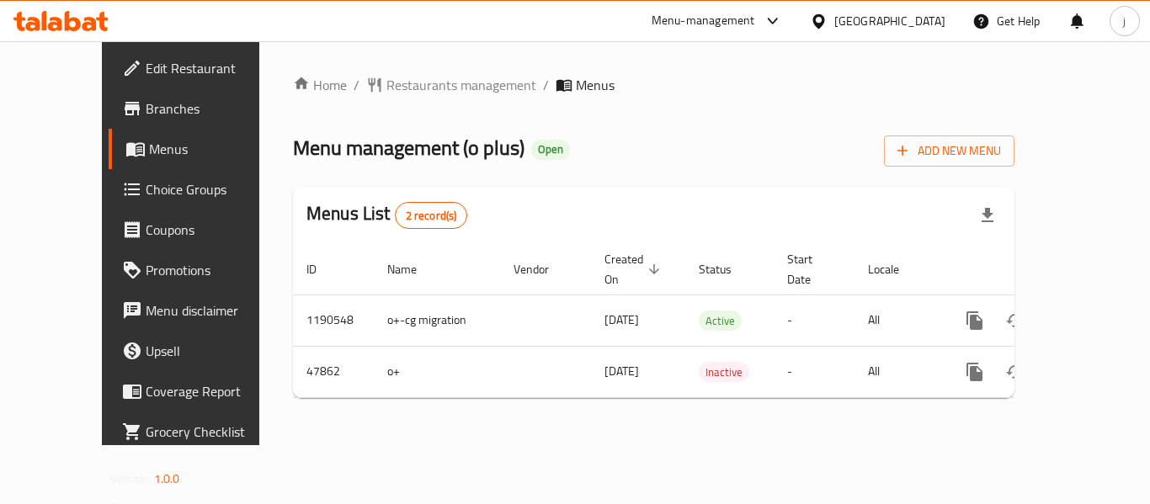
click at [827, 13] on icon at bounding box center [819, 22] width 18 height 18
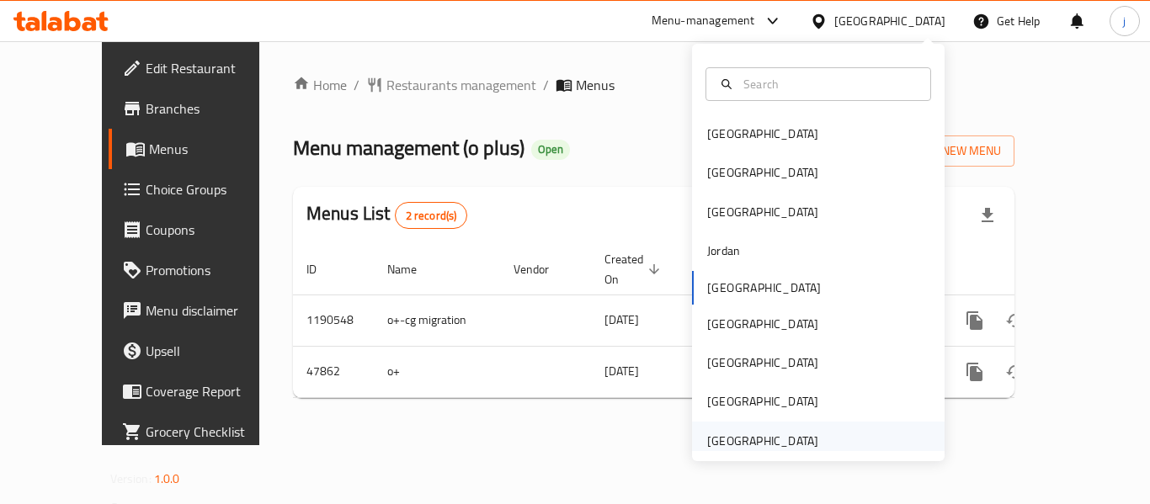
click at [773, 431] on div "[GEOGRAPHIC_DATA]" at bounding box center [763, 441] width 138 height 39
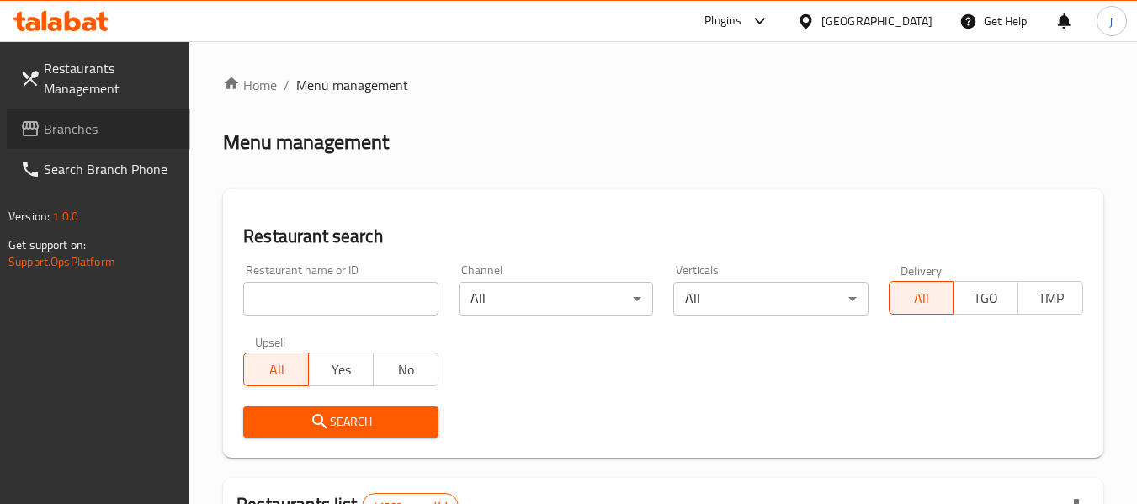
click at [114, 123] on span "Branches" at bounding box center [110, 129] width 133 height 20
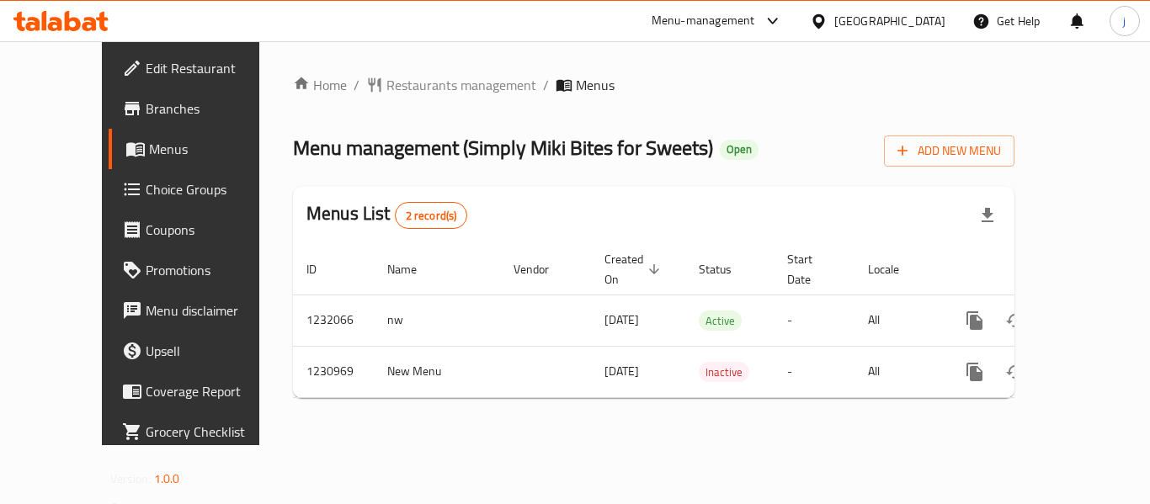
click at [807, 18] on div "[GEOGRAPHIC_DATA]" at bounding box center [877, 21] width 162 height 40
click at [386, 88] on span "Restaurants management" at bounding box center [461, 85] width 150 height 20
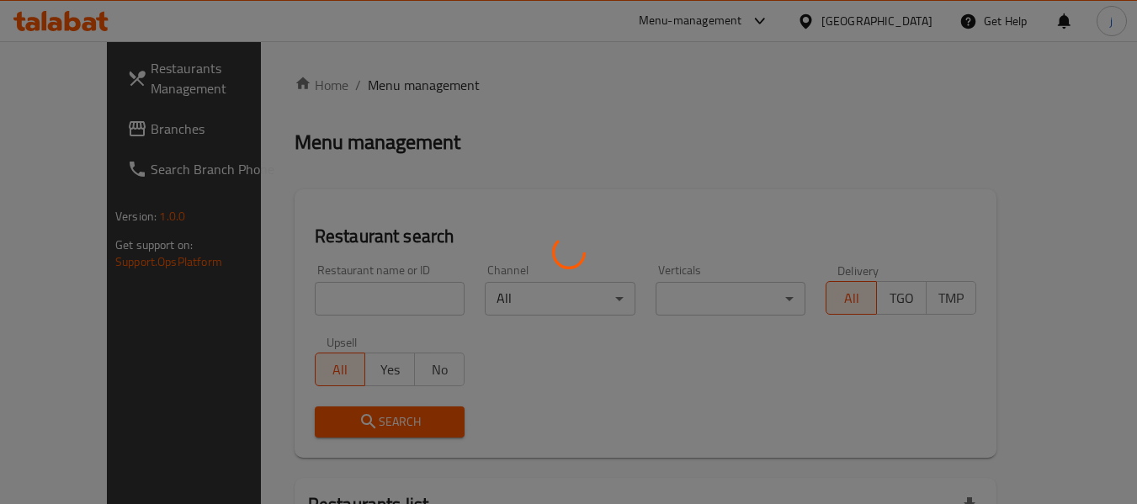
click at [66, 132] on div at bounding box center [568, 252] width 1137 height 504
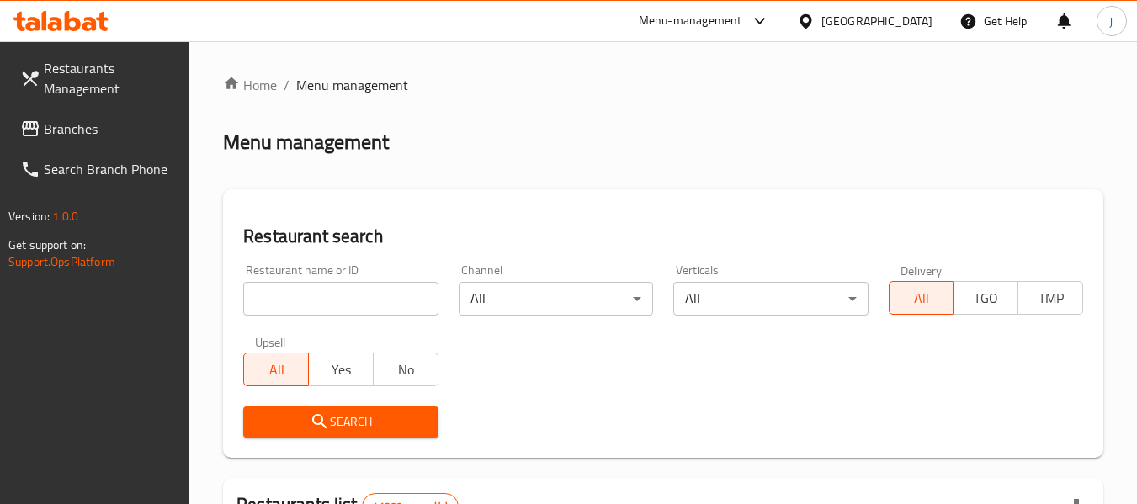
click at [70, 110] on link "Branches" at bounding box center [98, 129] width 183 height 40
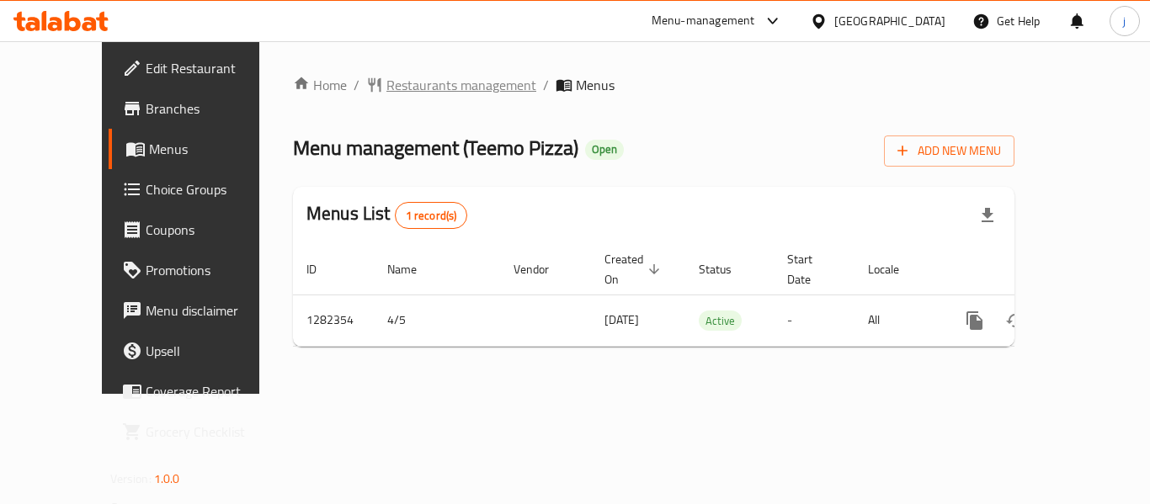
click at [417, 77] on span "Restaurants management" at bounding box center [461, 85] width 150 height 20
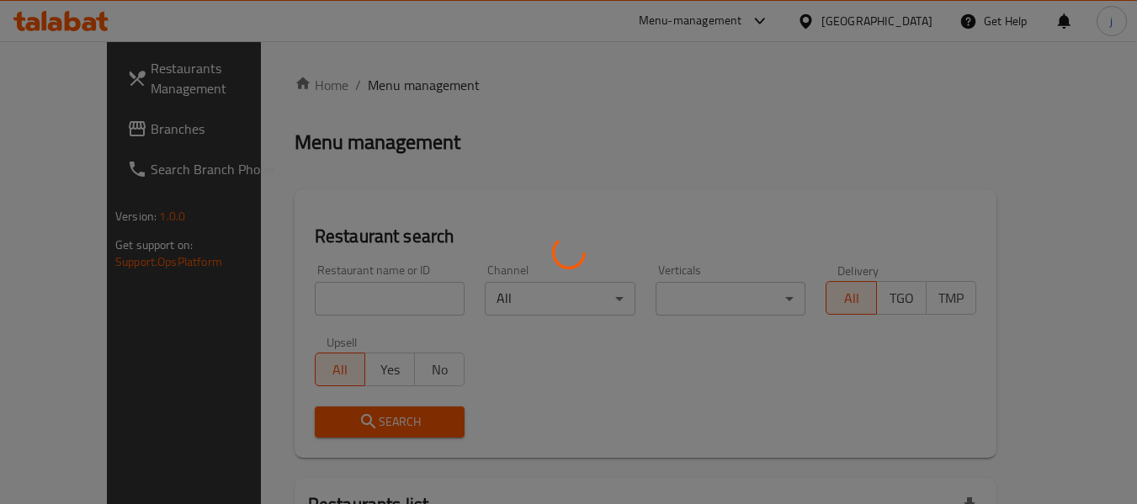
click at [71, 121] on div at bounding box center [568, 252] width 1137 height 504
click at [70, 130] on div at bounding box center [568, 252] width 1137 height 504
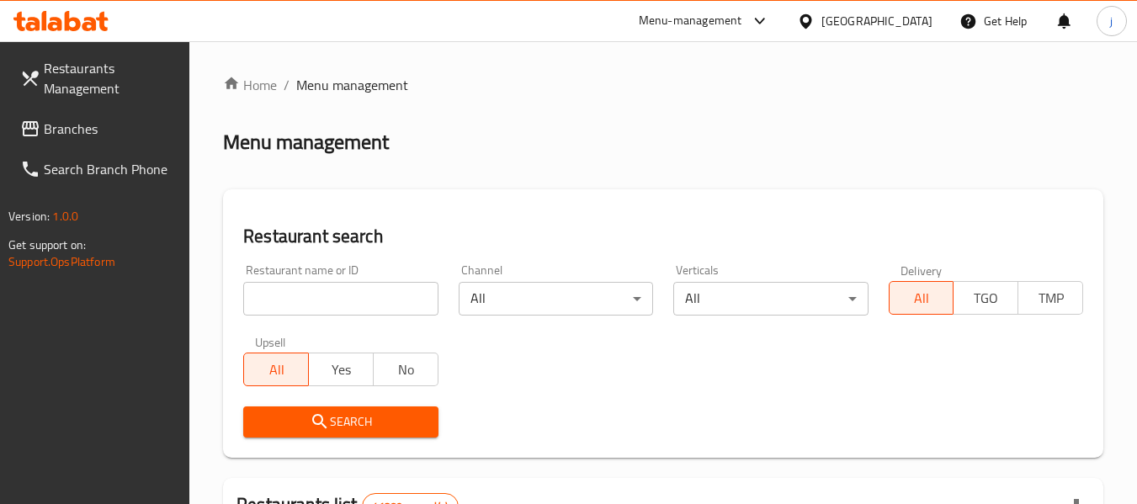
click at [70, 130] on span "Branches" at bounding box center [110, 129] width 133 height 20
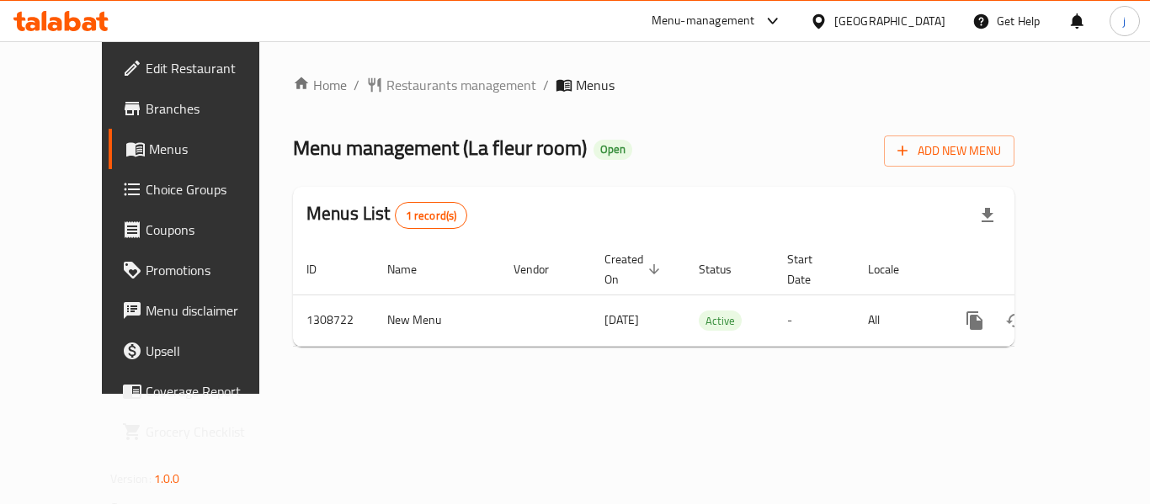
click at [818, 19] on icon at bounding box center [819, 22] width 18 height 18
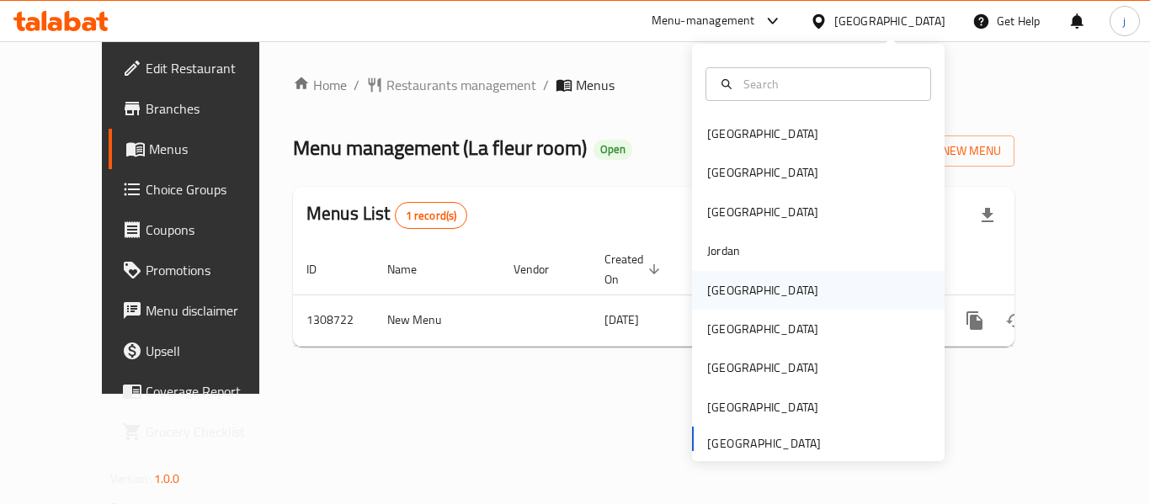
click at [716, 300] on div "Kuwait" at bounding box center [762, 290] width 111 height 19
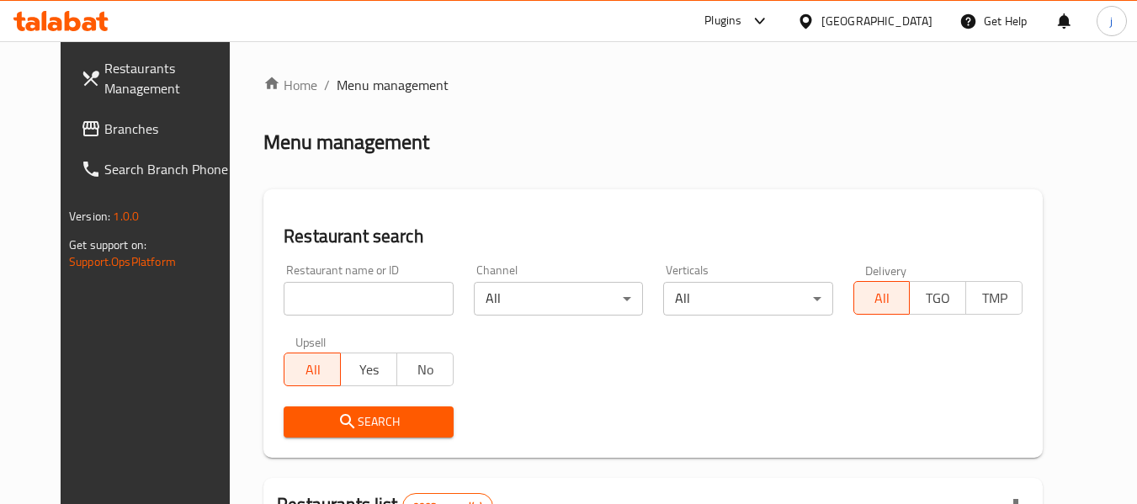
click at [104, 127] on span "Branches" at bounding box center [170, 129] width 133 height 20
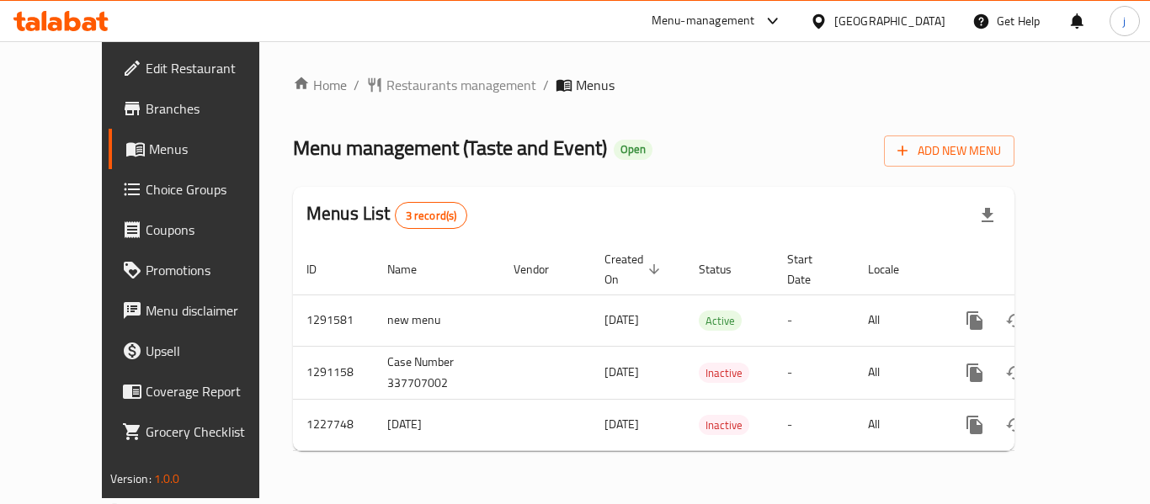
click at [824, 22] on icon at bounding box center [818, 20] width 12 height 14
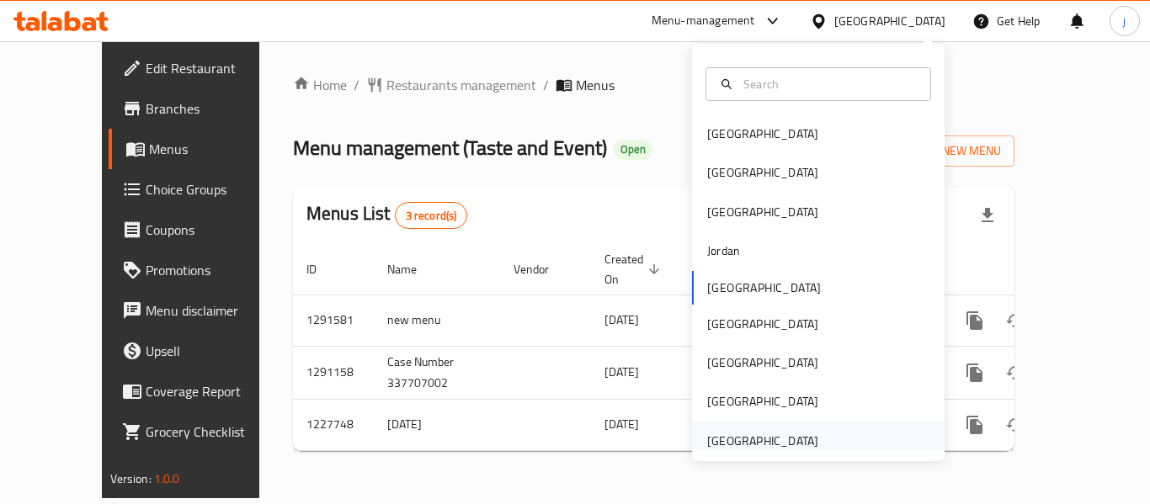
click at [792, 440] on div "[GEOGRAPHIC_DATA]" at bounding box center [762, 441] width 111 height 19
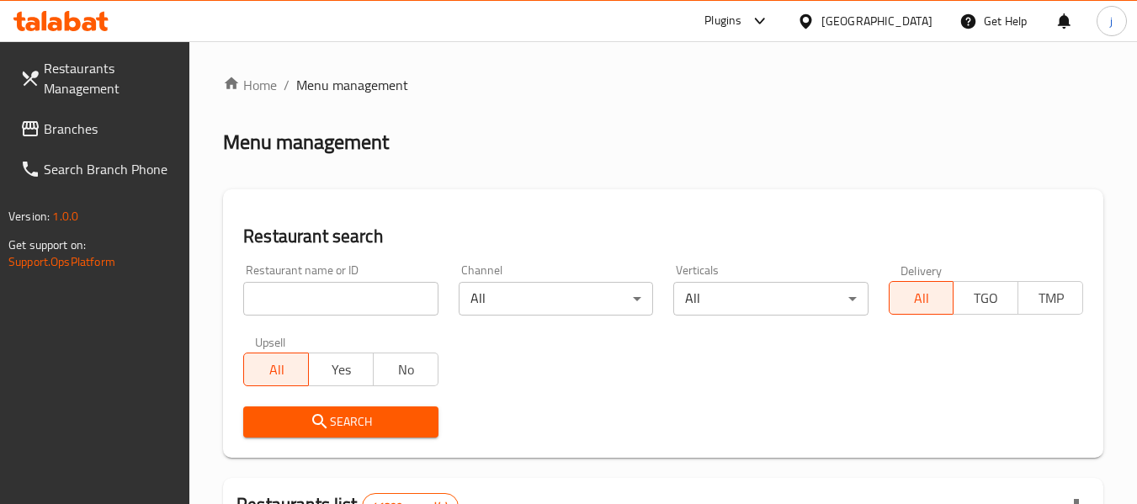
drag, startPoint x: 96, startPoint y: 133, endPoint x: 10, endPoint y: 134, distance: 85.9
click at [96, 133] on span "Branches" at bounding box center [110, 129] width 133 height 20
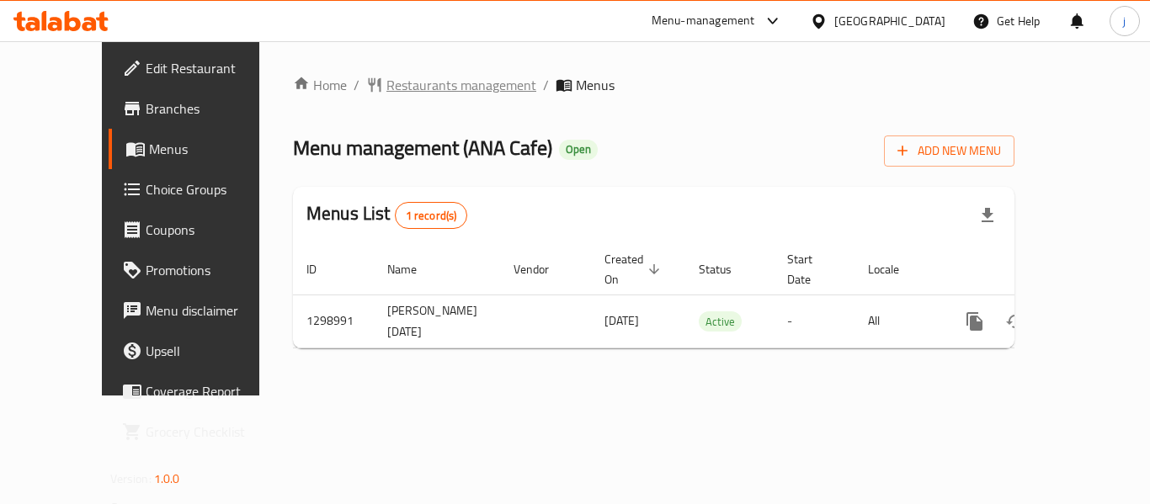
click at [399, 95] on span "Restaurants management" at bounding box center [461, 85] width 150 height 20
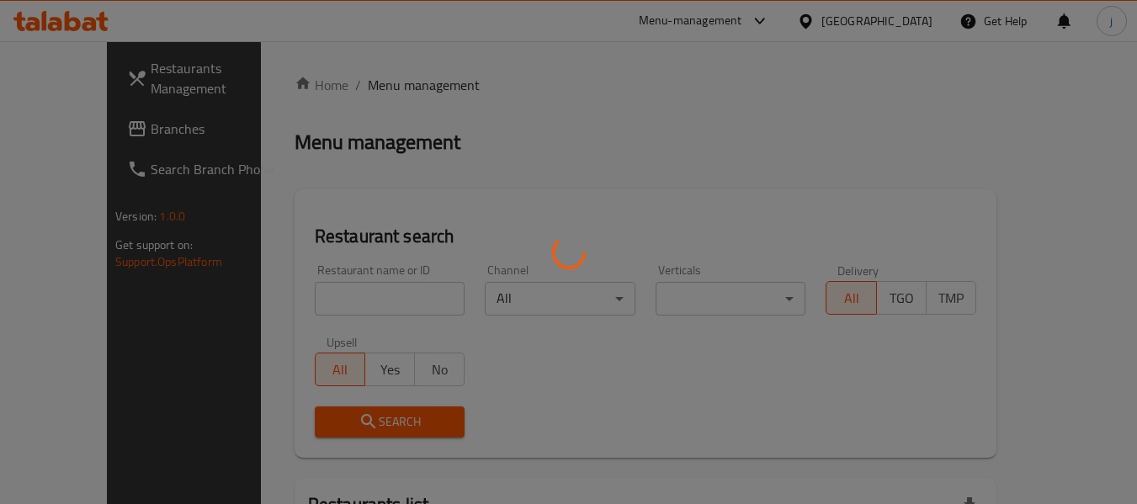
click at [66, 130] on div at bounding box center [568, 252] width 1137 height 504
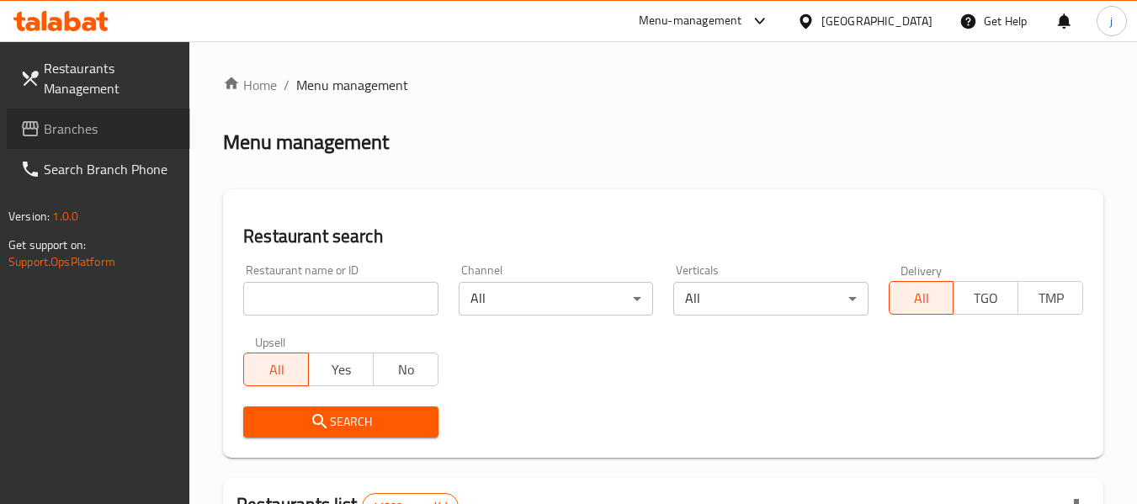
click at [66, 130] on span "Branches" at bounding box center [110, 129] width 133 height 20
